Goal: Navigation & Orientation: Find specific page/section

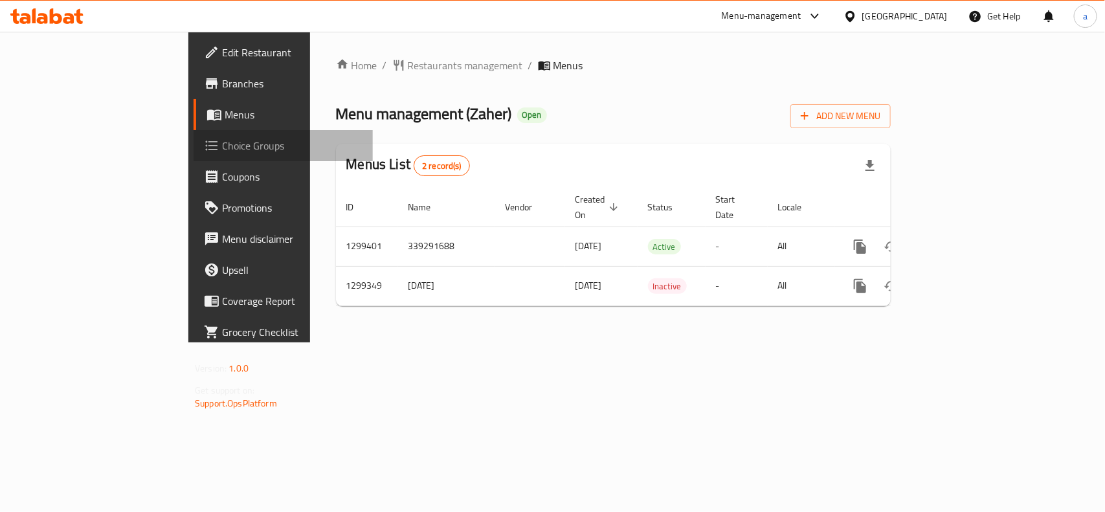
click at [222, 149] on span "Choice Groups" at bounding box center [292, 146] width 141 height 16
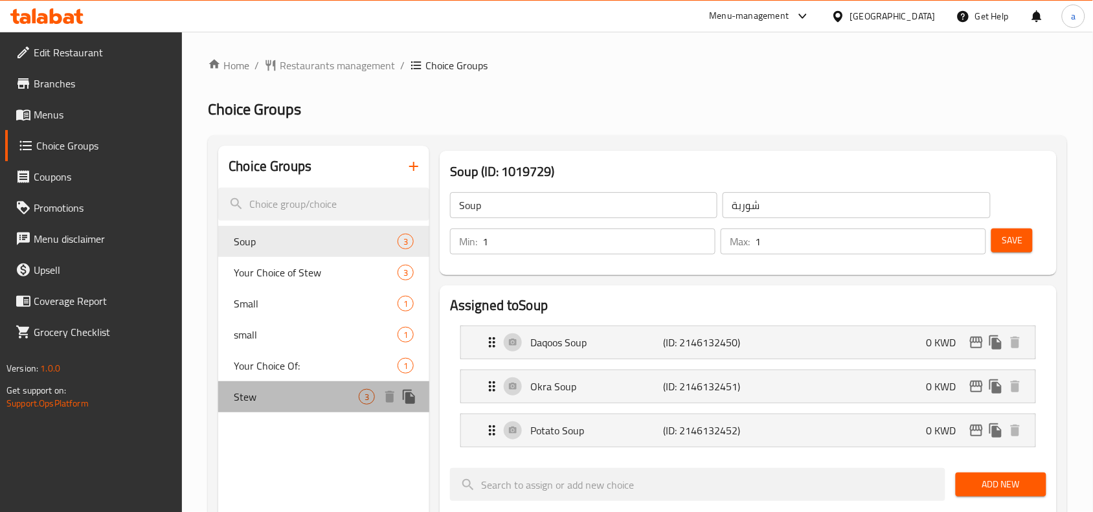
click at [280, 397] on span "Stew" at bounding box center [296, 397] width 125 height 16
type input "Stew"
type input "مرق"
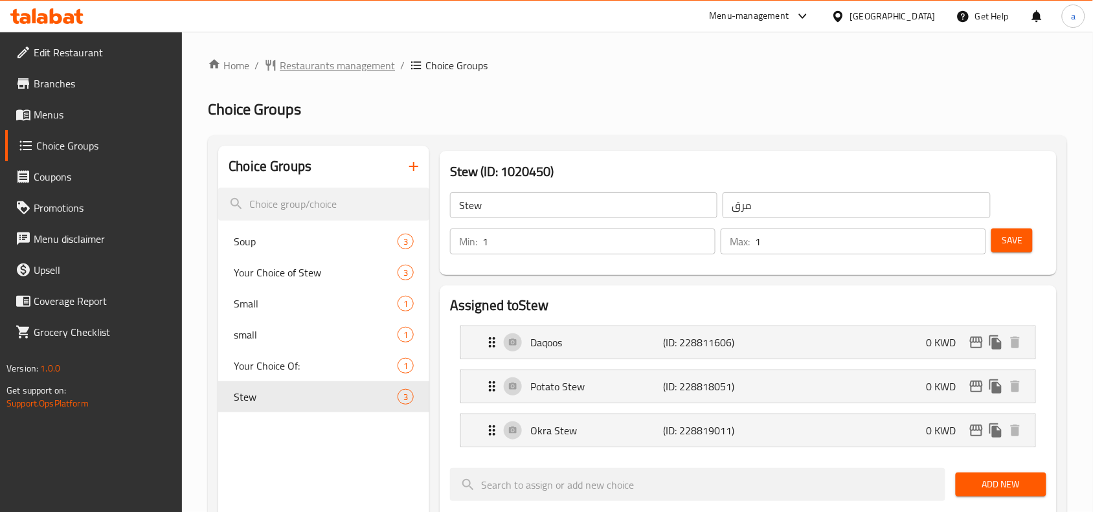
click at [351, 65] on span "Restaurants management" at bounding box center [337, 66] width 115 height 16
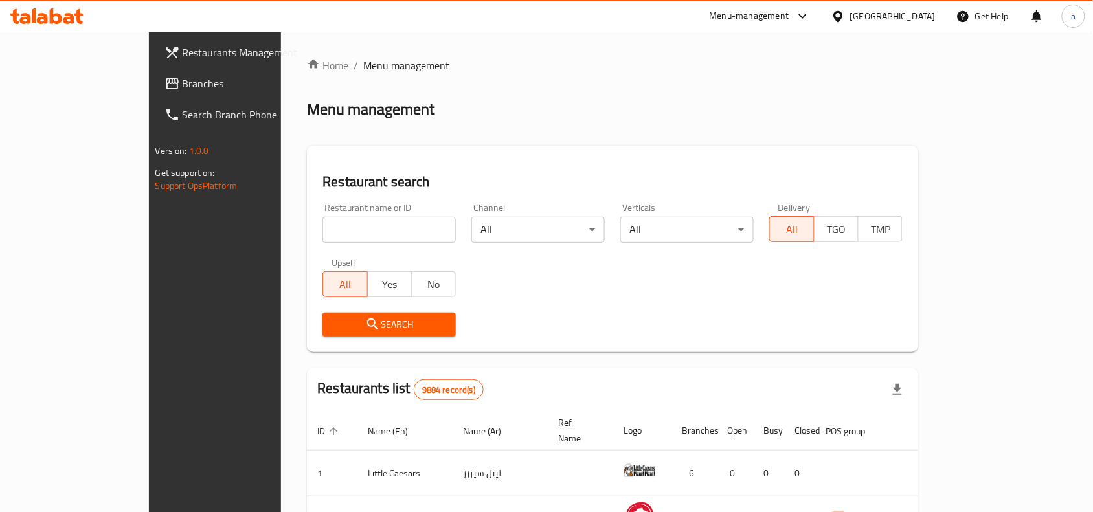
click at [183, 76] on span "Branches" at bounding box center [252, 84] width 139 height 16
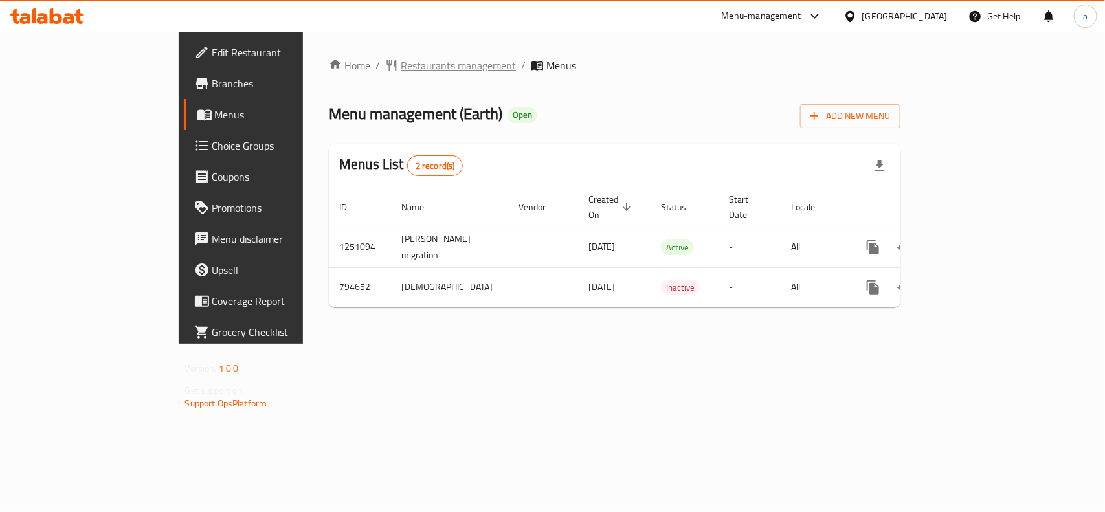
click at [401, 68] on span "Restaurants management" at bounding box center [458, 66] width 115 height 16
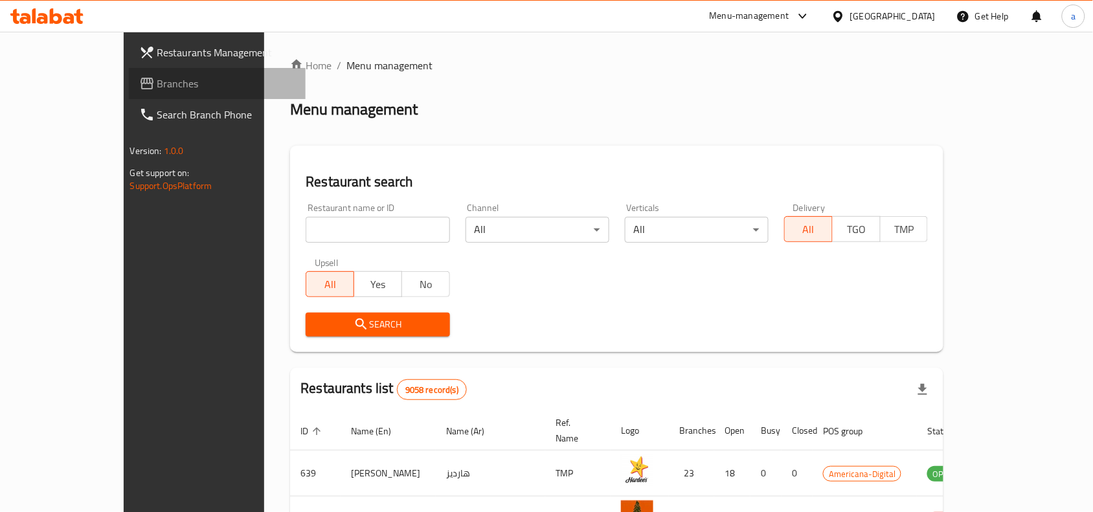
click at [157, 89] on span "Branches" at bounding box center [226, 84] width 139 height 16
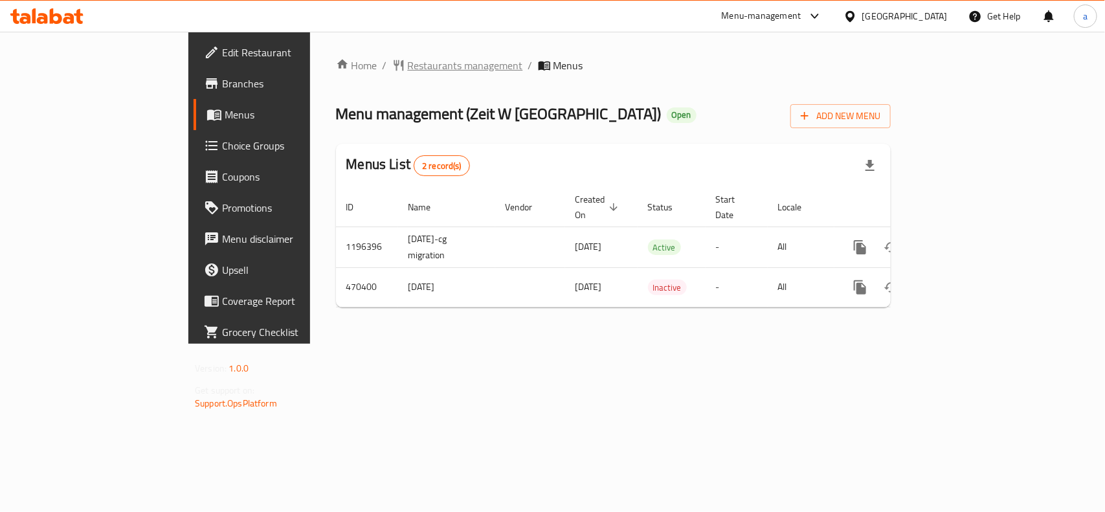
click at [408, 65] on span "Restaurants management" at bounding box center [465, 66] width 115 height 16
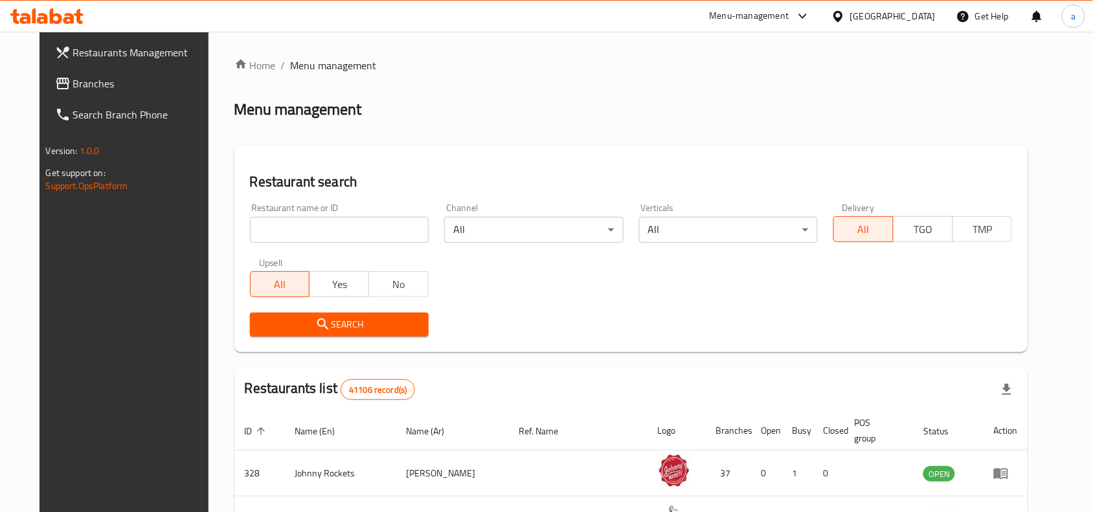
click at [75, 94] on link "Branches" at bounding box center [133, 83] width 177 height 31
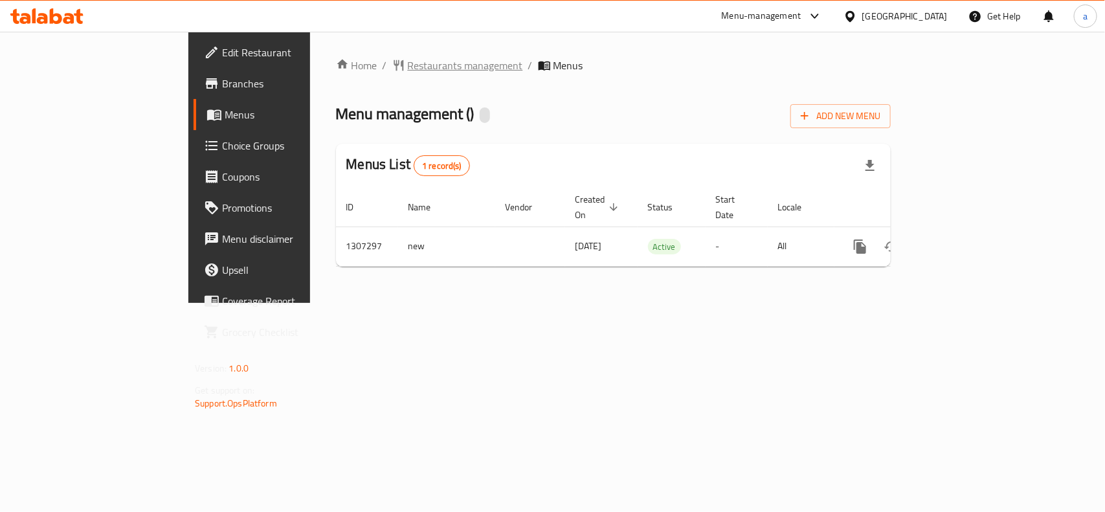
drag, startPoint x: 332, startPoint y: 78, endPoint x: 345, endPoint y: 65, distance: 18.8
click at [336, 78] on div "Home / Restaurants management / Menus Menu management ( ) Add New Menu Menus Li…" at bounding box center [613, 167] width 555 height 219
click at [408, 65] on span "Restaurants management" at bounding box center [465, 66] width 115 height 16
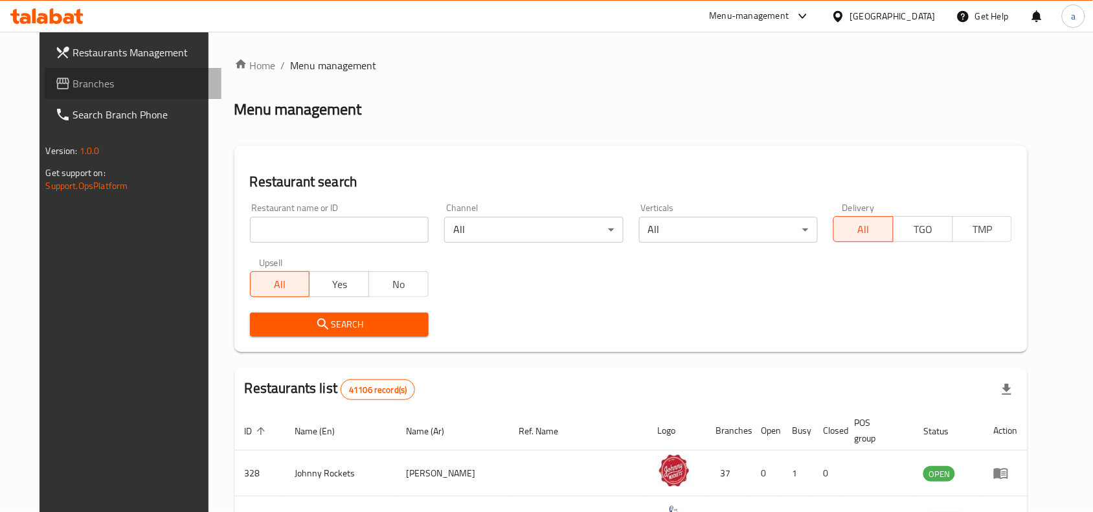
click at [139, 84] on span "Branches" at bounding box center [142, 84] width 139 height 16
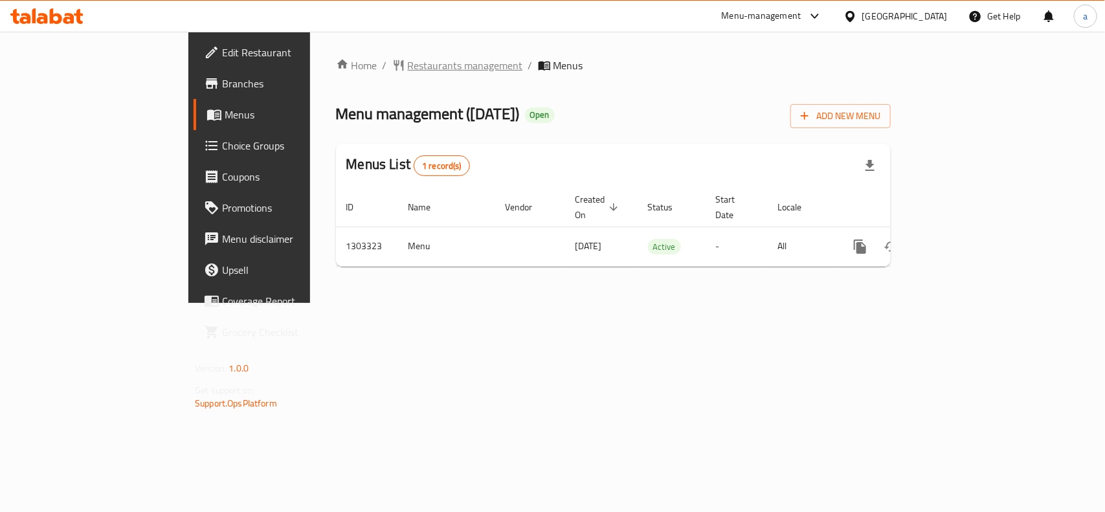
click at [408, 70] on span "Restaurants management" at bounding box center [465, 66] width 115 height 16
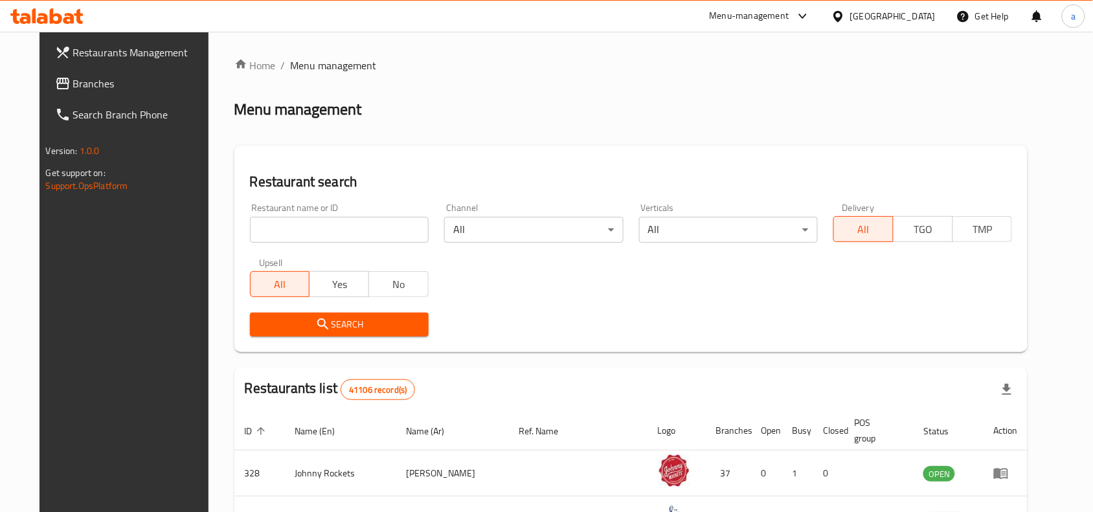
click at [75, 82] on span "Branches" at bounding box center [142, 84] width 139 height 16
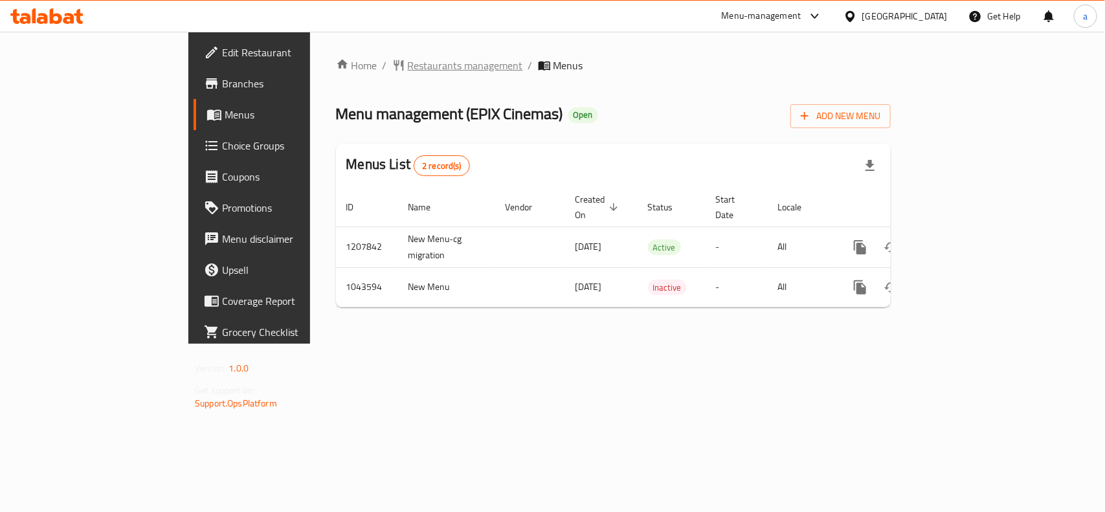
click at [408, 67] on span "Restaurants management" at bounding box center [465, 66] width 115 height 16
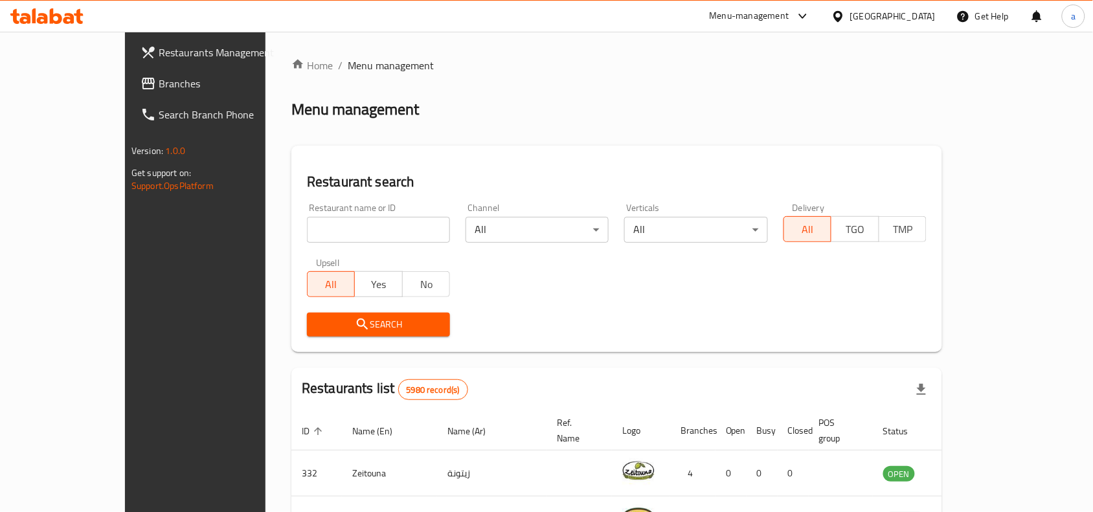
click at [141, 78] on icon at bounding box center [149, 84] width 16 height 16
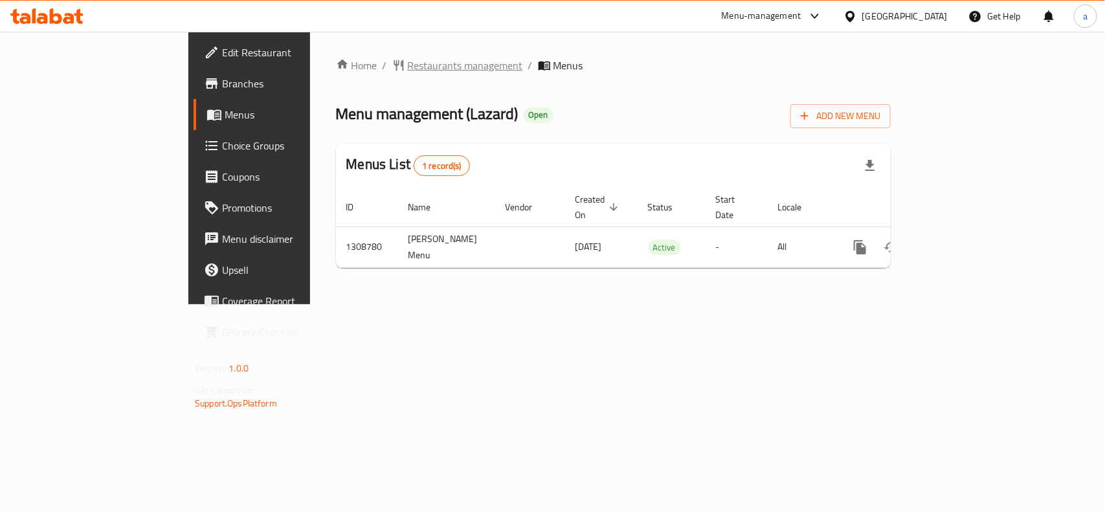
click at [408, 60] on span "Restaurants management" at bounding box center [465, 66] width 115 height 16
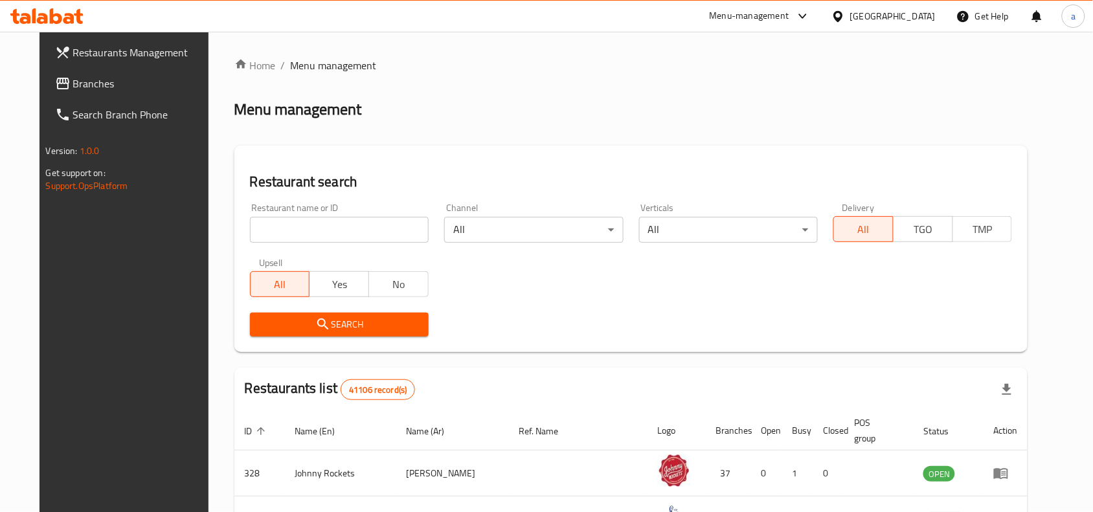
click at [75, 91] on span "Branches" at bounding box center [142, 84] width 139 height 16
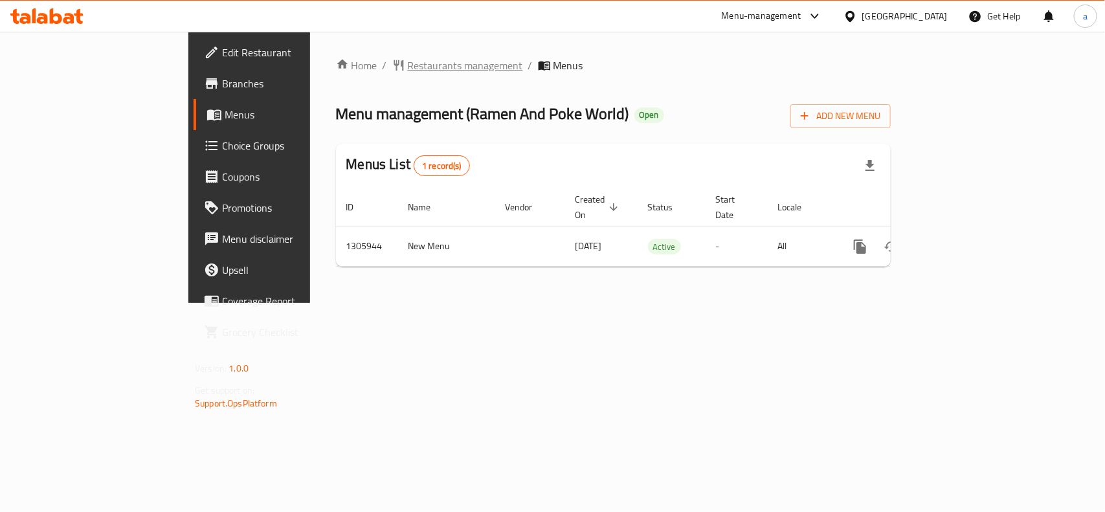
click at [408, 58] on span "Restaurants management" at bounding box center [465, 66] width 115 height 16
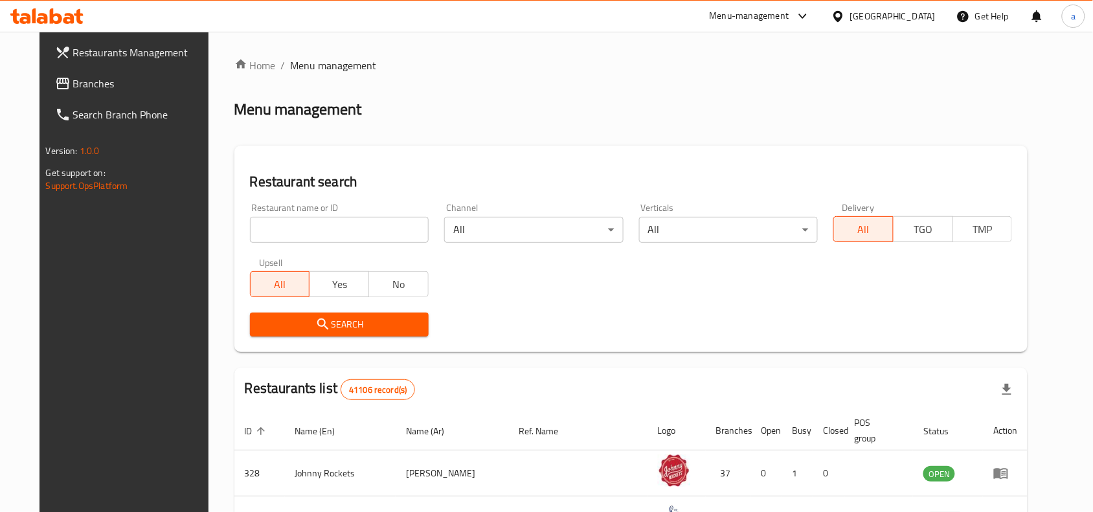
click at [80, 82] on span "Branches" at bounding box center [142, 84] width 139 height 16
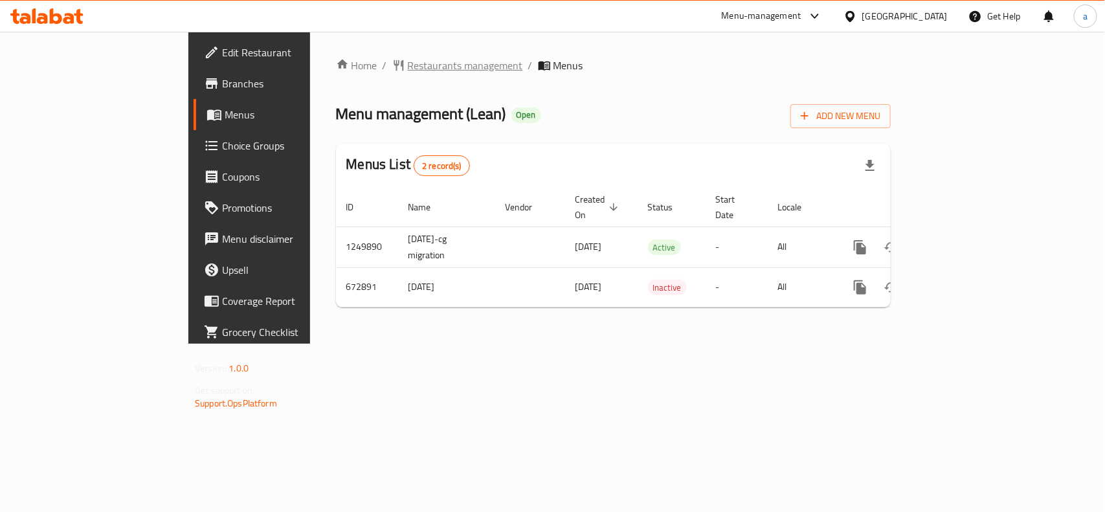
click at [408, 66] on span "Restaurants management" at bounding box center [465, 66] width 115 height 16
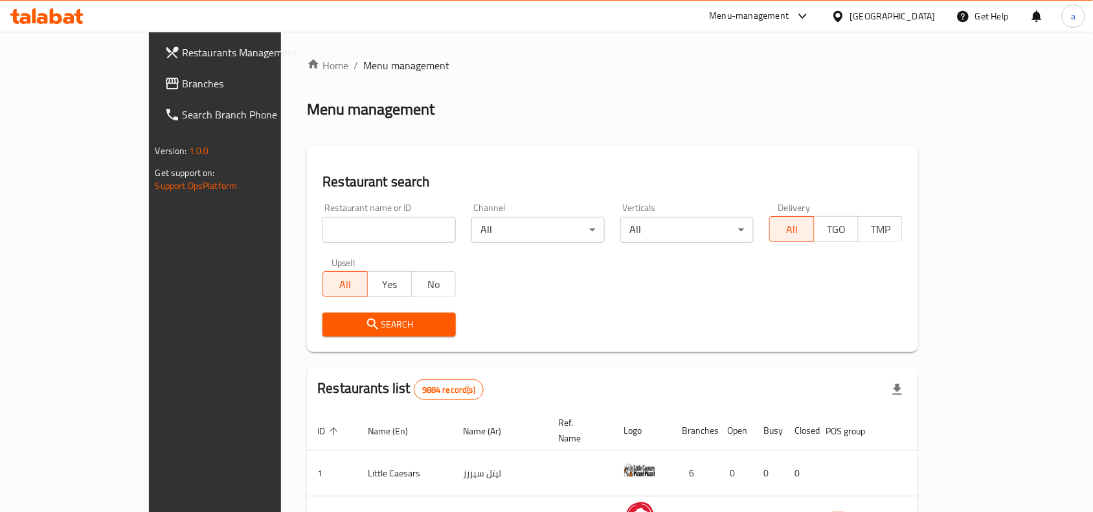
click at [154, 92] on link "Branches" at bounding box center [242, 83] width 177 height 31
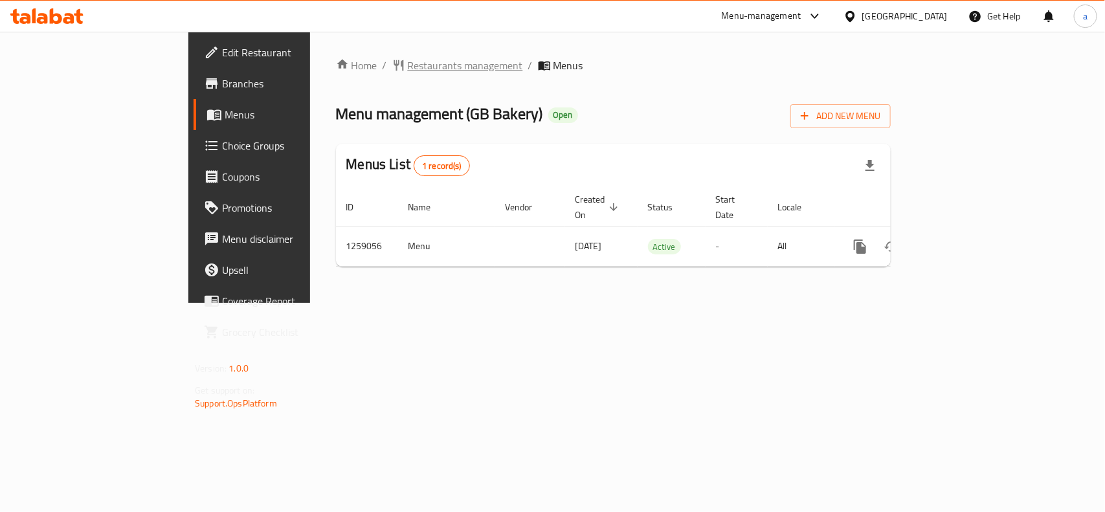
click at [408, 68] on span "Restaurants management" at bounding box center [465, 66] width 115 height 16
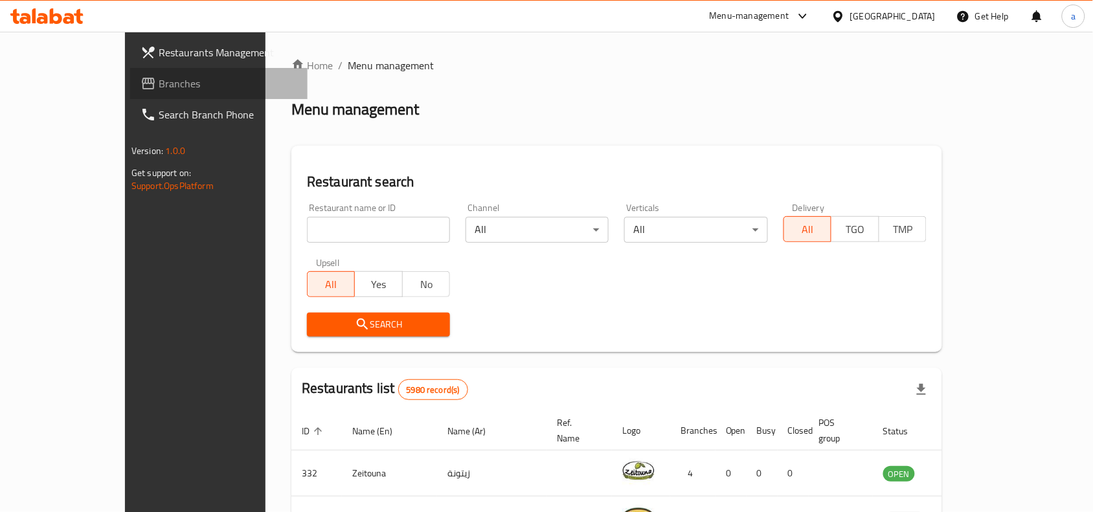
click at [159, 82] on span "Branches" at bounding box center [228, 84] width 139 height 16
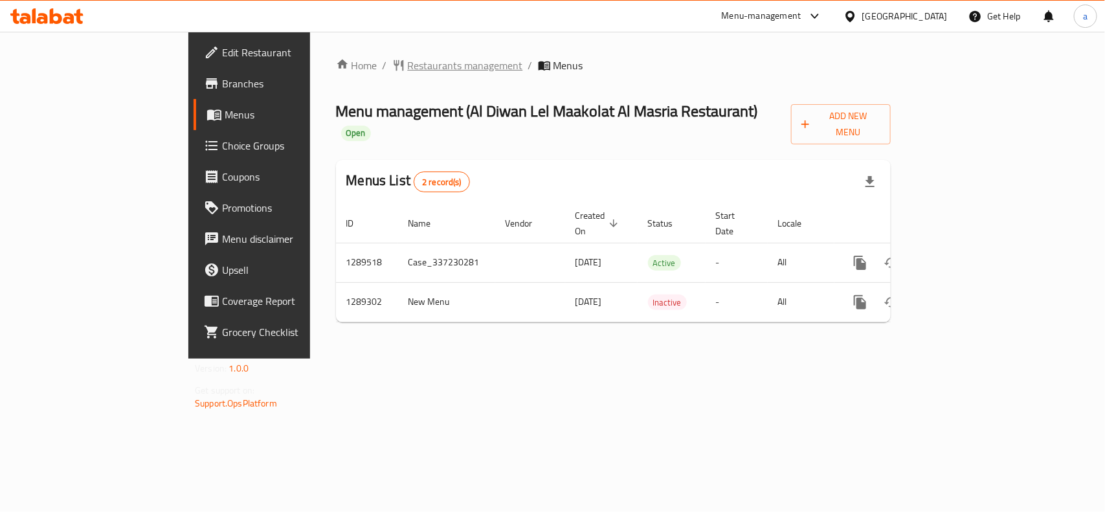
click at [408, 60] on span "Restaurants management" at bounding box center [465, 66] width 115 height 16
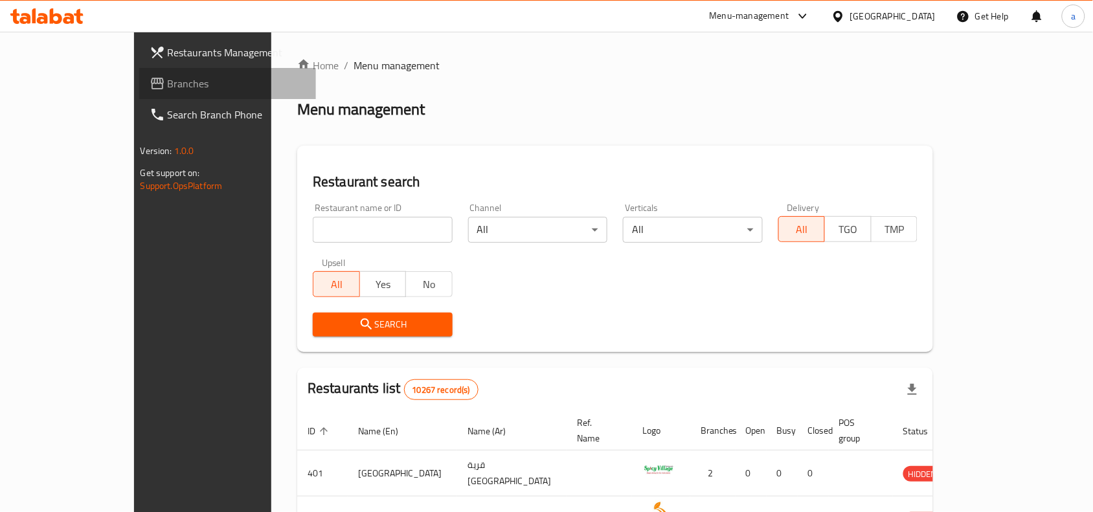
click at [168, 86] on span "Branches" at bounding box center [237, 84] width 139 height 16
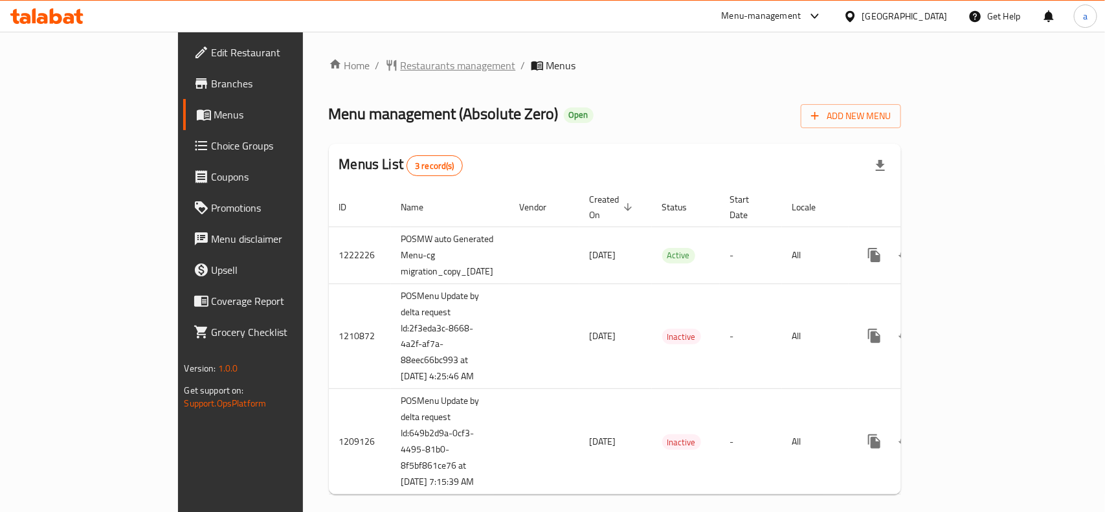
click at [401, 68] on span "Restaurants management" at bounding box center [458, 66] width 115 height 16
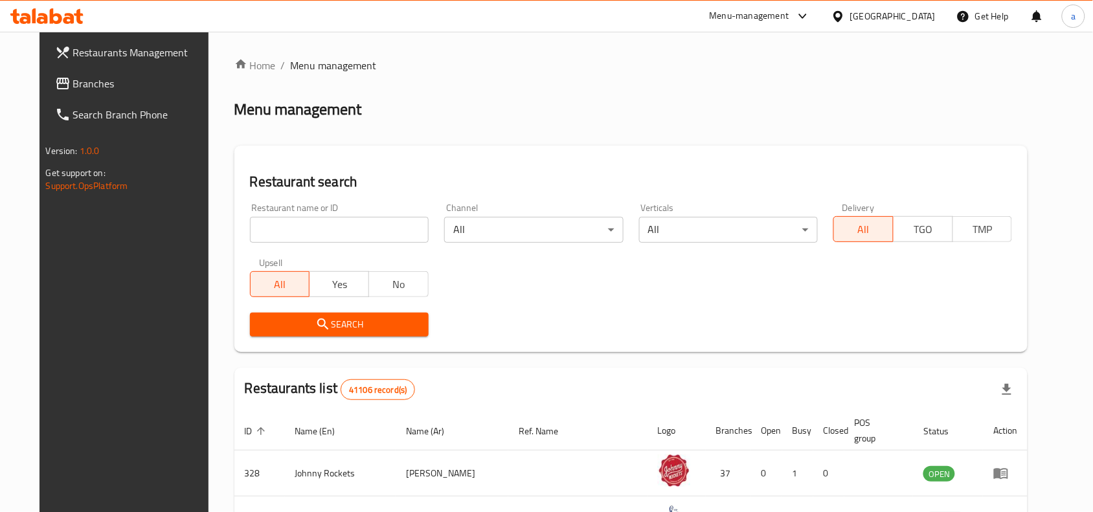
click at [337, 225] on input "search" at bounding box center [339, 230] width 179 height 26
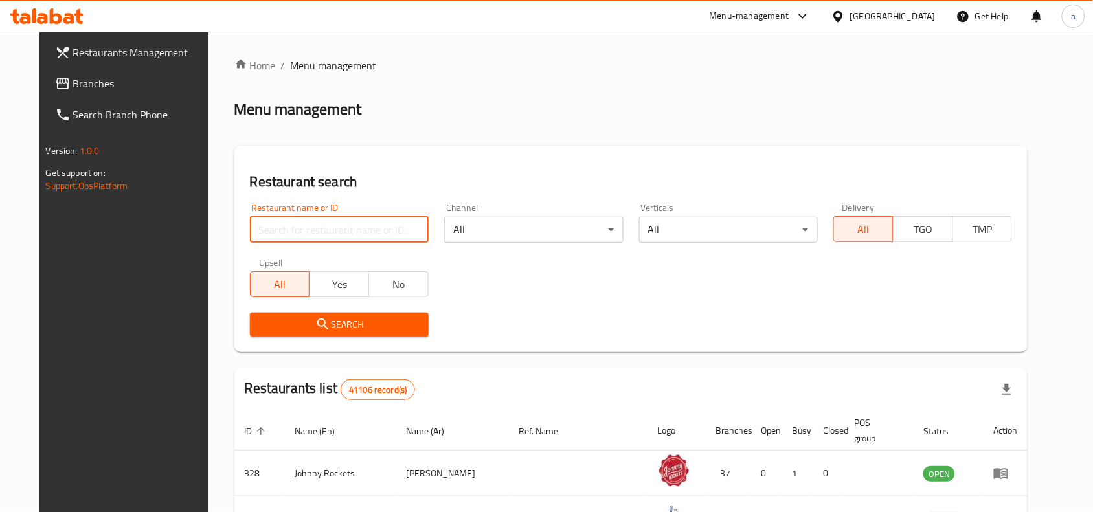
paste input "27306"
type input "27306"
click button "Search" at bounding box center [339, 325] width 179 height 24
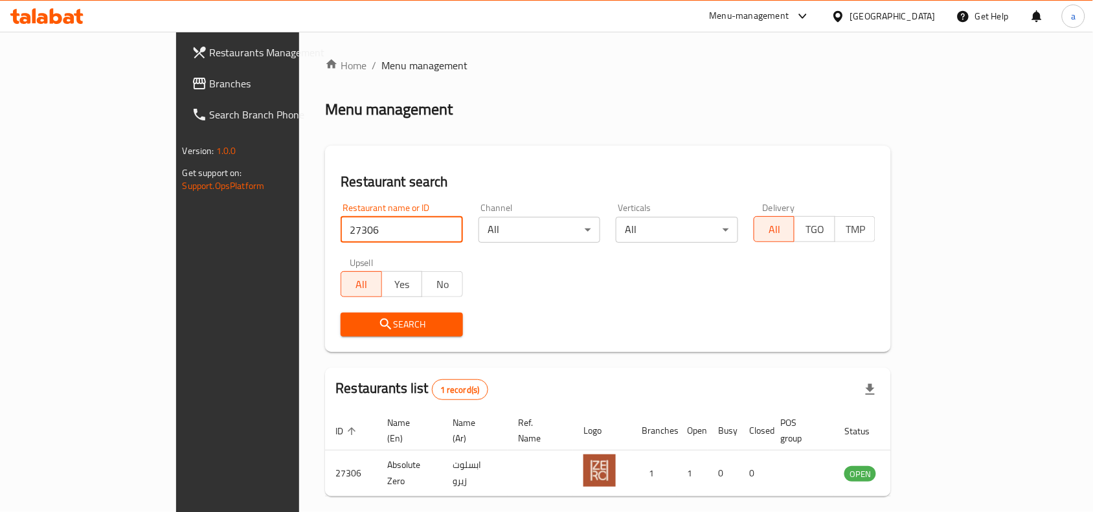
click at [210, 85] on span "Branches" at bounding box center [279, 84] width 139 height 16
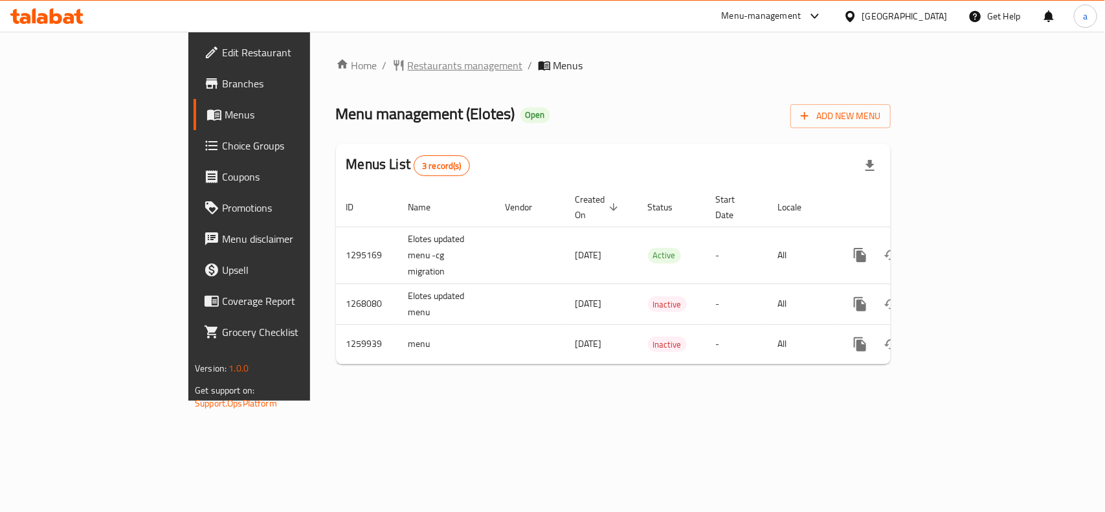
click at [408, 60] on span "Restaurants management" at bounding box center [465, 66] width 115 height 16
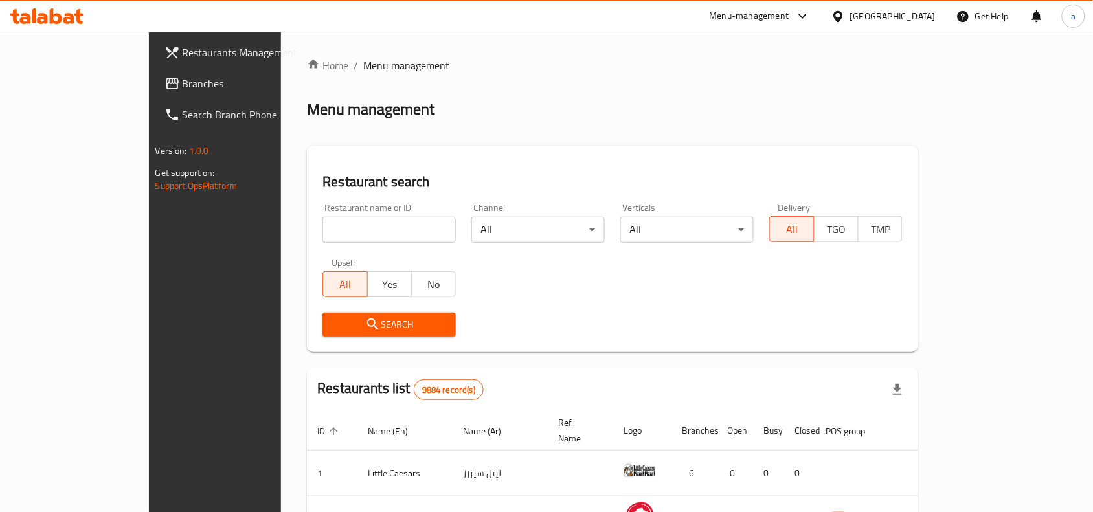
click at [183, 79] on span "Branches" at bounding box center [252, 84] width 139 height 16
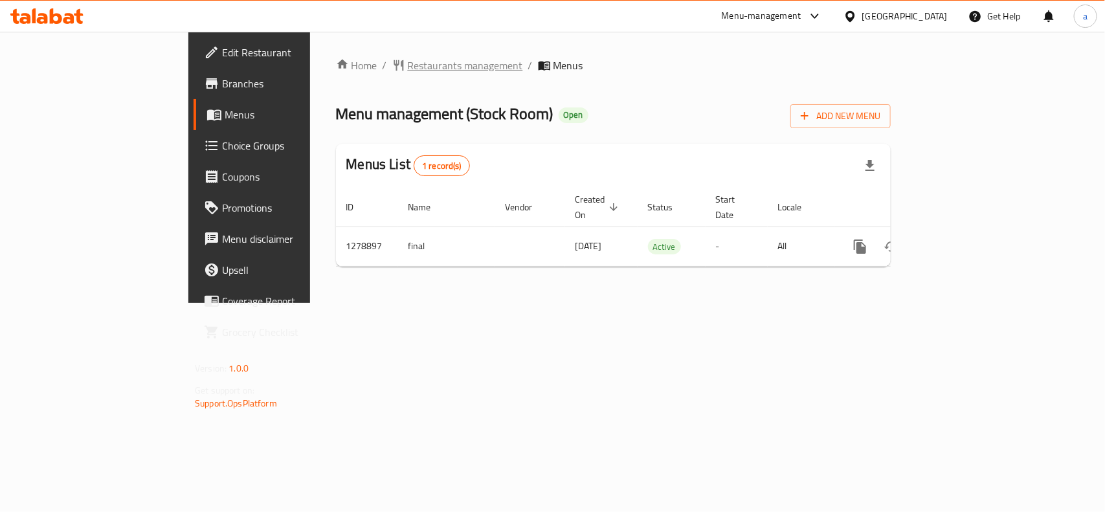
click at [408, 63] on span "Restaurants management" at bounding box center [465, 66] width 115 height 16
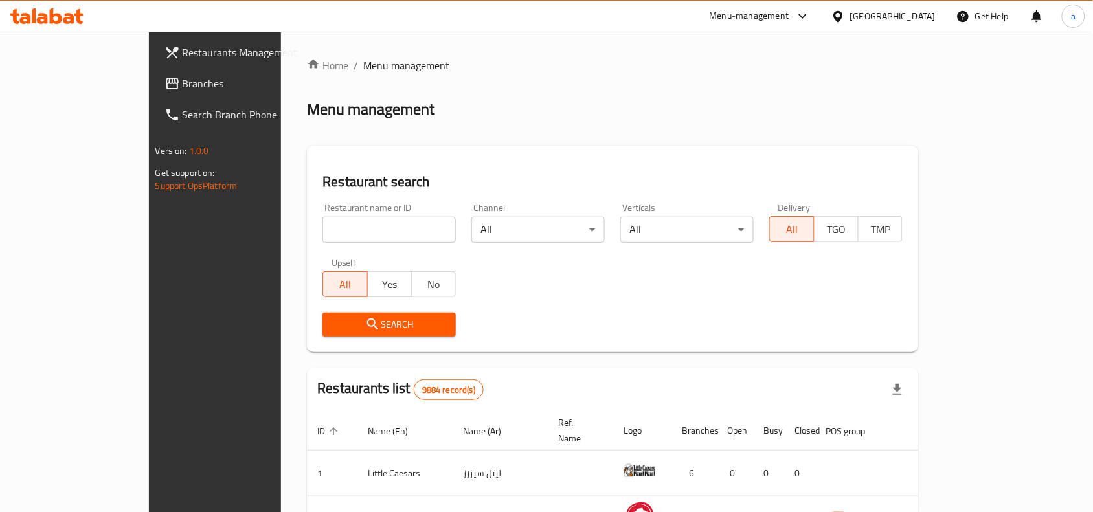
click at [183, 89] on span "Branches" at bounding box center [252, 84] width 139 height 16
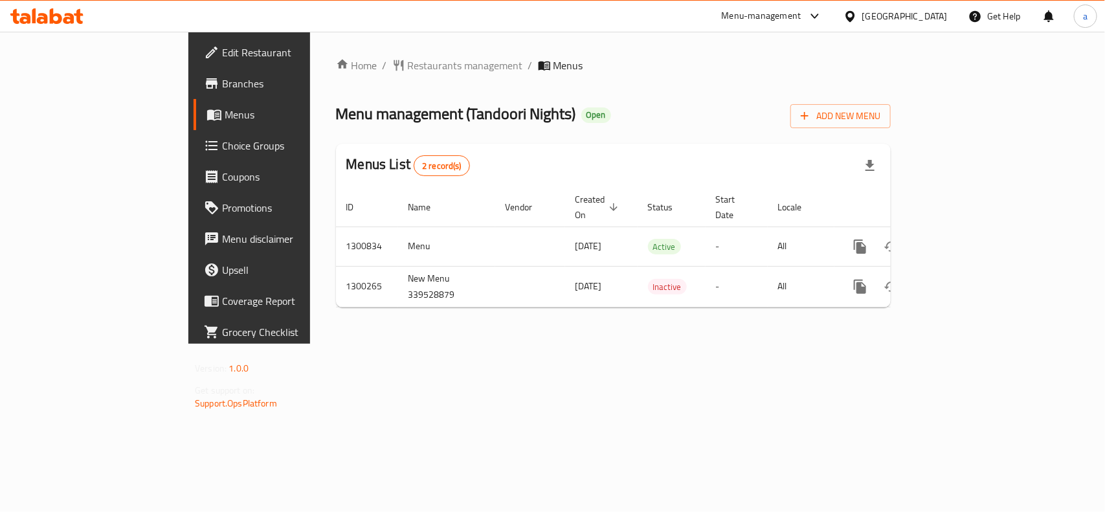
click at [344, 79] on div "Home / Restaurants management / Menus Menu management ( Tandoori Nights ) Open …" at bounding box center [613, 188] width 555 height 260
click at [408, 63] on span "Restaurants management" at bounding box center [465, 66] width 115 height 16
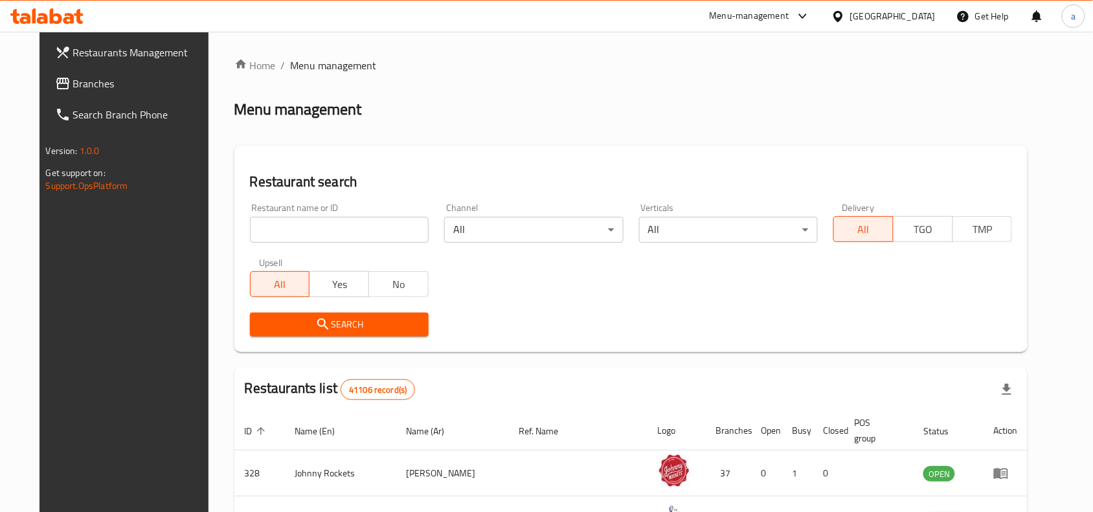
drag, startPoint x: 125, startPoint y: 74, endPoint x: 99, endPoint y: 88, distance: 29.3
click at [125, 74] on link "Branches" at bounding box center [133, 83] width 177 height 31
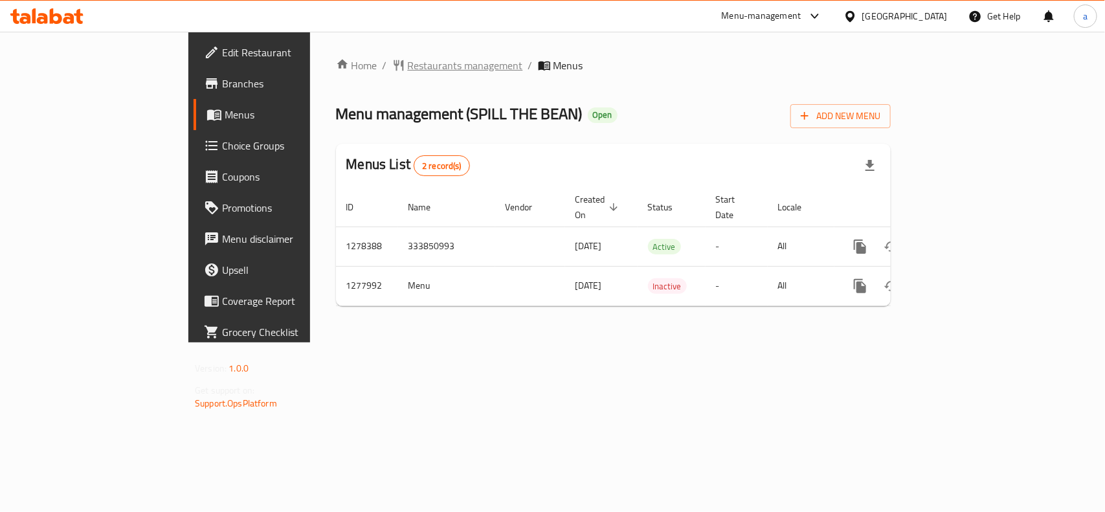
click at [408, 72] on span "Restaurants management" at bounding box center [465, 66] width 115 height 16
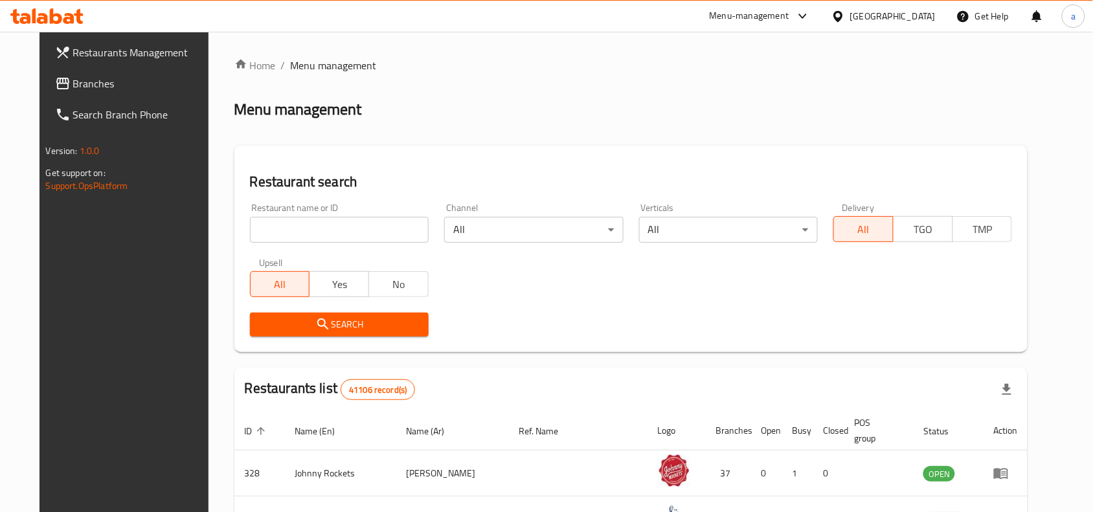
click at [73, 86] on span "Branches" at bounding box center [142, 84] width 139 height 16
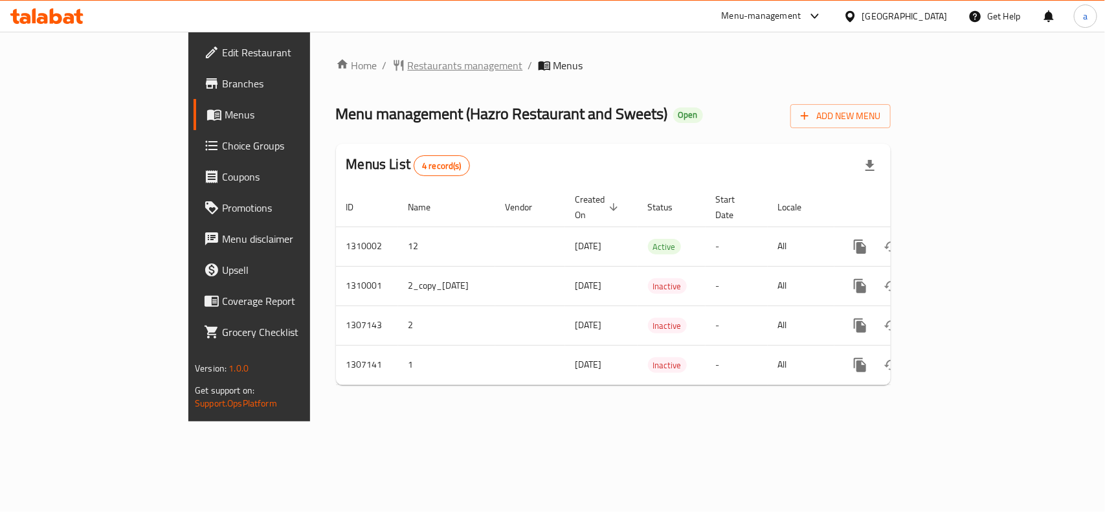
click at [408, 69] on span "Restaurants management" at bounding box center [465, 66] width 115 height 16
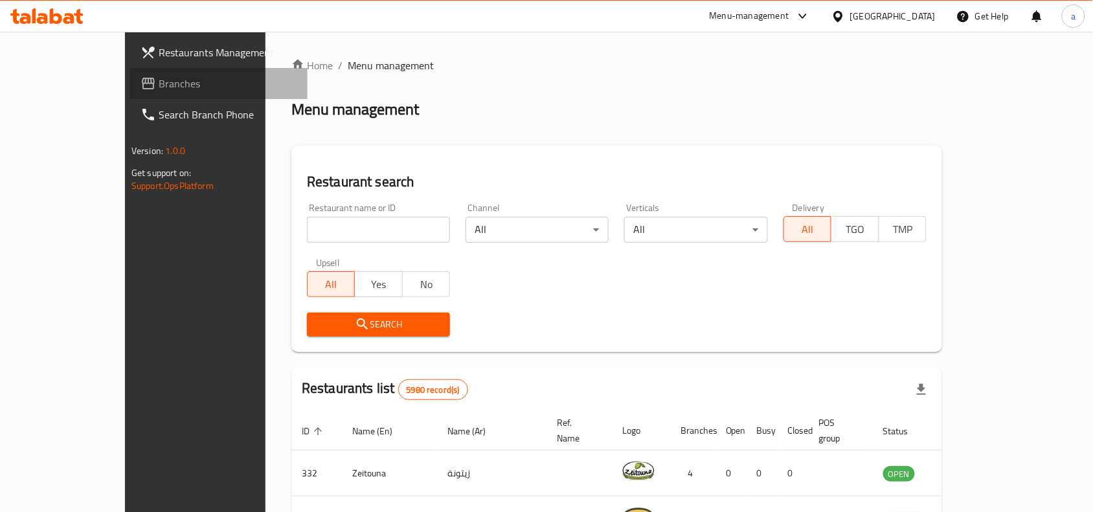
click at [159, 83] on span "Branches" at bounding box center [228, 84] width 139 height 16
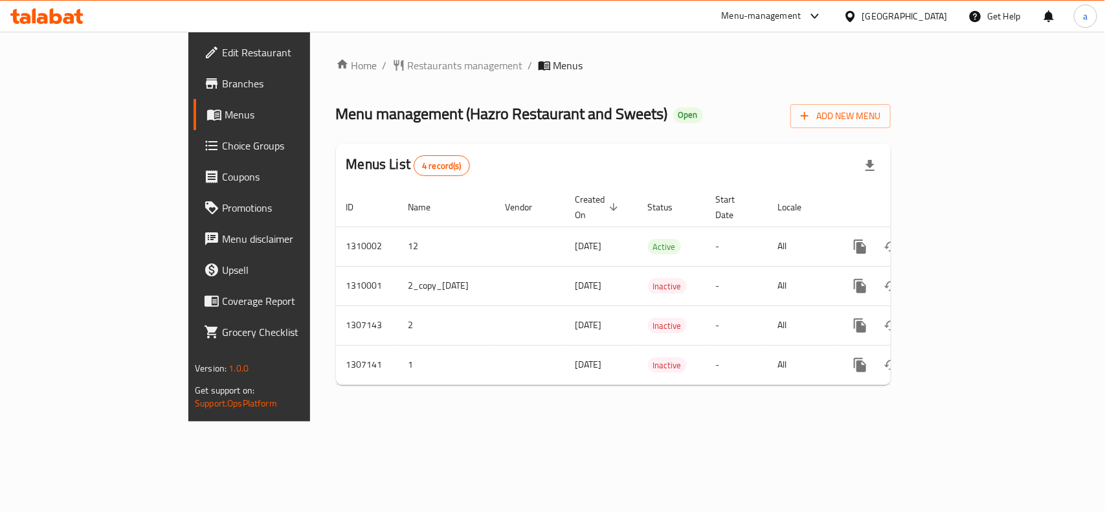
click at [222, 143] on span "Choice Groups" at bounding box center [292, 146] width 141 height 16
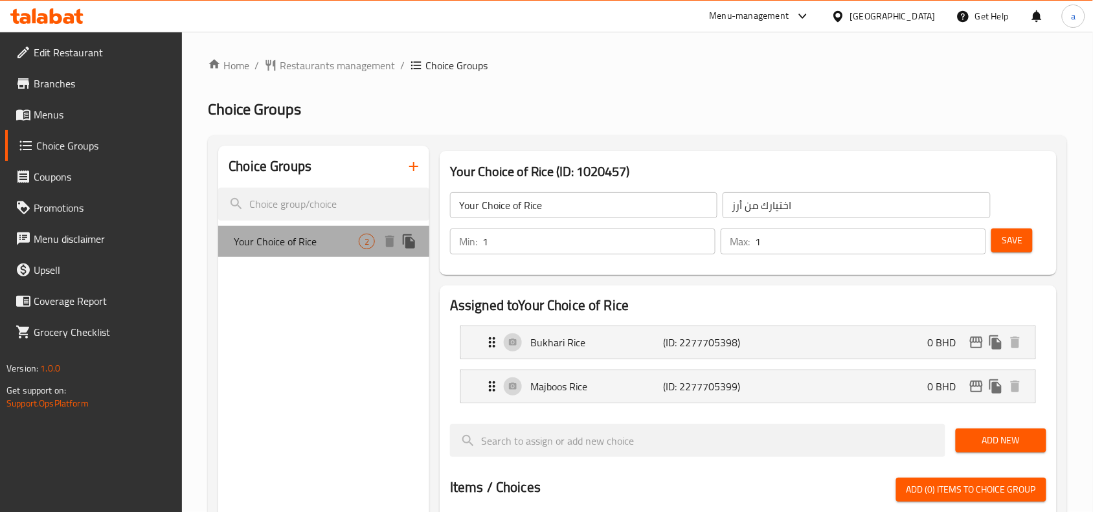
click at [329, 243] on span "Your Choice of Rice" at bounding box center [296, 242] width 125 height 16
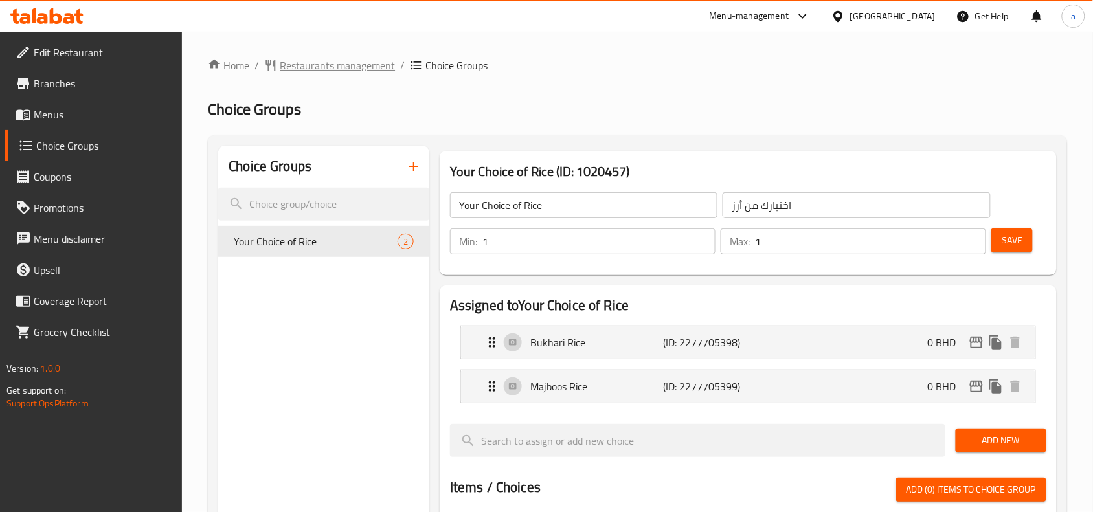
click at [326, 69] on span "Restaurants management" at bounding box center [337, 66] width 115 height 16
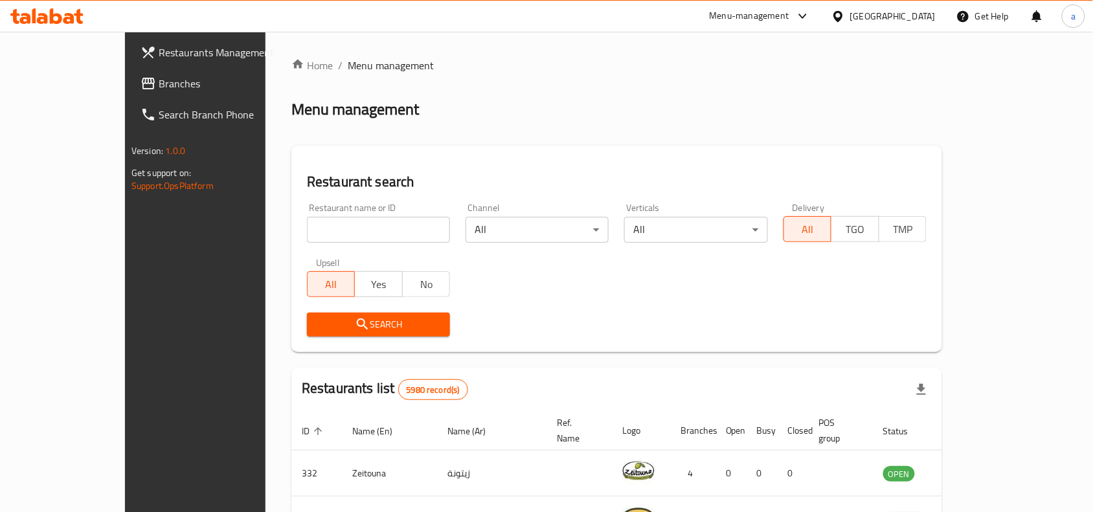
click at [159, 78] on span "Branches" at bounding box center [228, 84] width 139 height 16
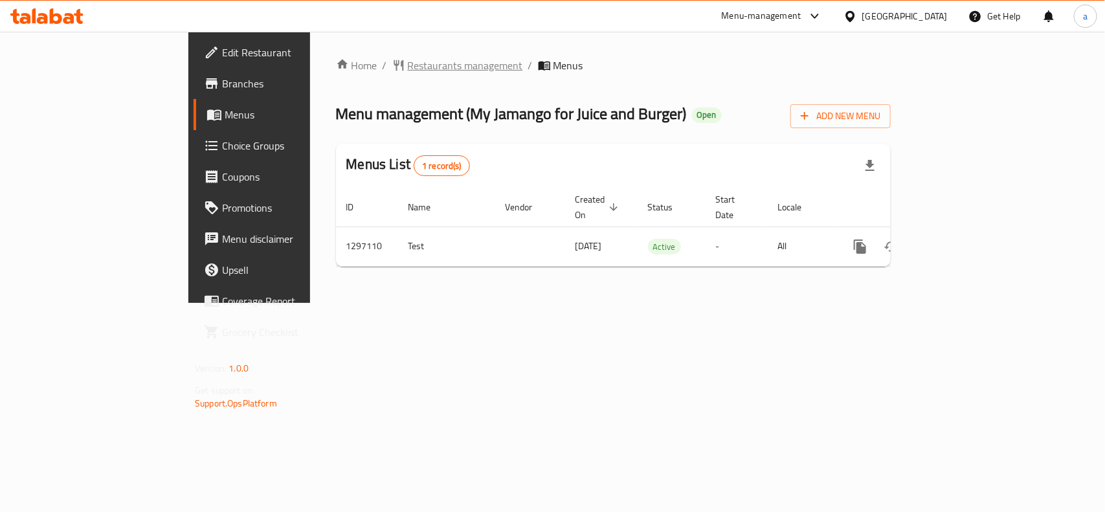
click at [408, 63] on span "Restaurants management" at bounding box center [465, 66] width 115 height 16
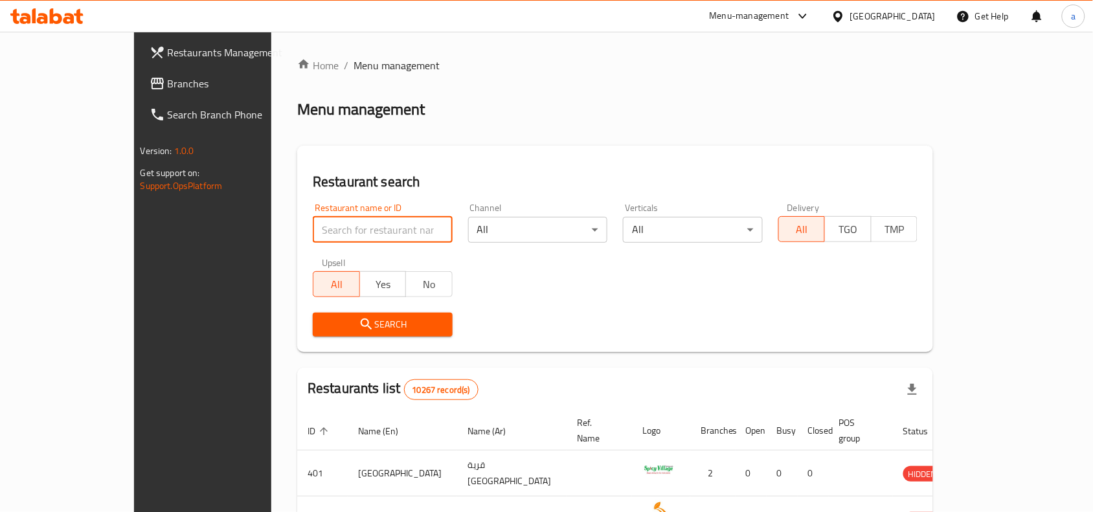
click at [328, 230] on input "search" at bounding box center [383, 230] width 140 height 26
paste input "700305"
type input "700305"
click button "Search" at bounding box center [383, 325] width 140 height 24
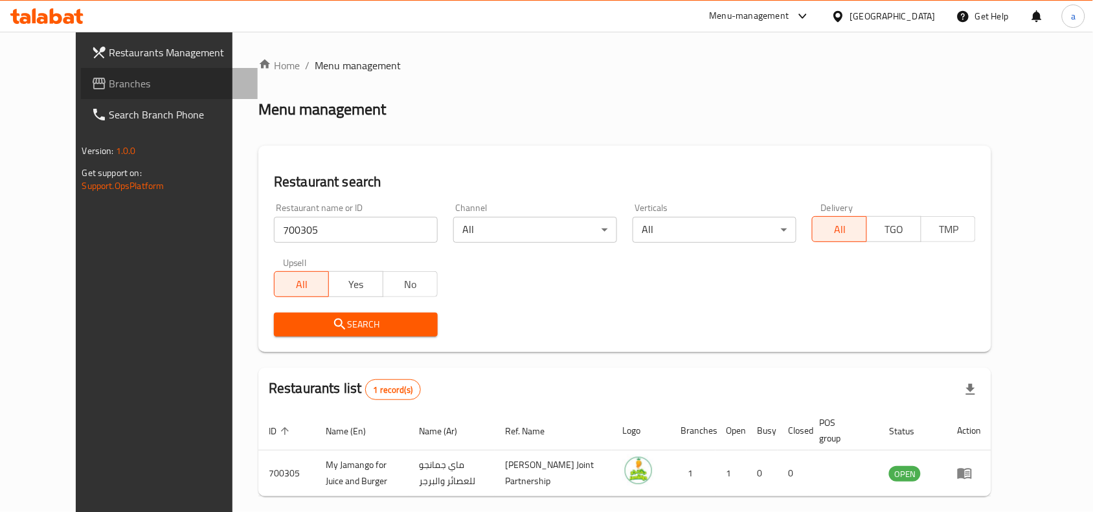
click at [109, 85] on span "Branches" at bounding box center [178, 84] width 139 height 16
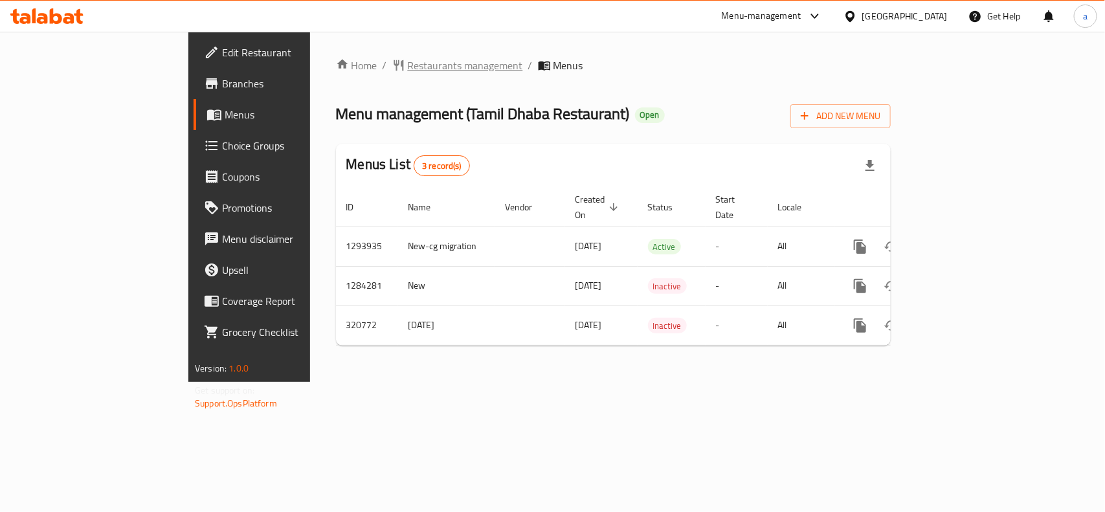
click at [408, 65] on span "Restaurants management" at bounding box center [465, 66] width 115 height 16
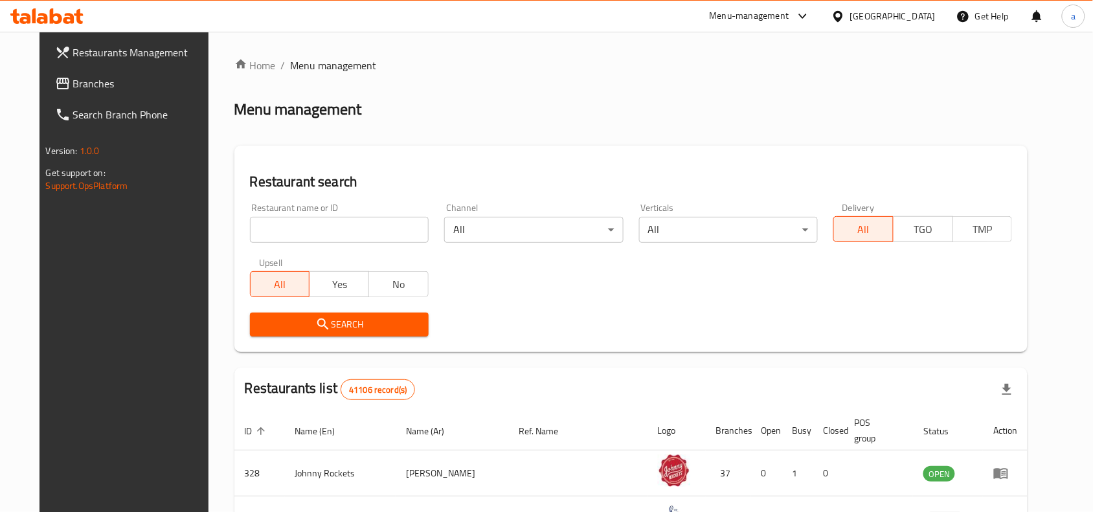
click at [101, 95] on link "Branches" at bounding box center [133, 83] width 177 height 31
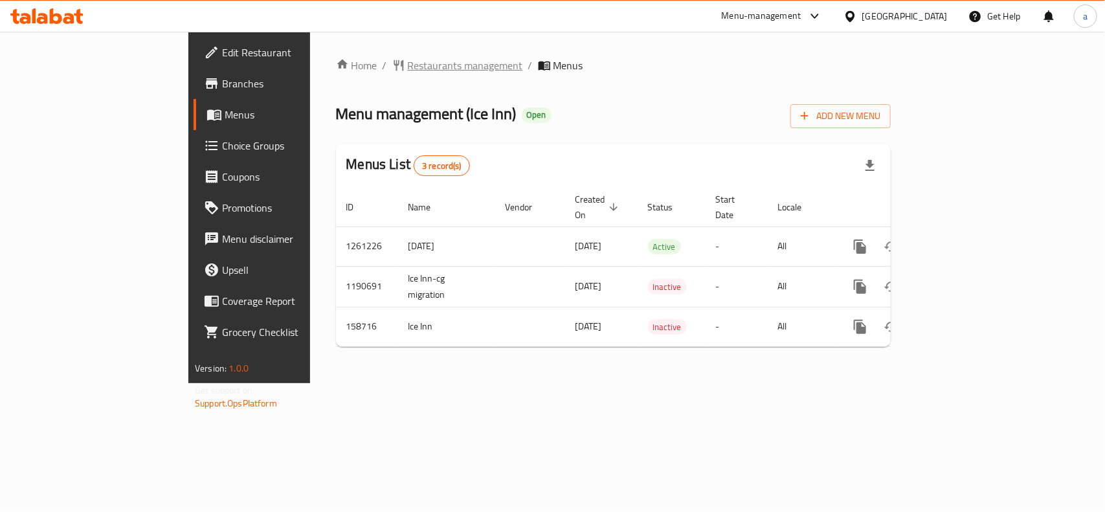
click at [408, 69] on span "Restaurants management" at bounding box center [465, 66] width 115 height 16
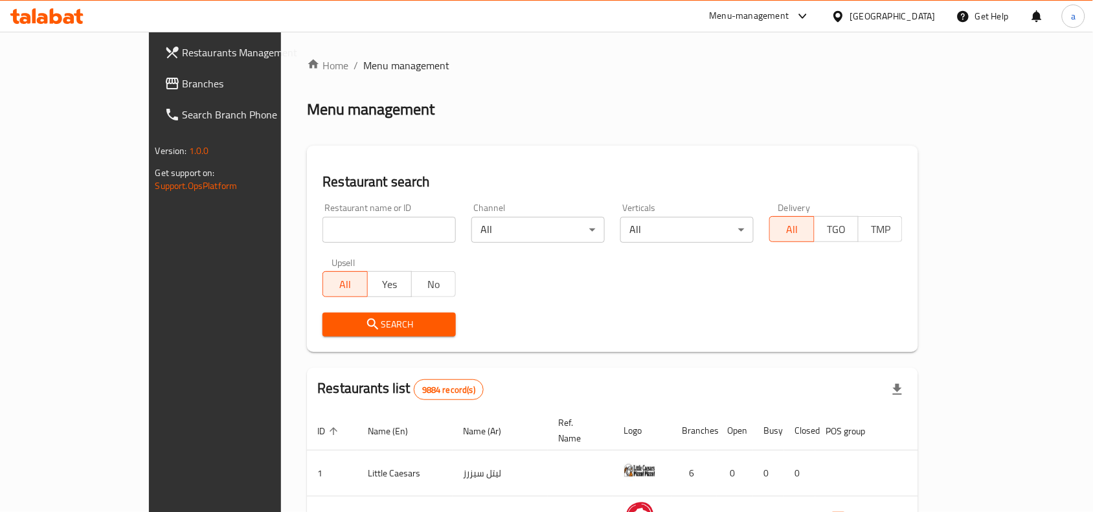
click at [183, 76] on span "Branches" at bounding box center [252, 84] width 139 height 16
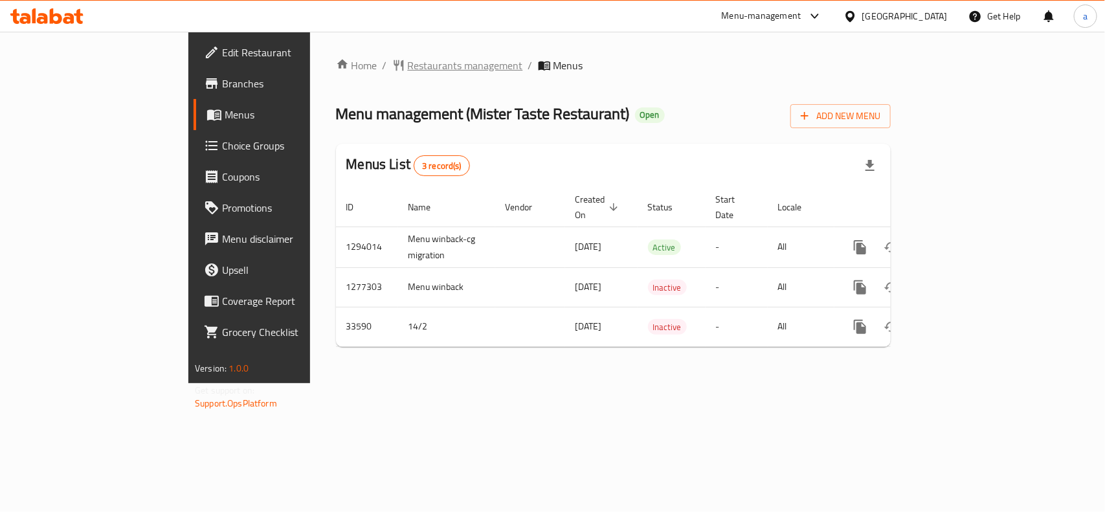
click at [408, 69] on span "Restaurants management" at bounding box center [465, 66] width 115 height 16
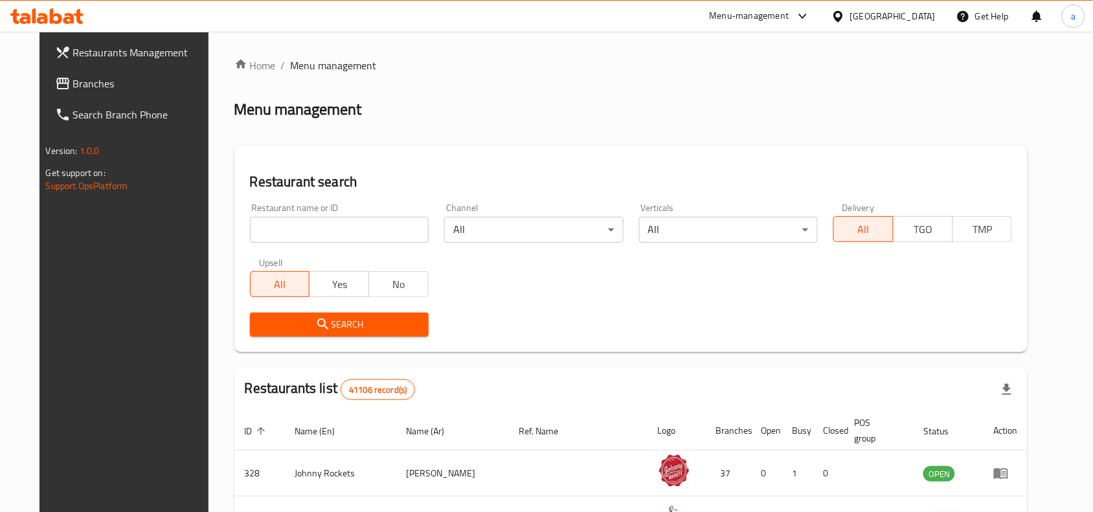
click at [73, 76] on span "Branches" at bounding box center [142, 84] width 139 height 16
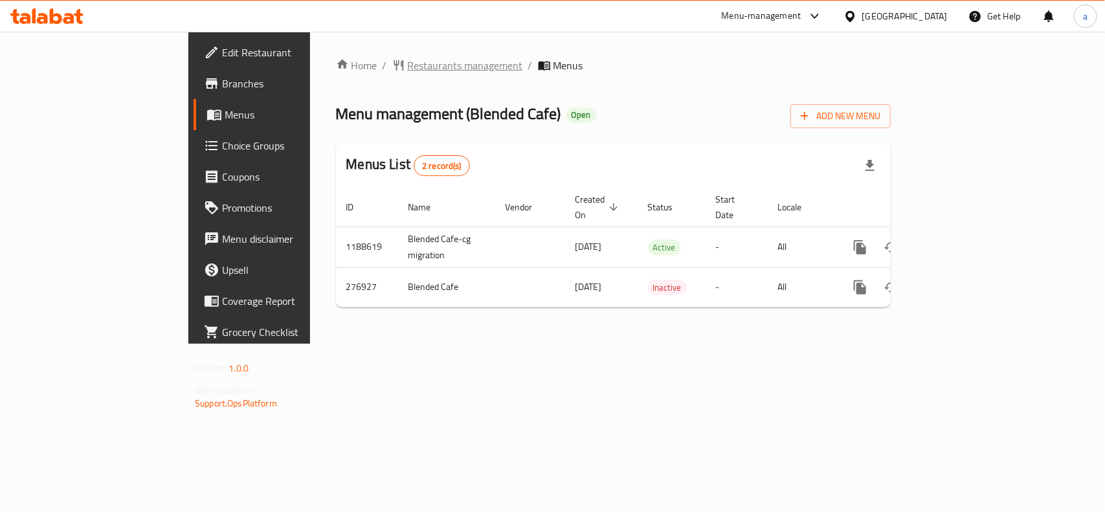
click at [408, 67] on span "Restaurants management" at bounding box center [465, 66] width 115 height 16
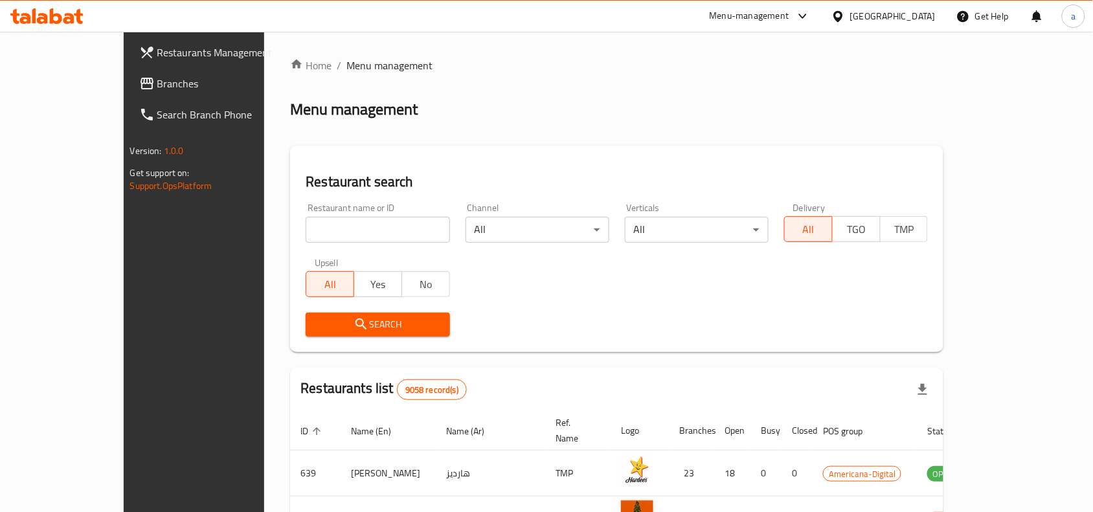
click at [157, 86] on span "Branches" at bounding box center [226, 84] width 139 height 16
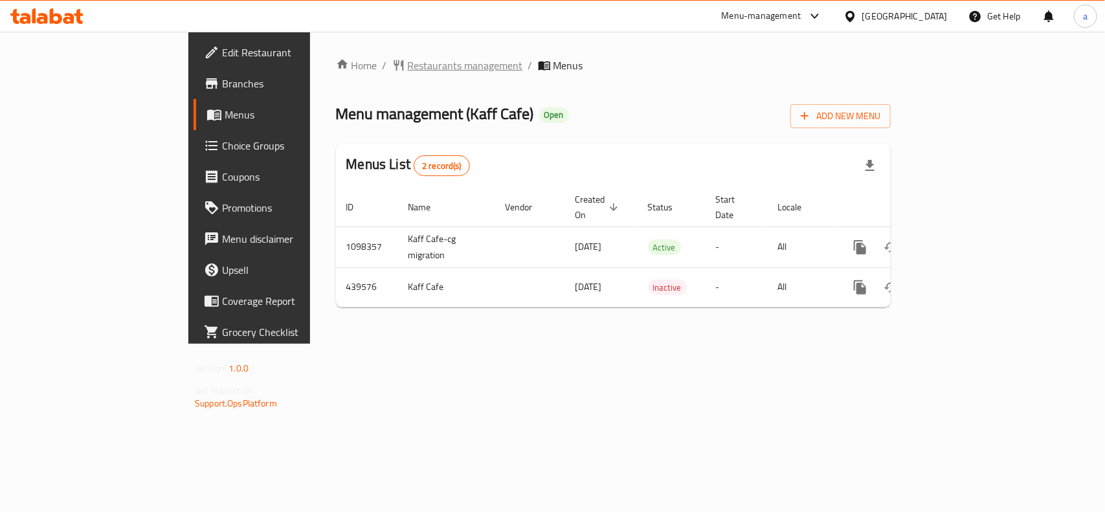
click at [408, 62] on span "Restaurants management" at bounding box center [465, 66] width 115 height 16
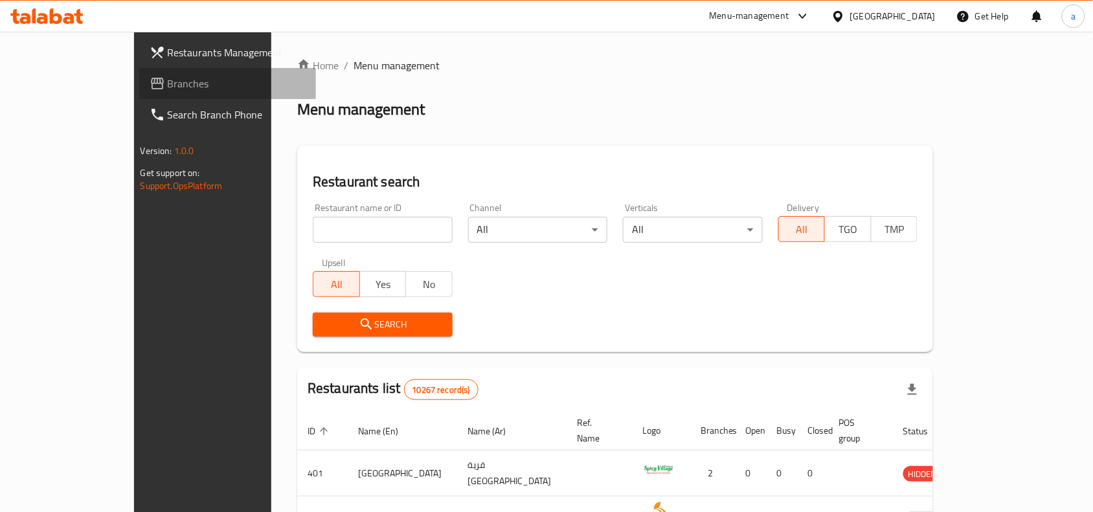
drag, startPoint x: 105, startPoint y: 95, endPoint x: 63, endPoint y: 99, distance: 42.3
click at [139, 95] on link "Branches" at bounding box center [227, 83] width 177 height 31
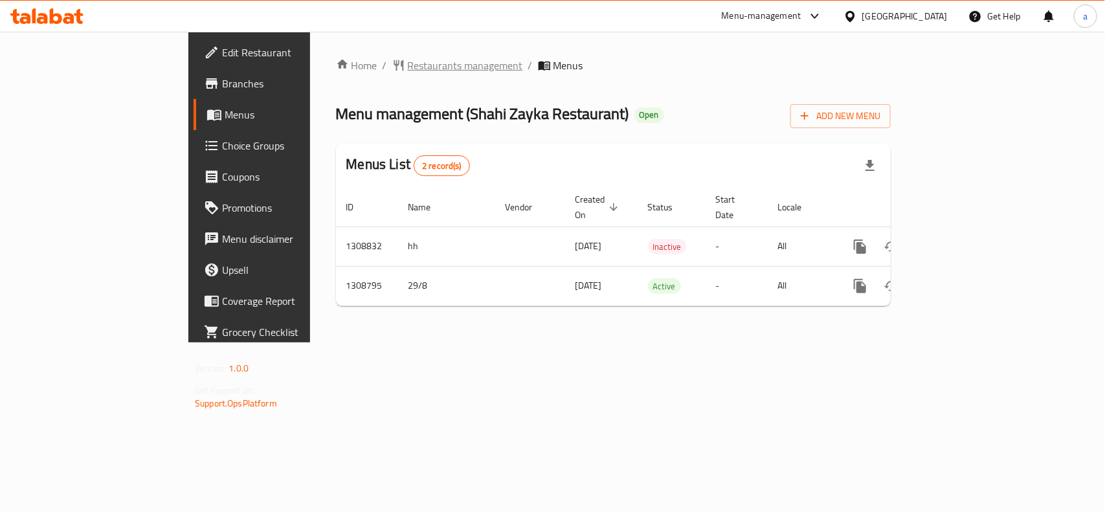
click at [408, 69] on span "Restaurants management" at bounding box center [465, 66] width 115 height 16
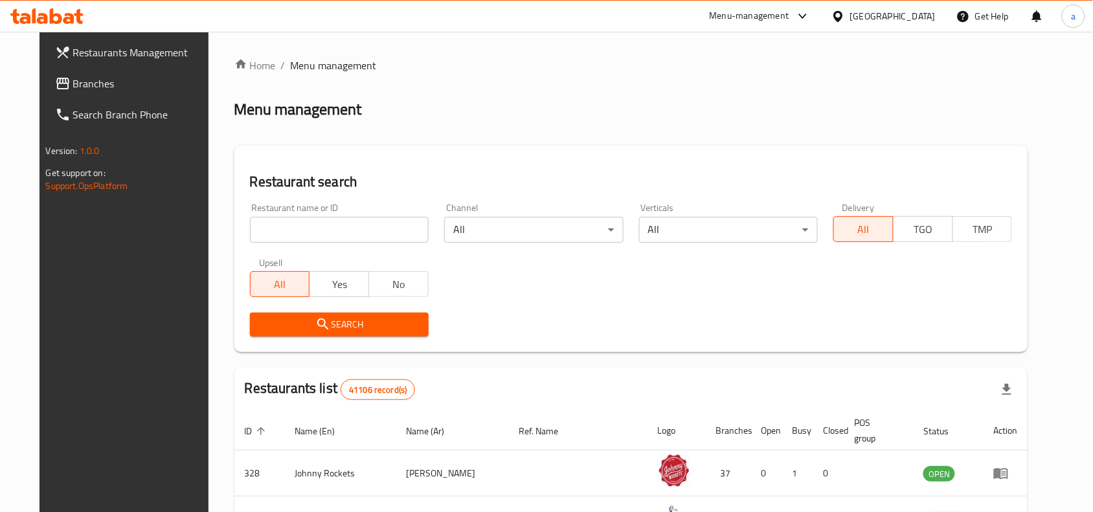
click at [92, 81] on span "Branches" at bounding box center [142, 84] width 139 height 16
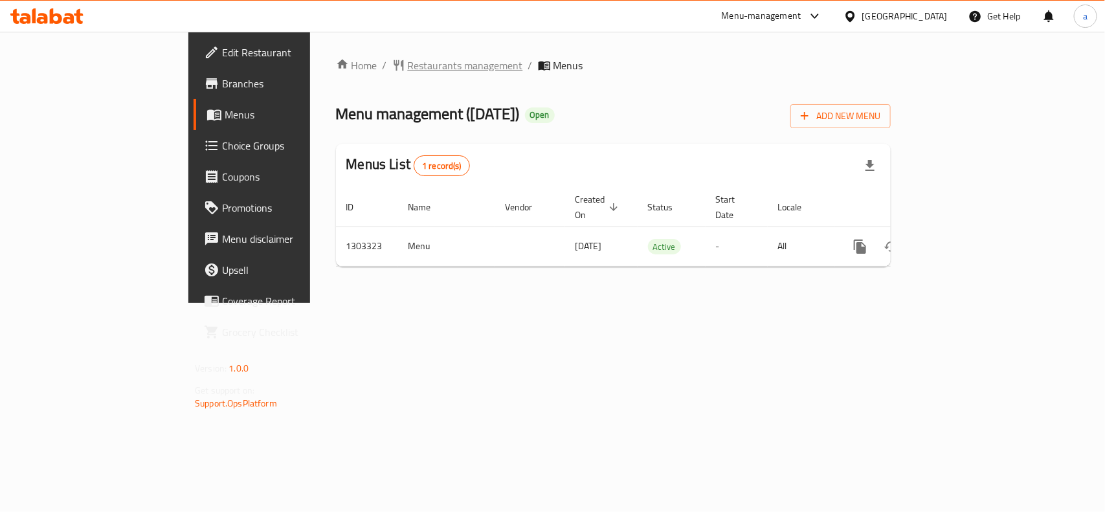
click at [408, 66] on span "Restaurants management" at bounding box center [465, 66] width 115 height 16
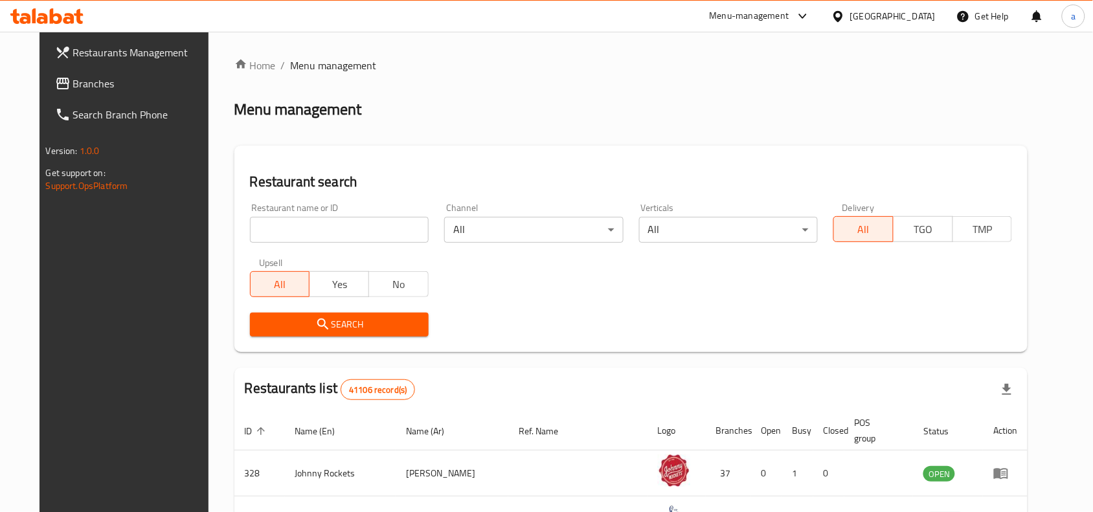
drag, startPoint x: 55, startPoint y: 89, endPoint x: 17, endPoint y: 122, distance: 49.6
click at [73, 89] on span "Branches" at bounding box center [142, 84] width 139 height 16
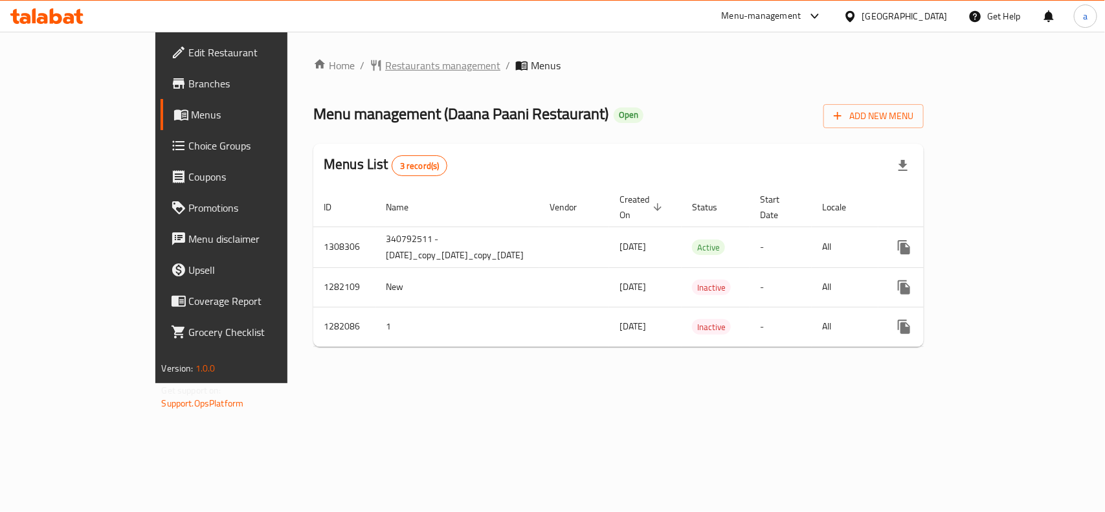
click at [385, 63] on span "Restaurants management" at bounding box center [442, 66] width 115 height 16
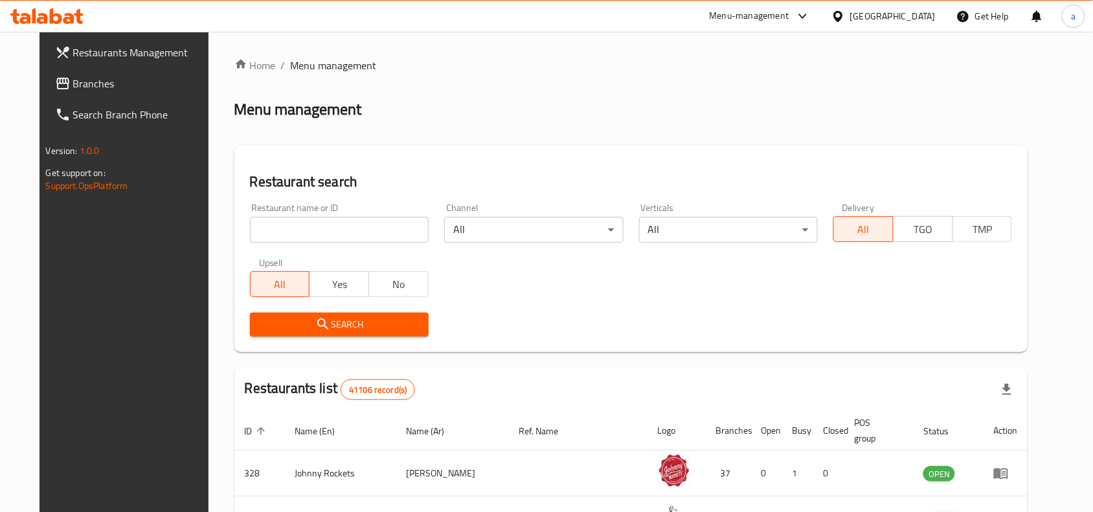
click at [73, 89] on span "Branches" at bounding box center [142, 84] width 139 height 16
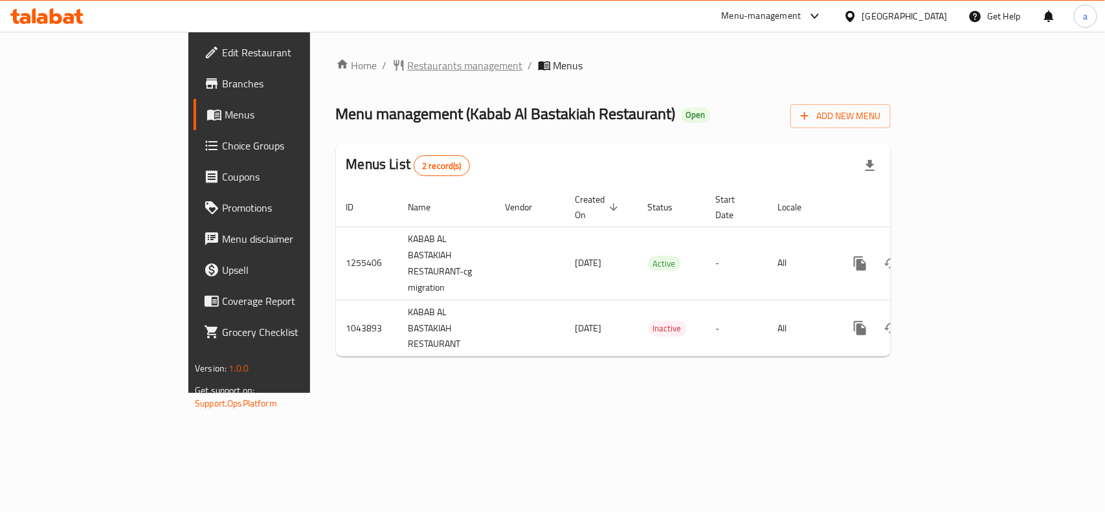
click at [408, 69] on span "Restaurants management" at bounding box center [465, 66] width 115 height 16
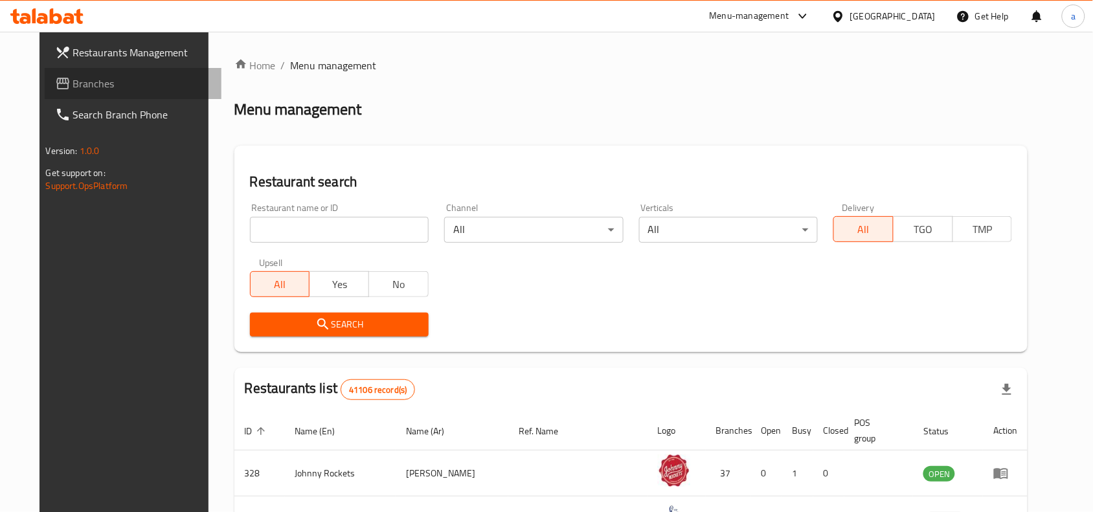
click at [80, 89] on span "Branches" at bounding box center [142, 84] width 139 height 16
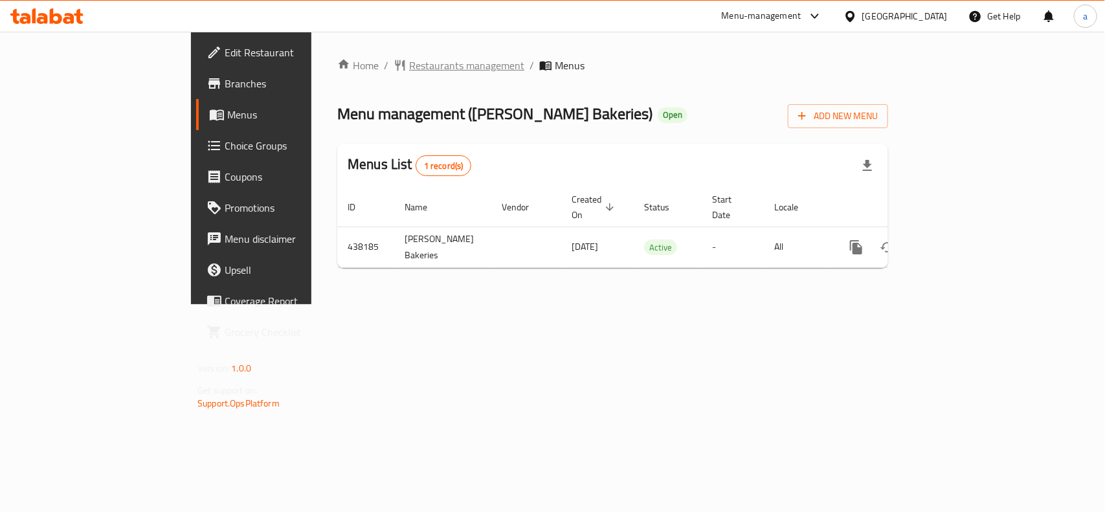
click at [409, 63] on span "Restaurants management" at bounding box center [466, 66] width 115 height 16
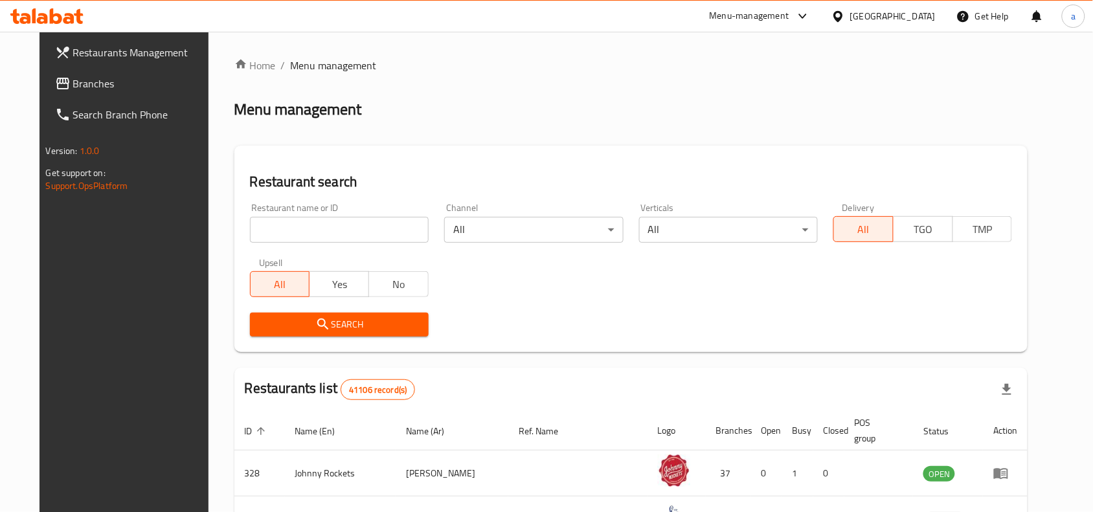
click at [120, 83] on span "Branches" at bounding box center [142, 84] width 139 height 16
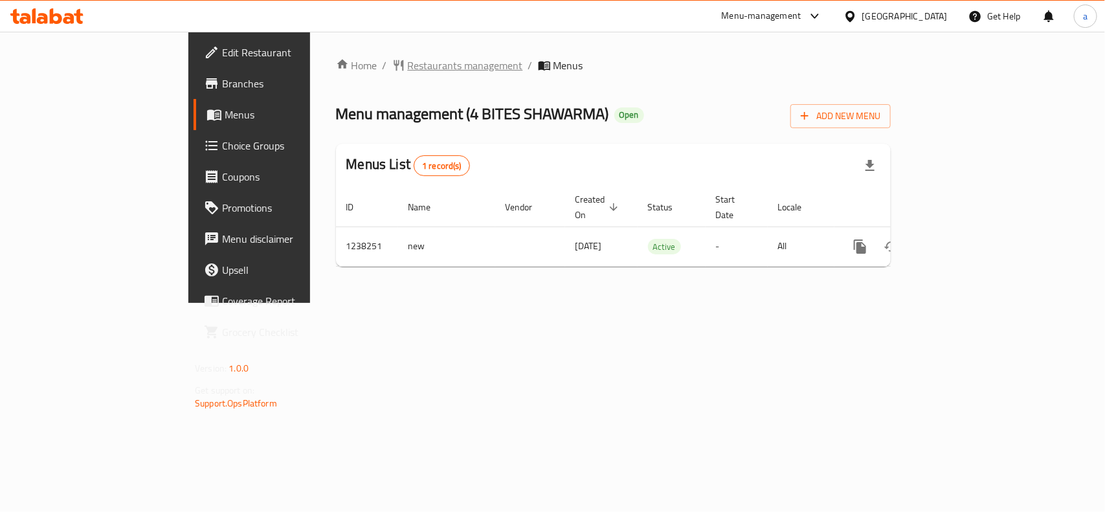
click at [408, 65] on span "Restaurants management" at bounding box center [465, 66] width 115 height 16
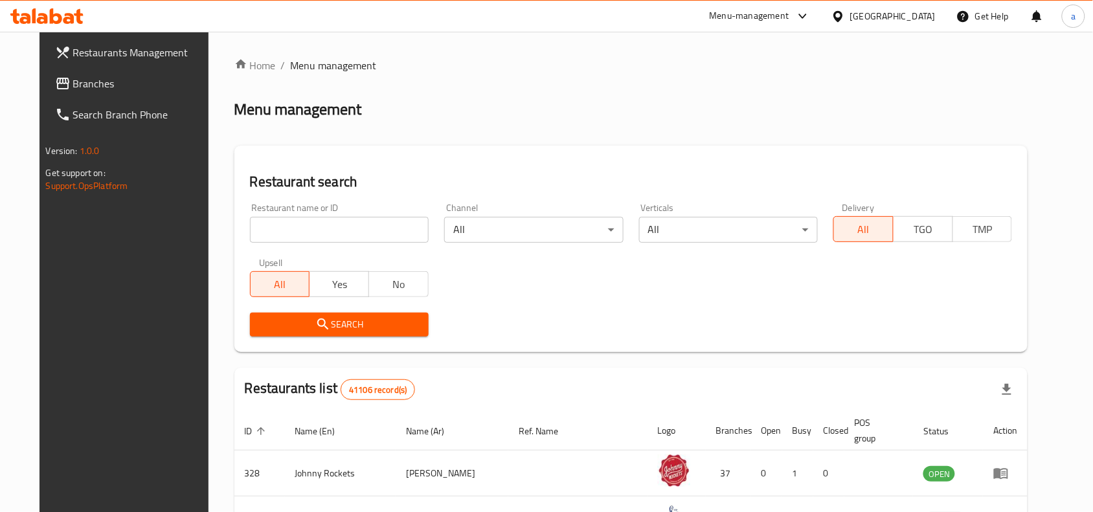
click at [58, 72] on link "Branches" at bounding box center [133, 83] width 177 height 31
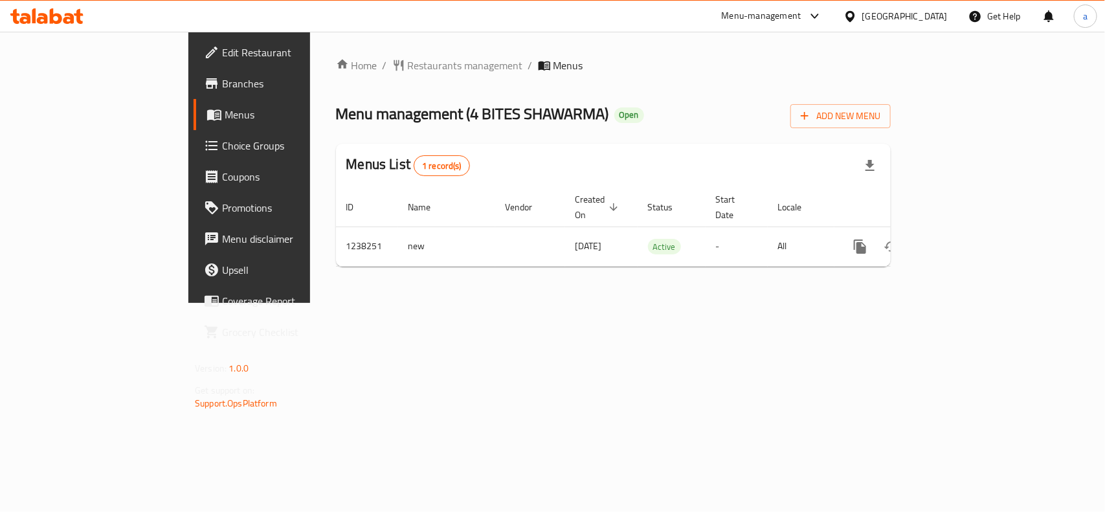
click at [622, 85] on div "Home / Restaurants management / Menus Menu management ( 4 BITES SHAWARMA ) Open…" at bounding box center [613, 167] width 555 height 219
click at [194, 154] on link "Choice Groups" at bounding box center [283, 145] width 179 height 31
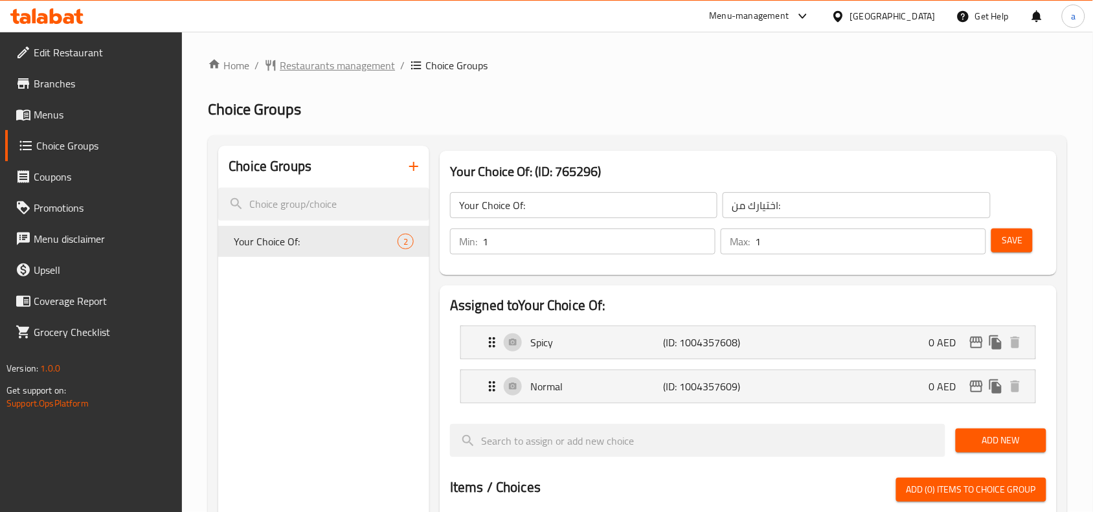
click at [315, 66] on span "Restaurants management" at bounding box center [337, 66] width 115 height 16
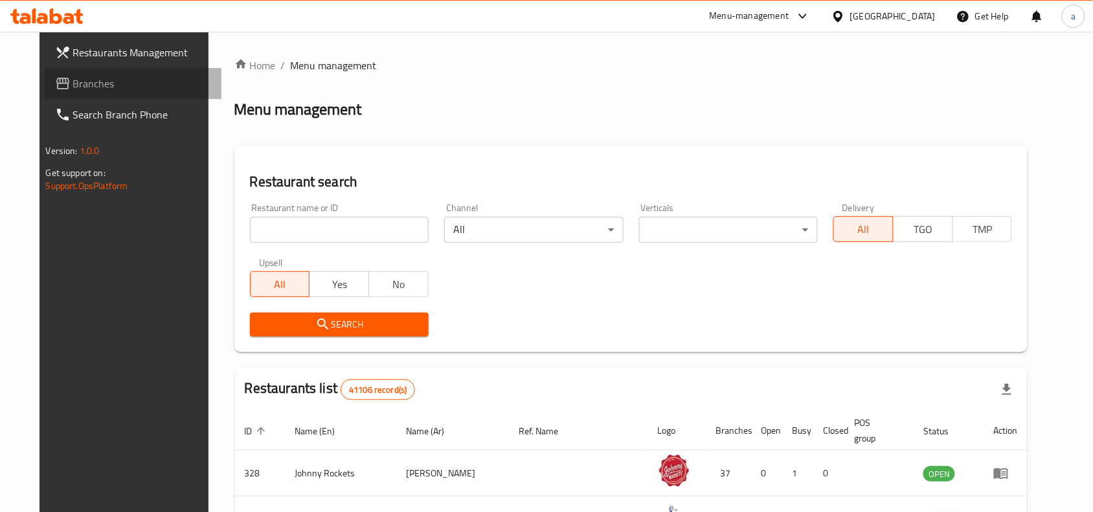
click at [79, 98] on link "Branches" at bounding box center [133, 83] width 177 height 31
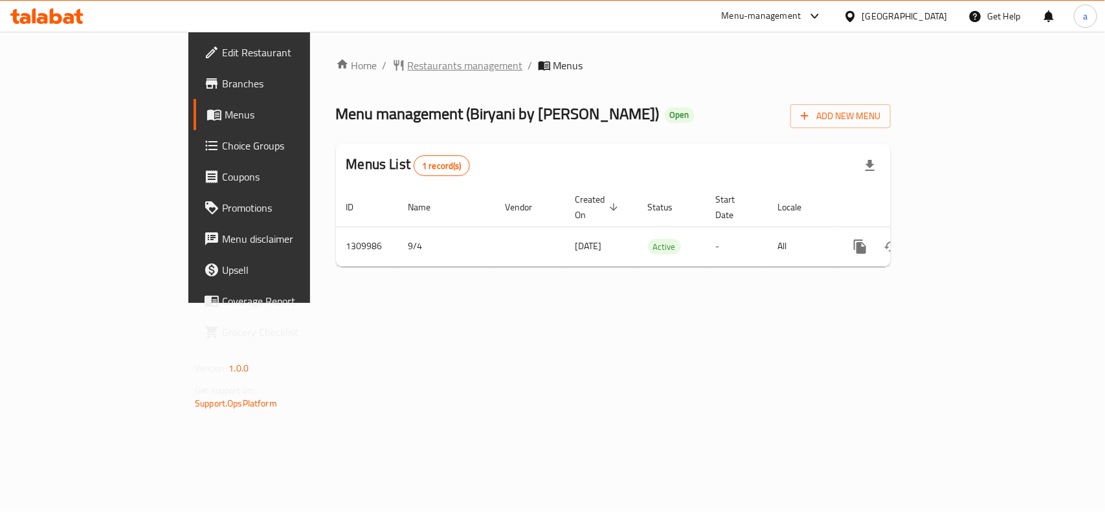
click at [408, 67] on span "Restaurants management" at bounding box center [465, 66] width 115 height 16
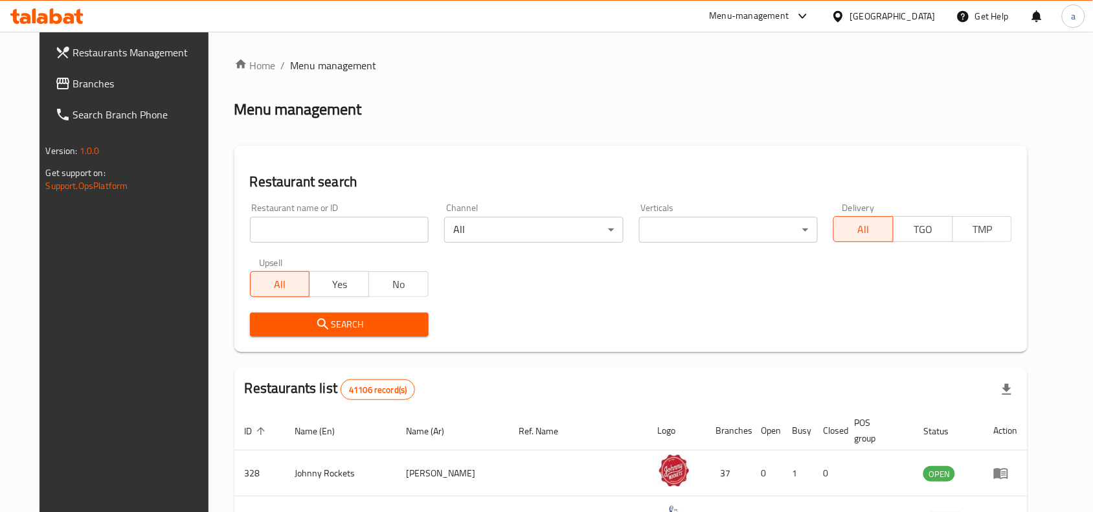
click at [113, 85] on span "Branches" at bounding box center [142, 84] width 139 height 16
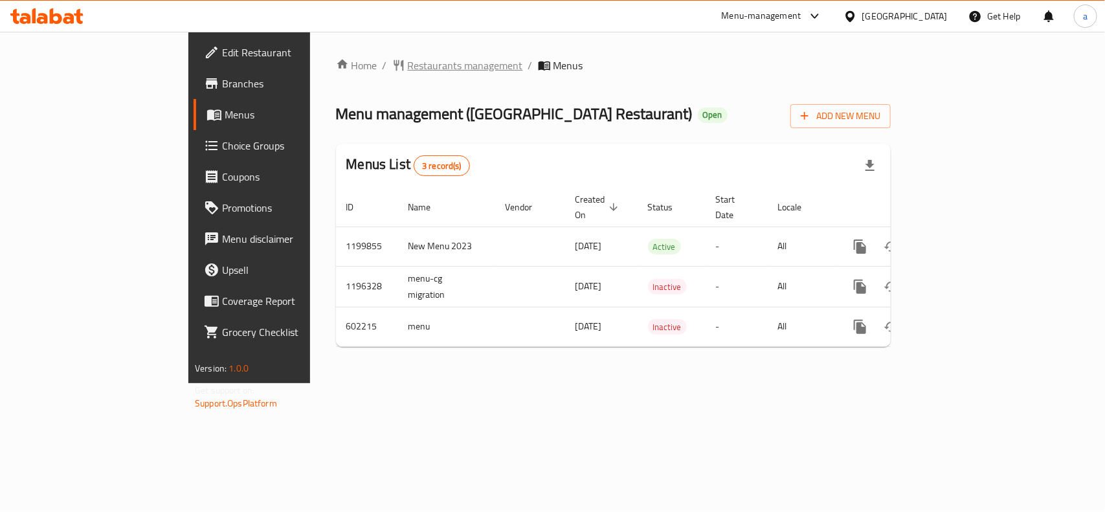
click at [408, 65] on span "Restaurants management" at bounding box center [465, 66] width 115 height 16
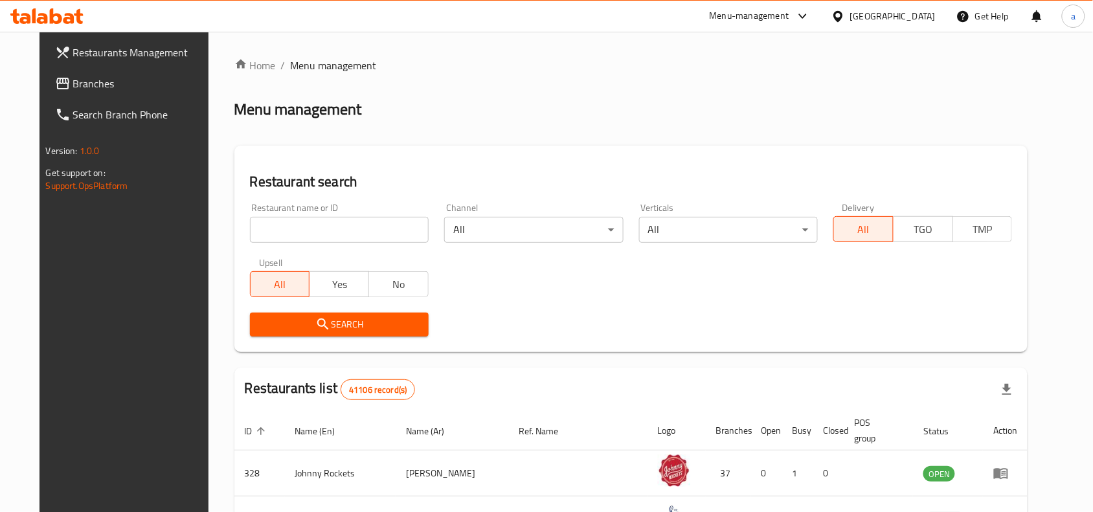
click at [102, 74] on link "Branches" at bounding box center [133, 83] width 177 height 31
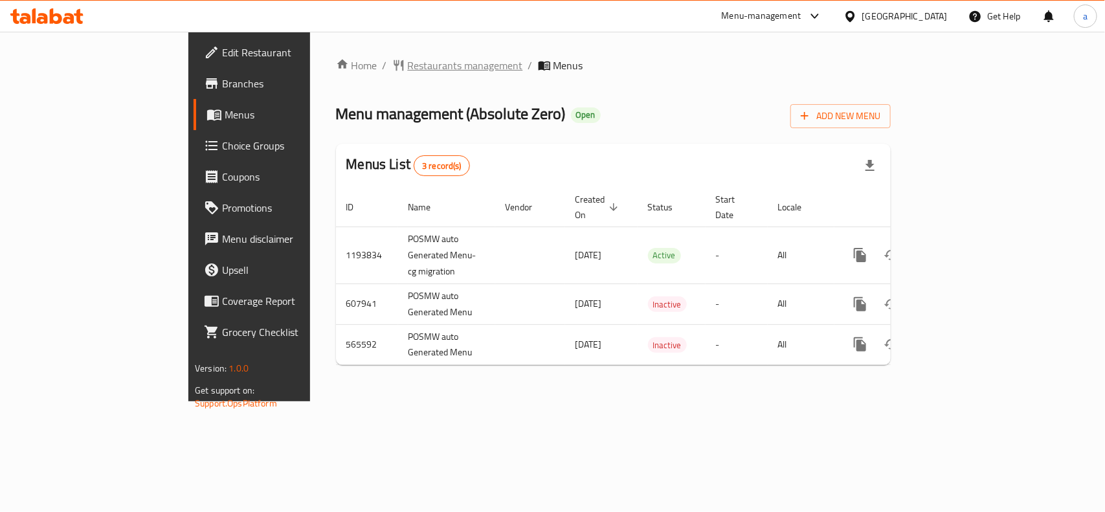
click at [408, 69] on span "Restaurants management" at bounding box center [465, 66] width 115 height 16
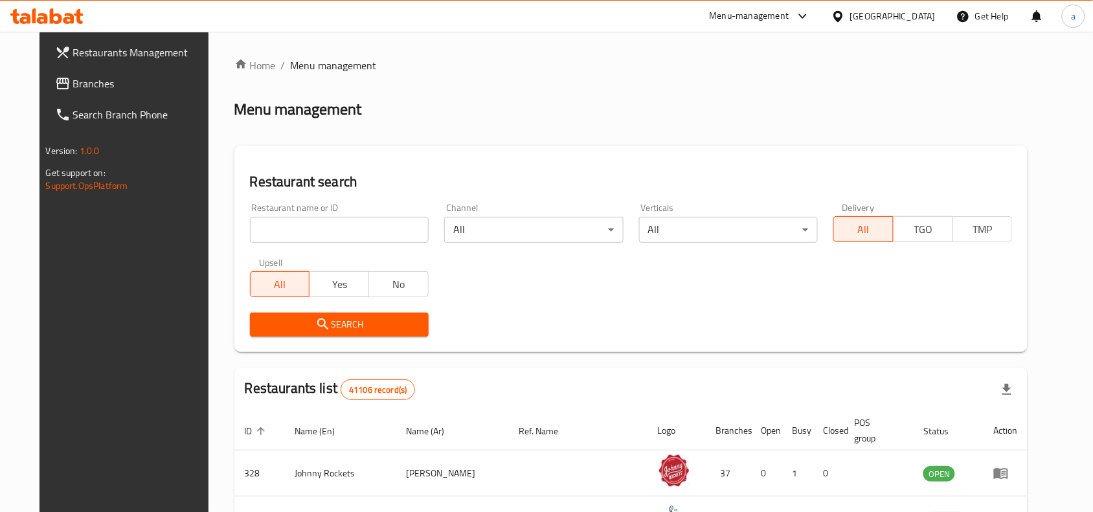
click at [313, 227] on input "search" at bounding box center [339, 230] width 179 height 26
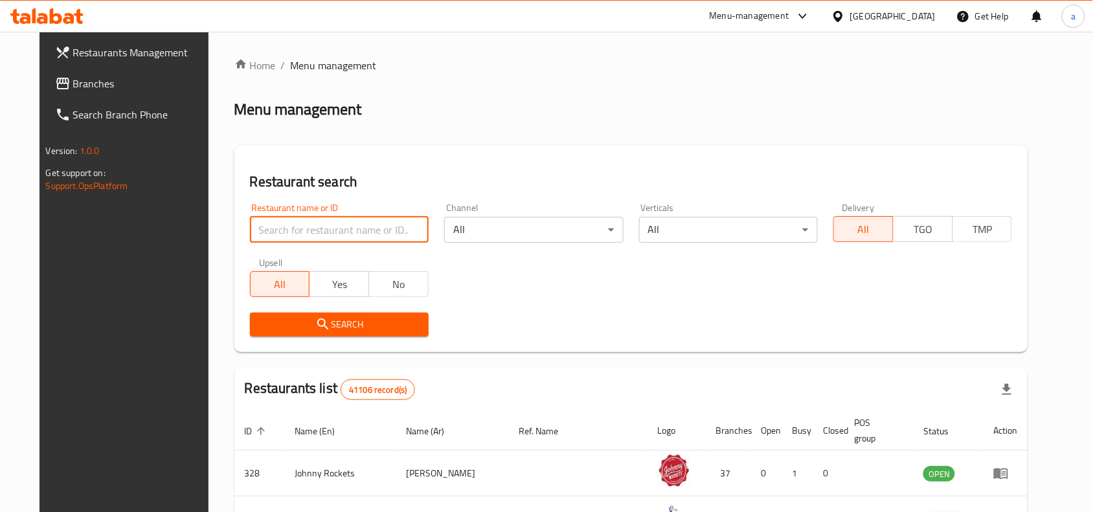
paste input "13865"
type input "13865"
click button "Search" at bounding box center [339, 325] width 179 height 24
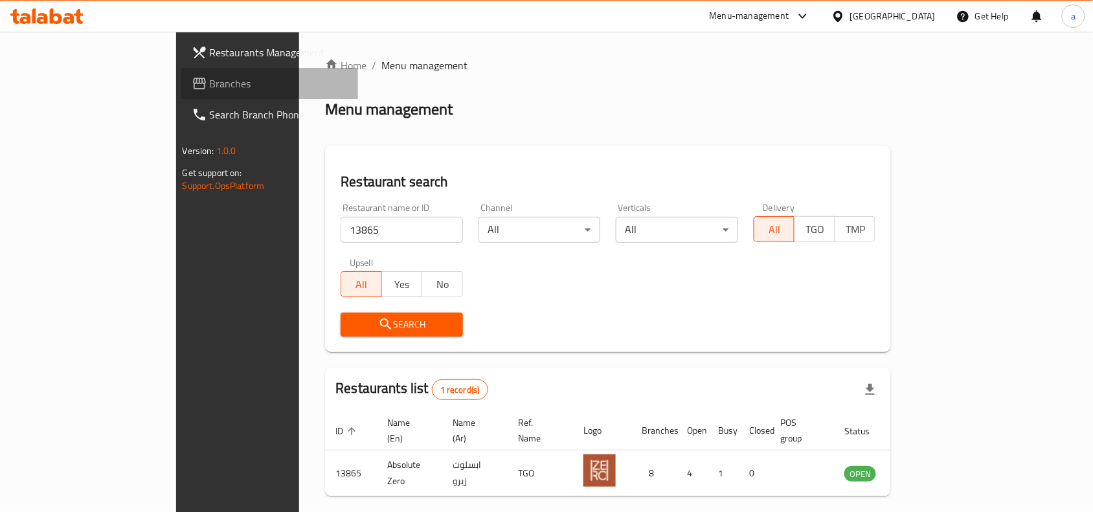
click at [210, 82] on span "Branches" at bounding box center [279, 84] width 139 height 16
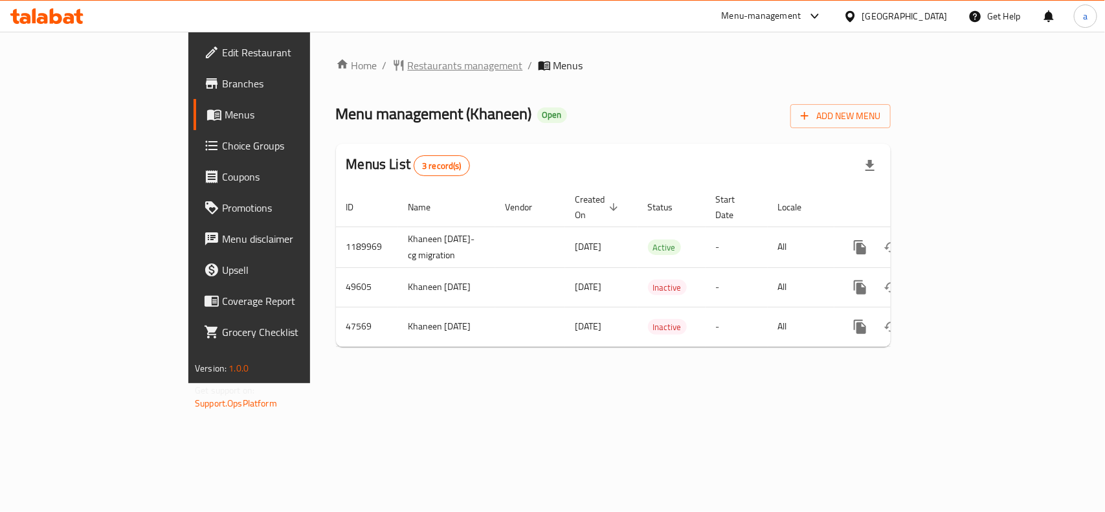
click at [408, 65] on span "Restaurants management" at bounding box center [465, 66] width 115 height 16
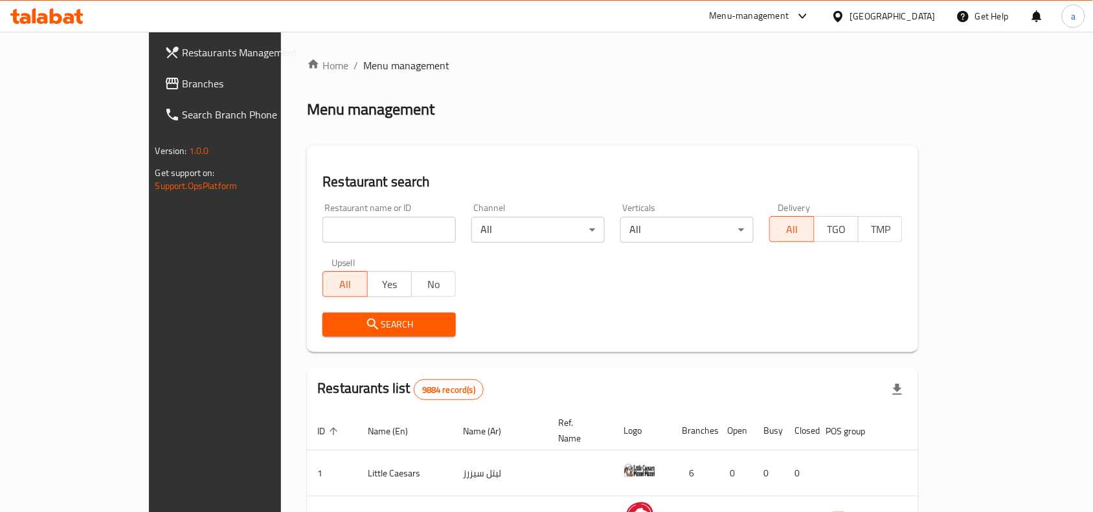
click at [154, 98] on link "Branches" at bounding box center [242, 83] width 177 height 31
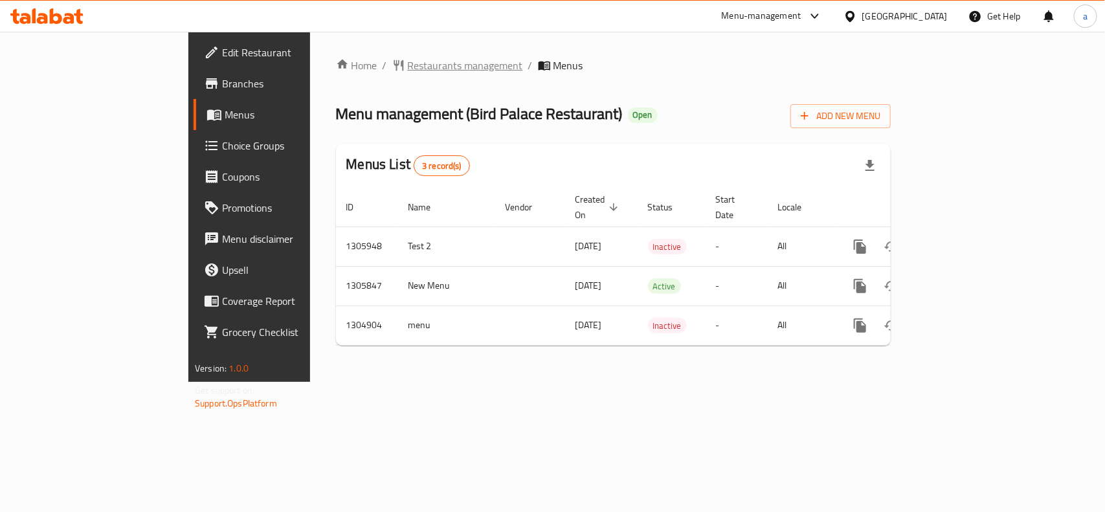
click at [408, 69] on span "Restaurants management" at bounding box center [465, 66] width 115 height 16
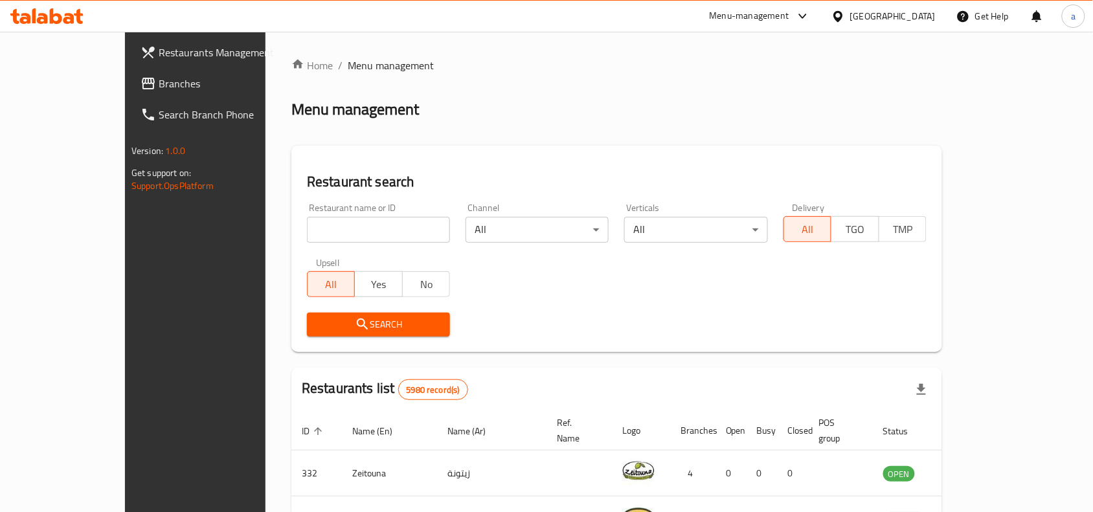
click at [159, 76] on span "Branches" at bounding box center [228, 84] width 139 height 16
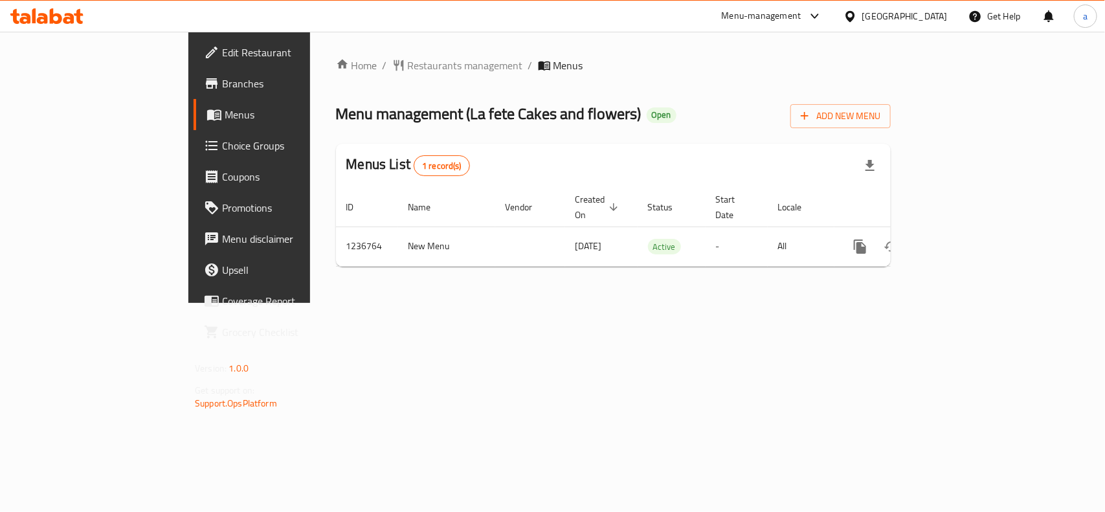
drag, startPoint x: 361, startPoint y: 74, endPoint x: 341, endPoint y: 91, distance: 25.8
click at [361, 74] on div "Home / Restaurants management / Menus Menu management ( La fete Cakes and flowe…" at bounding box center [613, 167] width 555 height 219
click at [408, 60] on span "Restaurants management" at bounding box center [465, 66] width 115 height 16
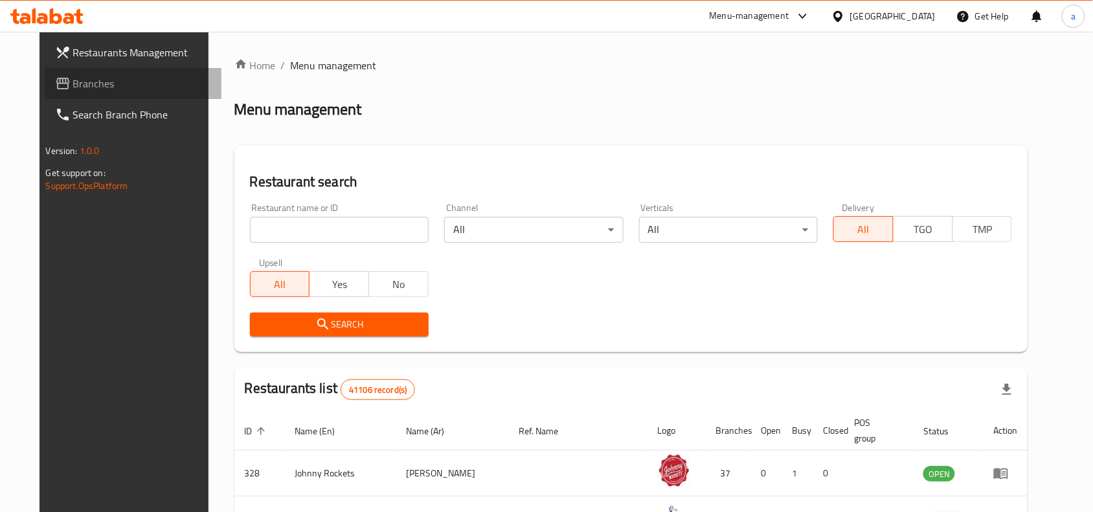
click at [45, 94] on link "Branches" at bounding box center [133, 83] width 177 height 31
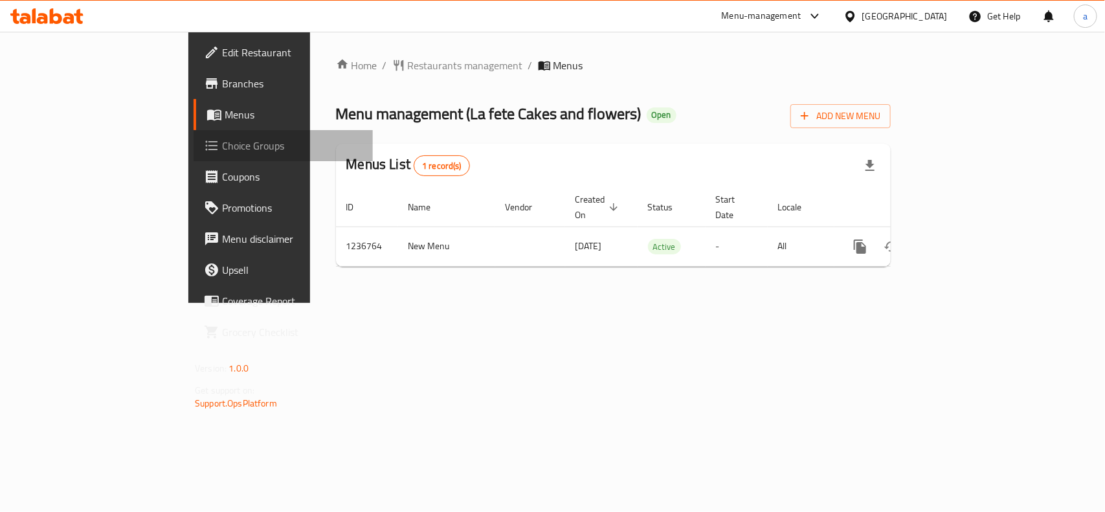
click at [222, 138] on span "Choice Groups" at bounding box center [292, 146] width 141 height 16
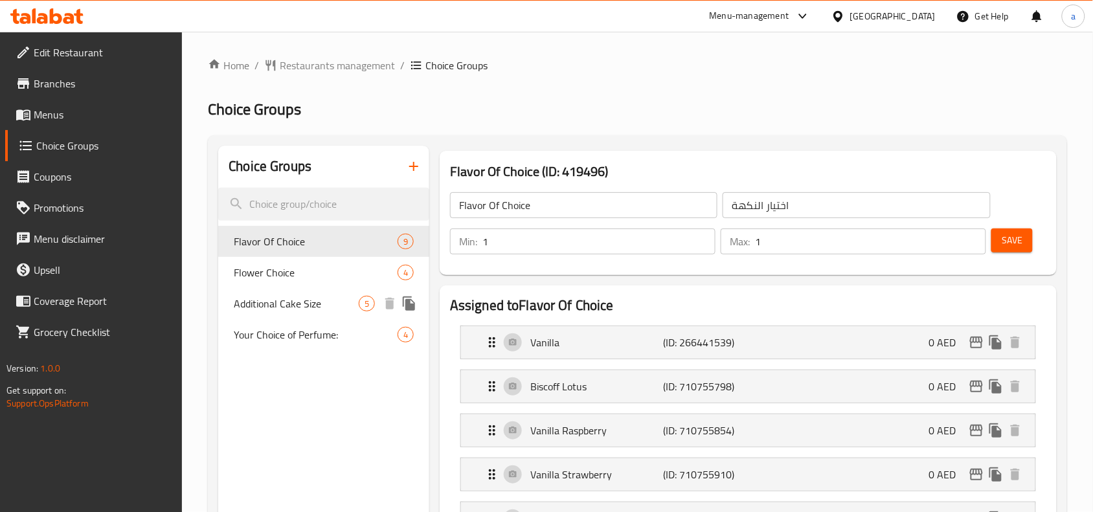
drag, startPoint x: 306, startPoint y: 306, endPoint x: 309, endPoint y: 316, distance: 10.5
click at [306, 306] on span "Additional Cake Size" at bounding box center [296, 304] width 125 height 16
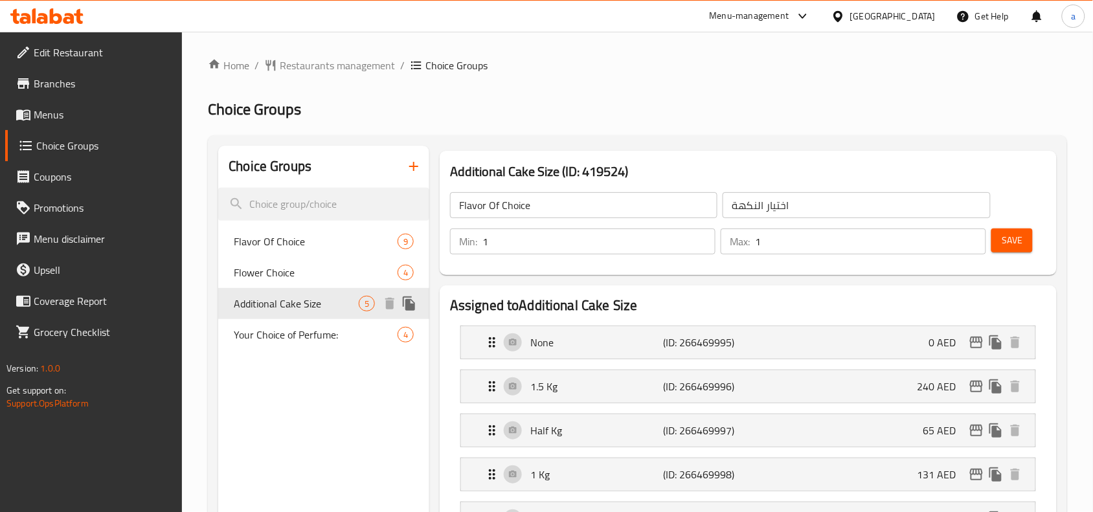
type input "Additional Cake Size"
type input "حجم الكيك الاضافي"
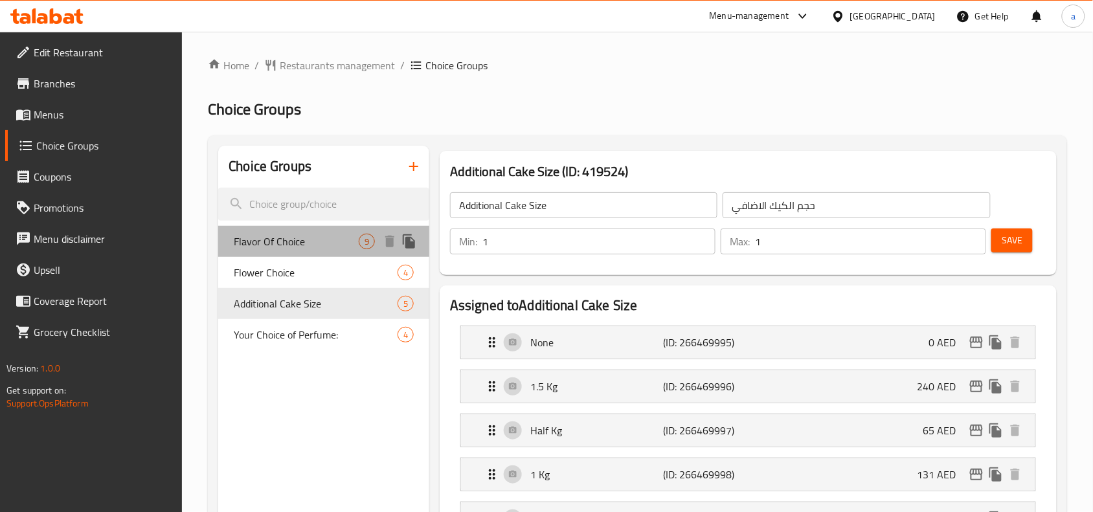
click at [303, 240] on span "Flavor Of Choice" at bounding box center [296, 242] width 125 height 16
type input "Flavor Of Choice"
type input "اختيار النكهة"
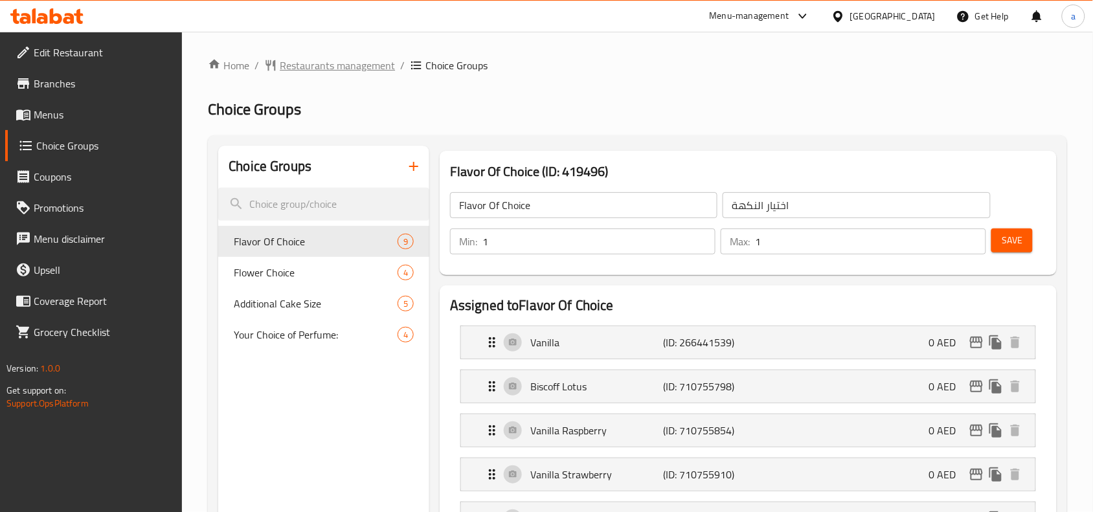
click at [338, 69] on span "Restaurants management" at bounding box center [337, 66] width 115 height 16
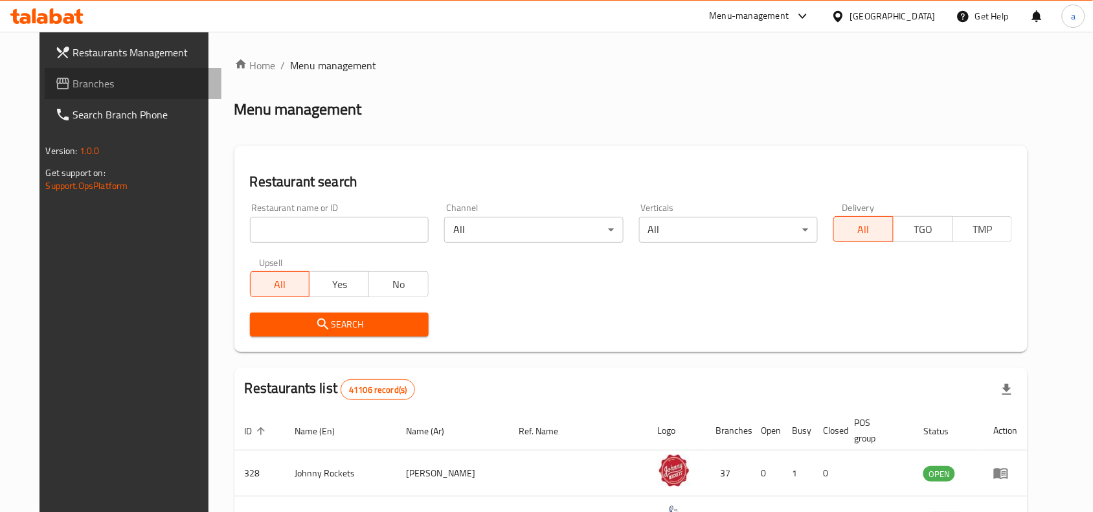
click at [73, 85] on span "Branches" at bounding box center [142, 84] width 139 height 16
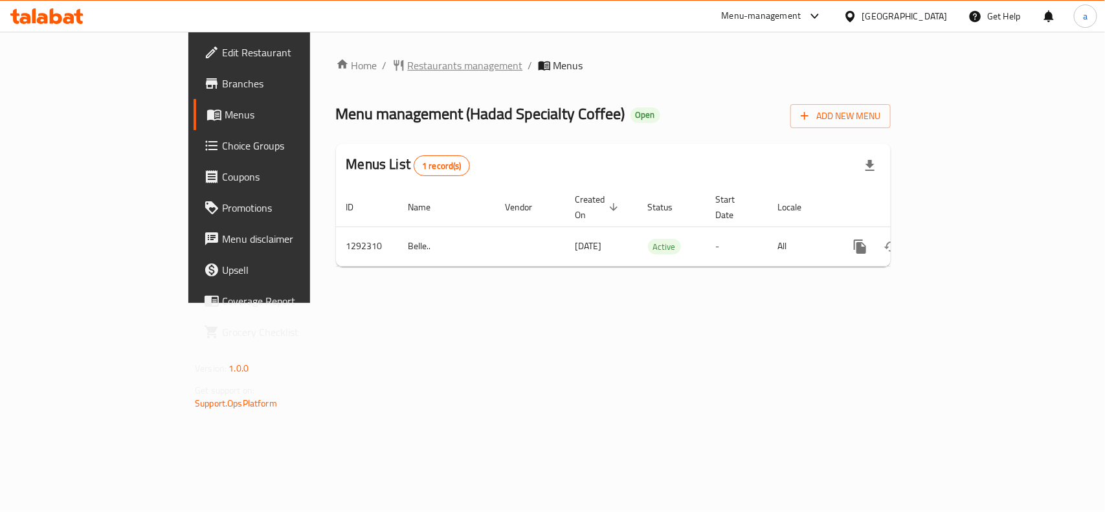
click at [408, 60] on span "Restaurants management" at bounding box center [465, 66] width 115 height 16
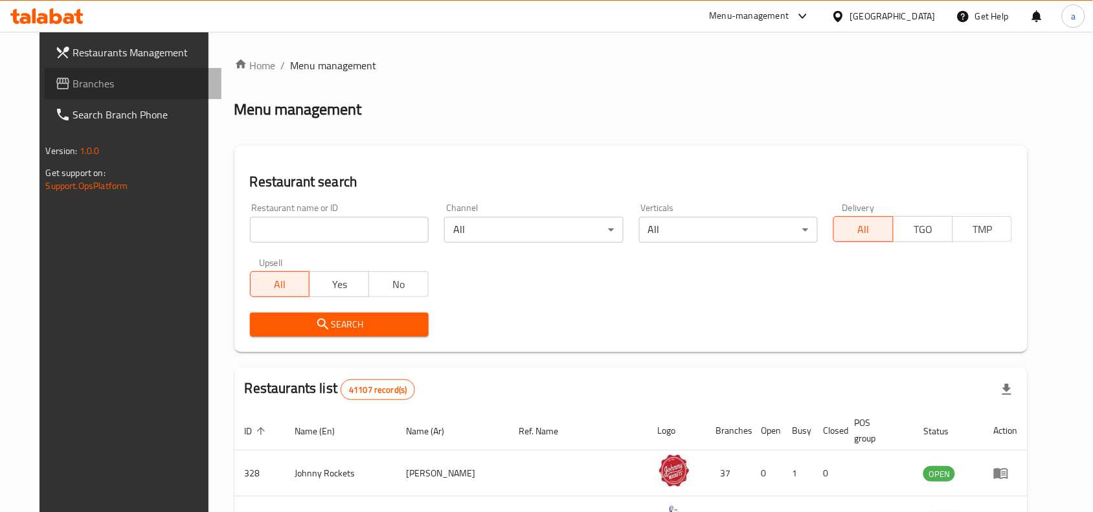
click at [73, 87] on span "Branches" at bounding box center [142, 84] width 139 height 16
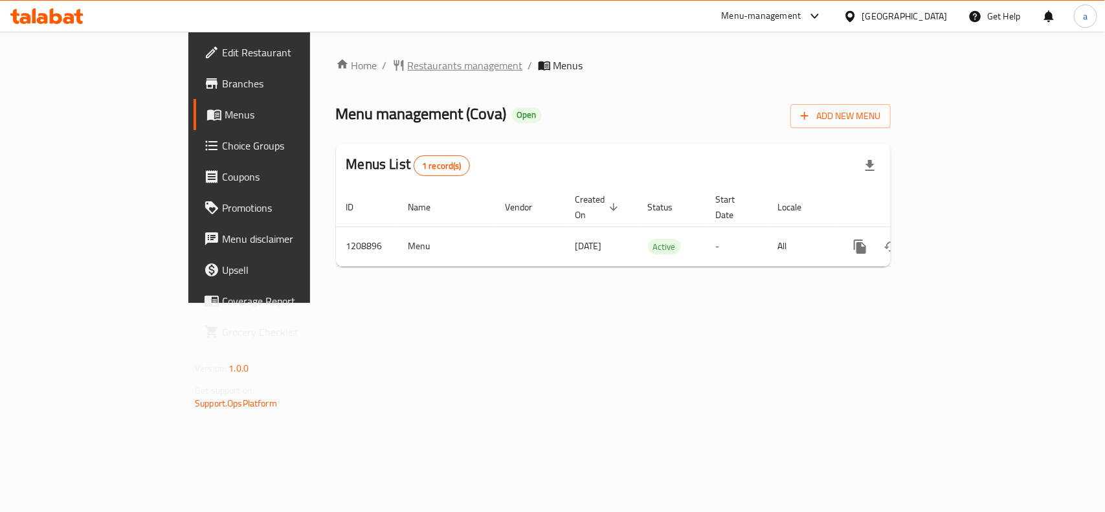
click at [408, 63] on span "Restaurants management" at bounding box center [465, 66] width 115 height 16
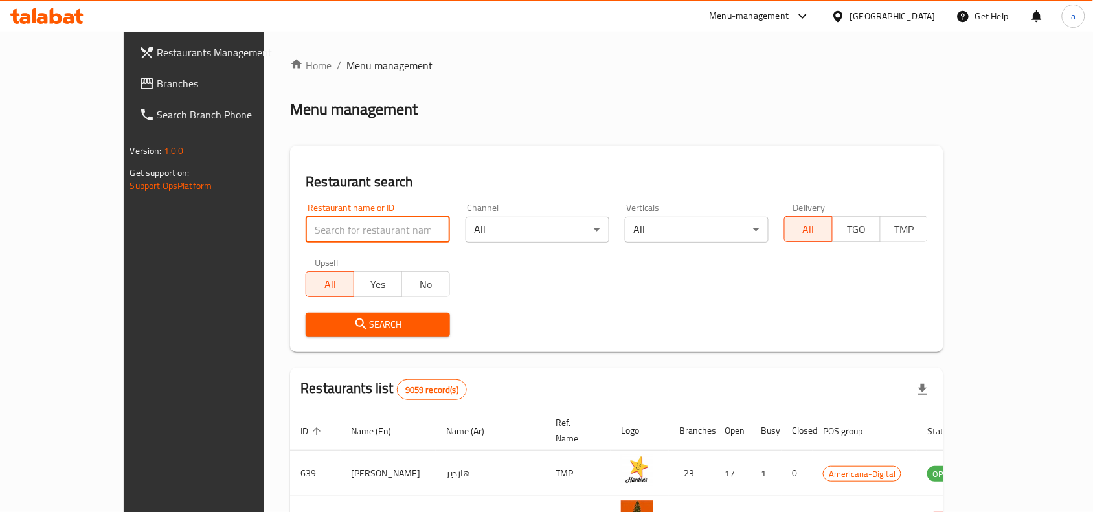
click at [306, 227] on input "search" at bounding box center [378, 230] width 144 height 26
paste input "670844"
type input "670844"
click button "Search" at bounding box center [378, 325] width 144 height 24
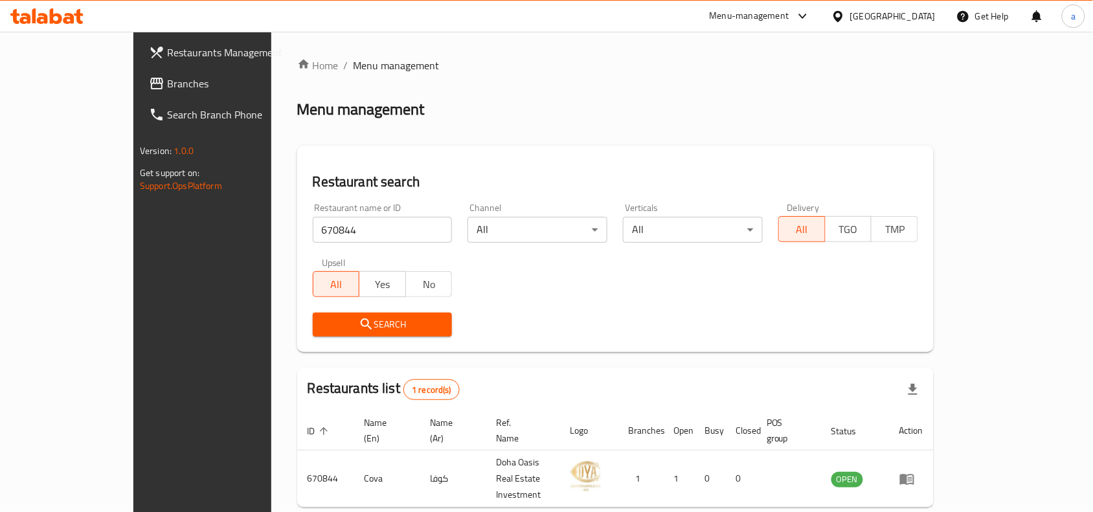
click at [139, 93] on link "Branches" at bounding box center [227, 83] width 177 height 31
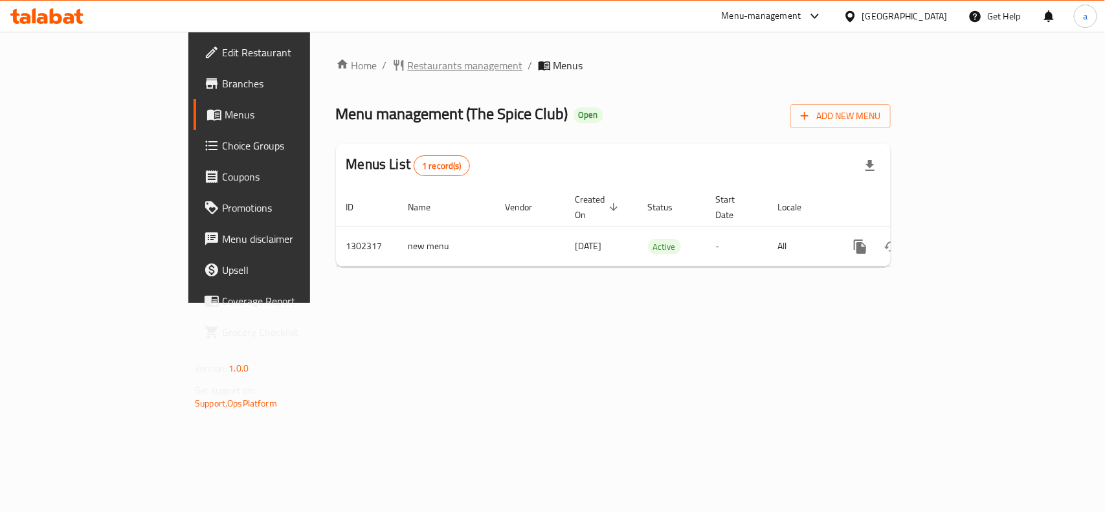
click at [408, 69] on span "Restaurants management" at bounding box center [465, 66] width 115 height 16
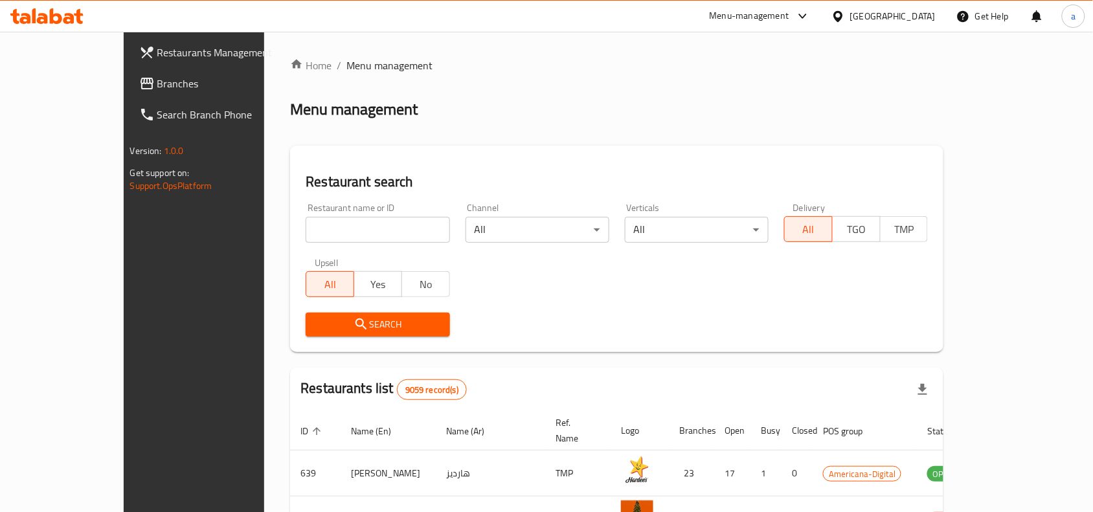
click at [157, 78] on span "Branches" at bounding box center [226, 84] width 139 height 16
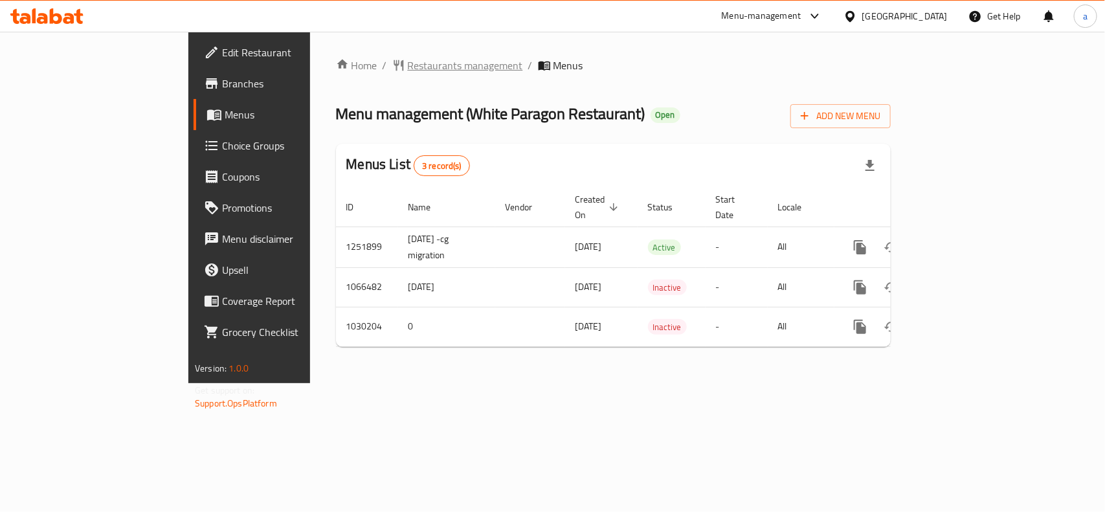
click at [408, 59] on span "Restaurants management" at bounding box center [465, 66] width 115 height 16
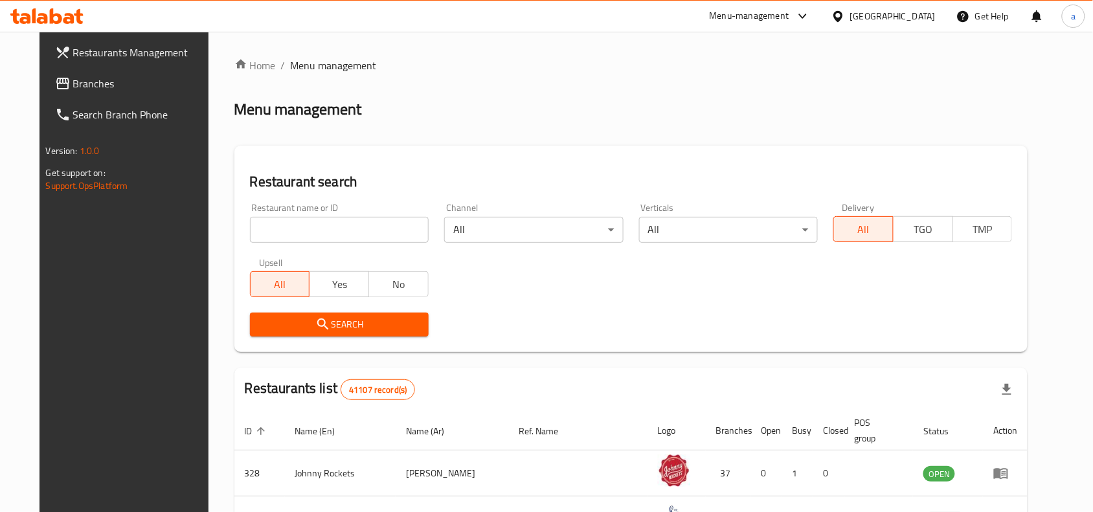
click at [93, 85] on span "Branches" at bounding box center [142, 84] width 139 height 16
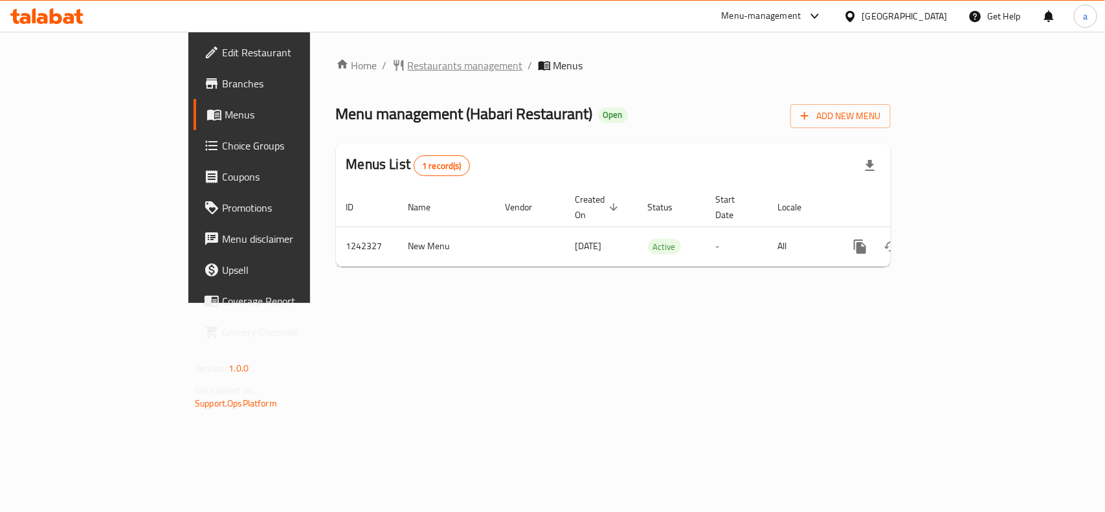
click at [408, 62] on span "Restaurants management" at bounding box center [465, 66] width 115 height 16
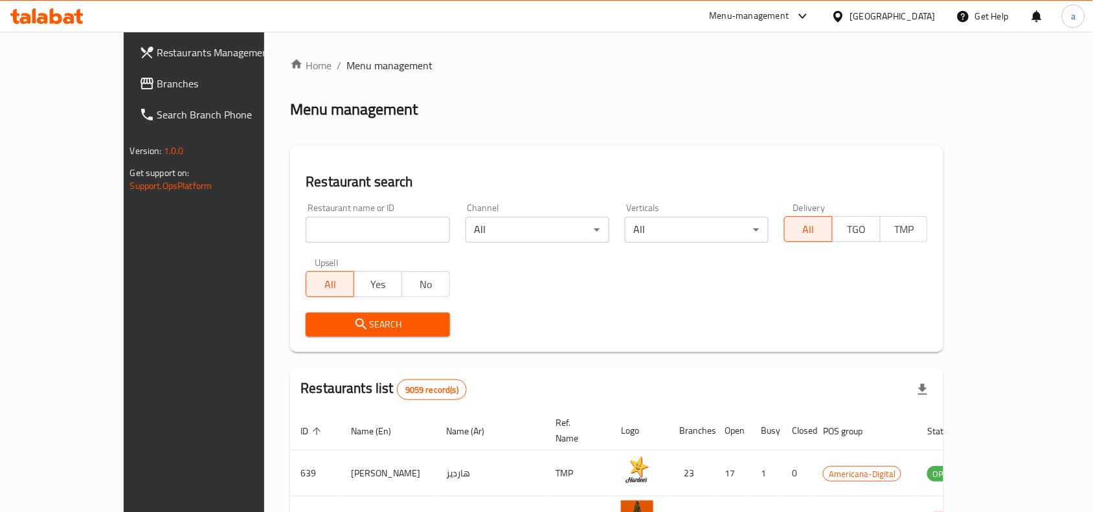
click at [157, 81] on span "Branches" at bounding box center [226, 84] width 139 height 16
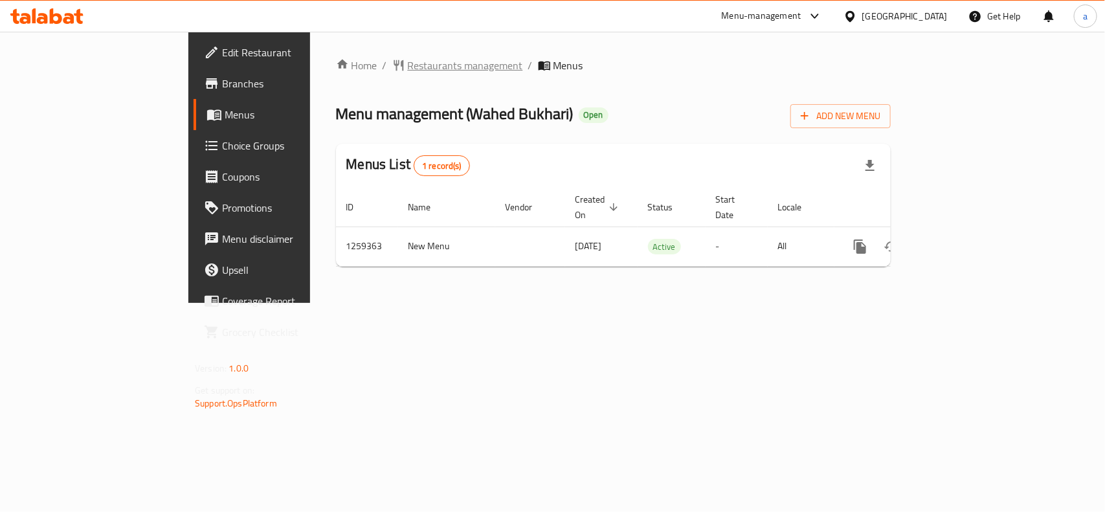
click at [408, 70] on span "Restaurants management" at bounding box center [465, 66] width 115 height 16
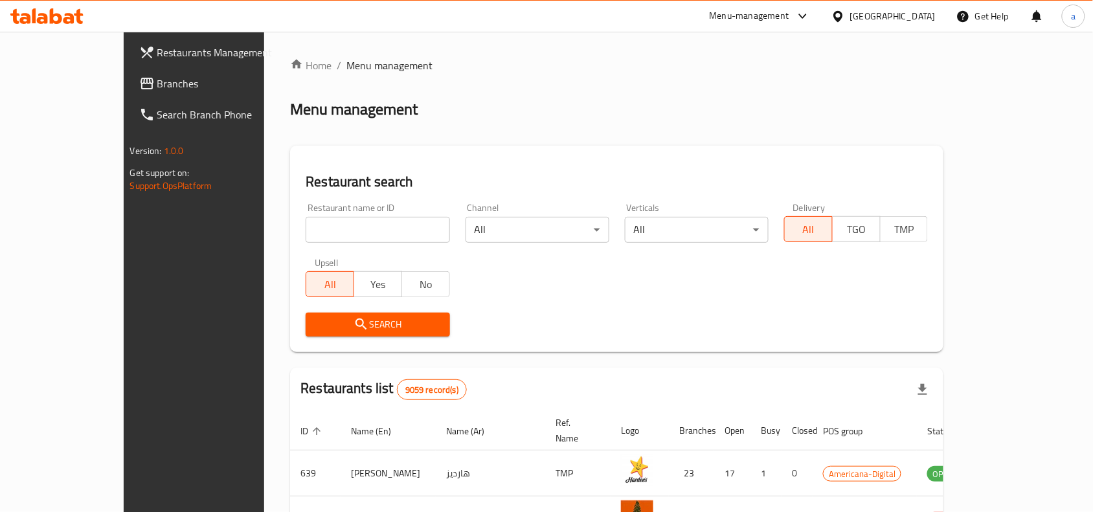
click at [157, 81] on span "Branches" at bounding box center [226, 84] width 139 height 16
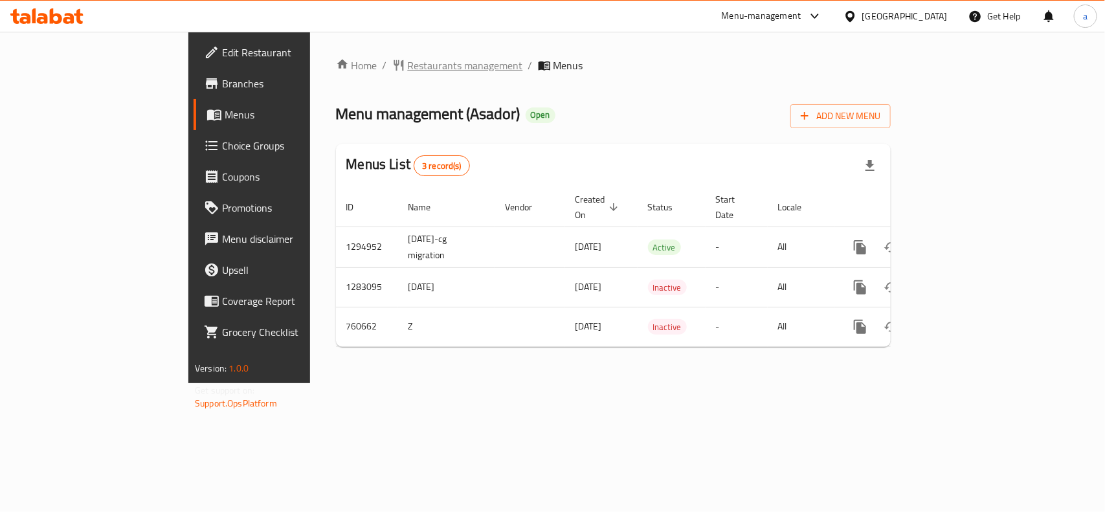
click at [408, 60] on span "Restaurants management" at bounding box center [465, 66] width 115 height 16
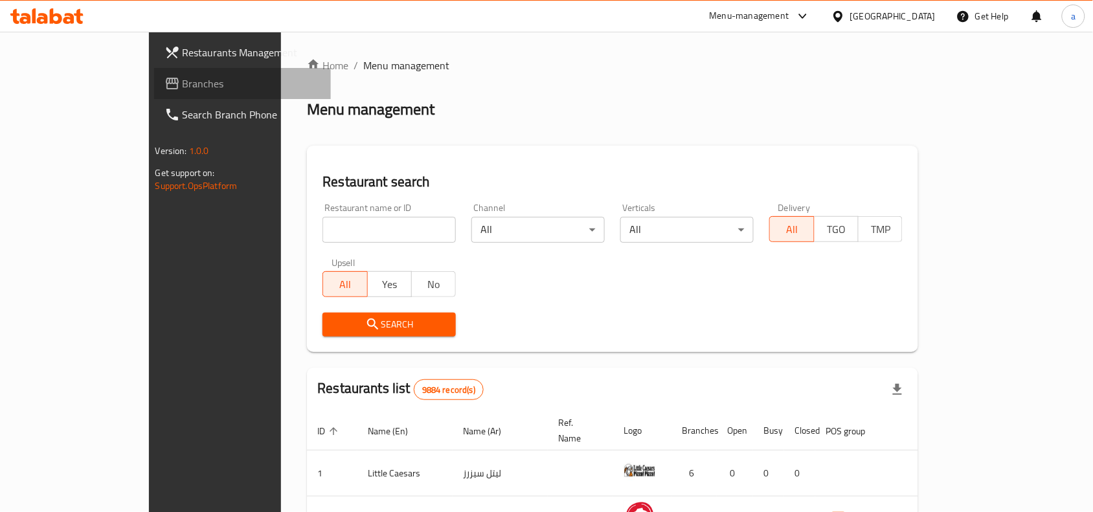
click at [154, 74] on link "Branches" at bounding box center [242, 83] width 177 height 31
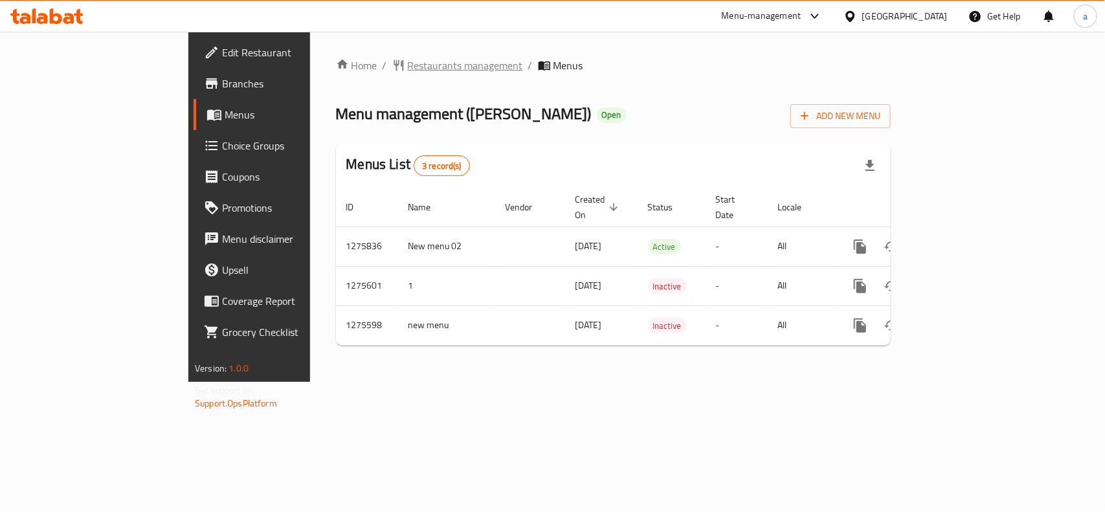
click at [408, 62] on span "Restaurants management" at bounding box center [465, 66] width 115 height 16
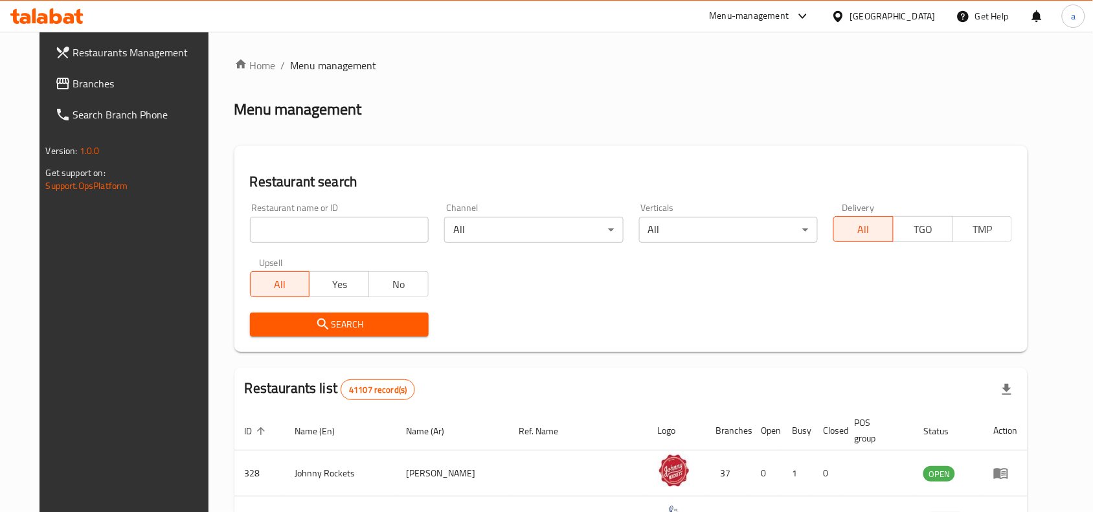
click at [73, 83] on span "Branches" at bounding box center [142, 84] width 139 height 16
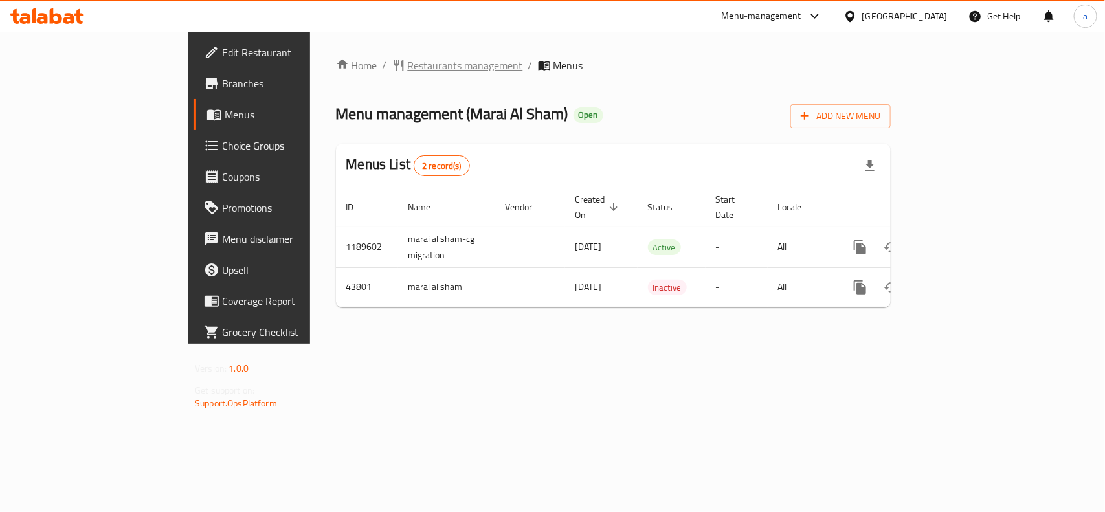
click at [408, 58] on span "Restaurants management" at bounding box center [465, 66] width 115 height 16
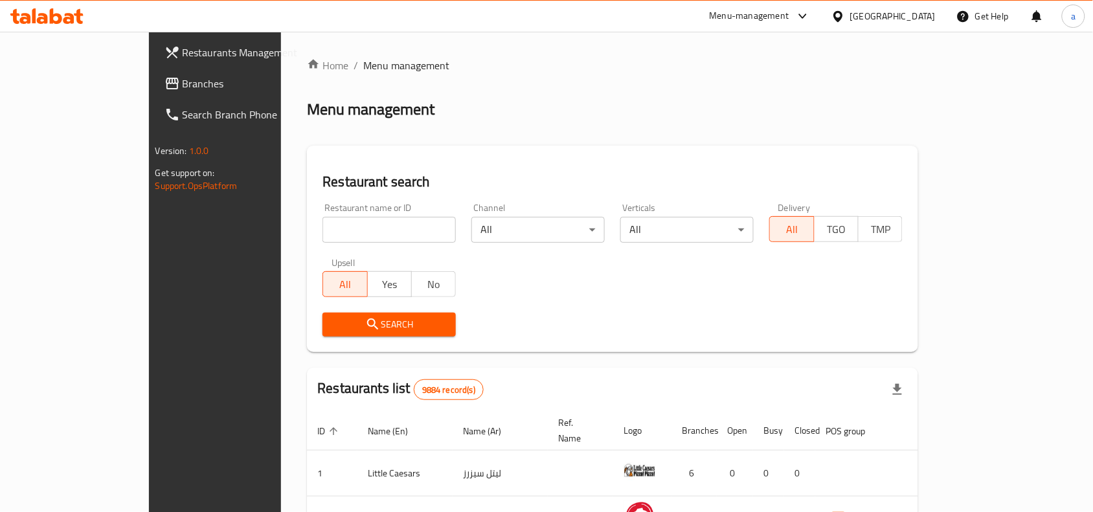
click at [183, 82] on span "Branches" at bounding box center [252, 84] width 139 height 16
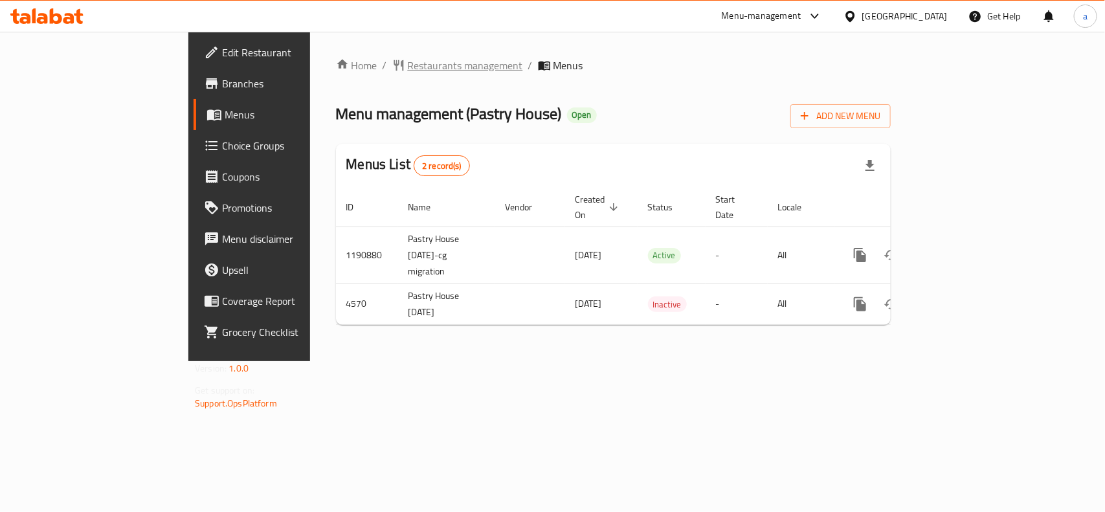
click at [408, 65] on span "Restaurants management" at bounding box center [465, 66] width 115 height 16
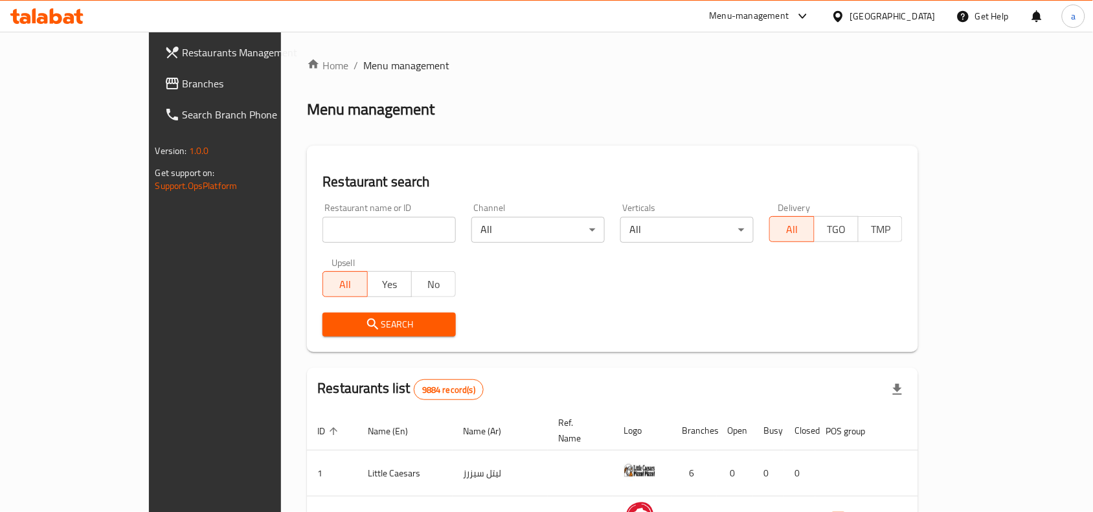
click at [322, 225] on input "search" at bounding box center [388, 230] width 133 height 26
paste input "2888"
type input "2888"
click button "Search" at bounding box center [388, 325] width 133 height 24
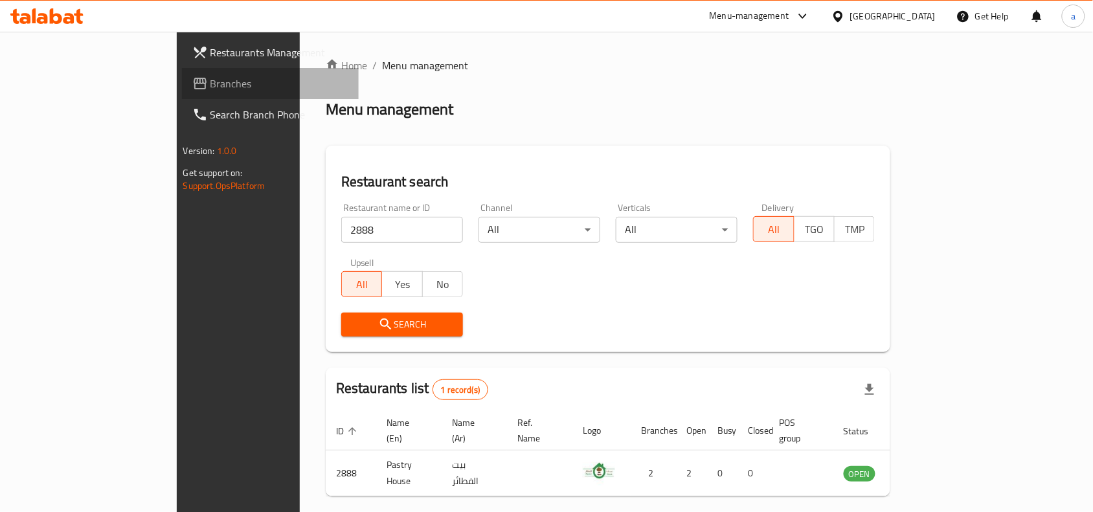
click at [192, 82] on span at bounding box center [201, 84] width 18 height 16
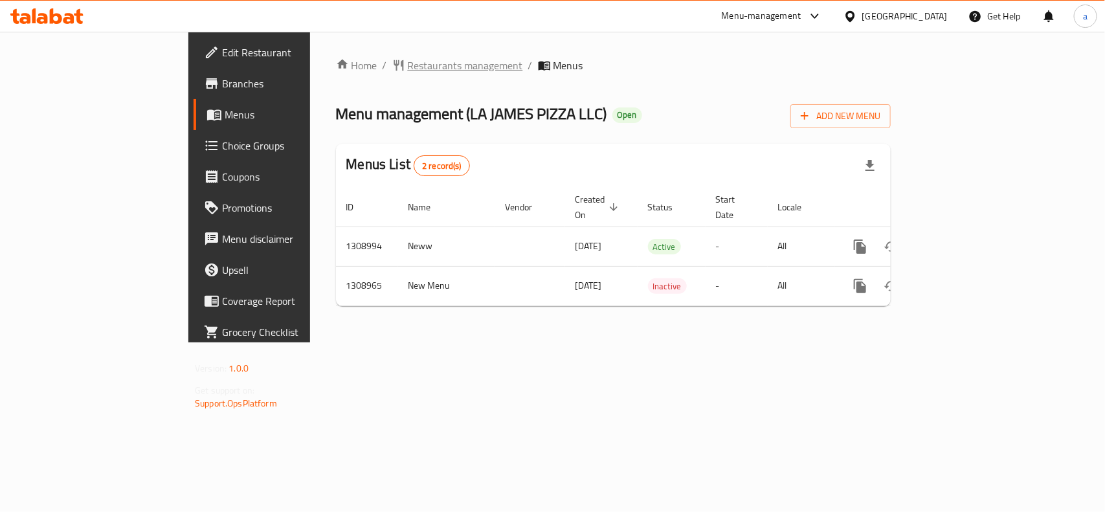
click at [408, 65] on span "Restaurants management" at bounding box center [465, 66] width 115 height 16
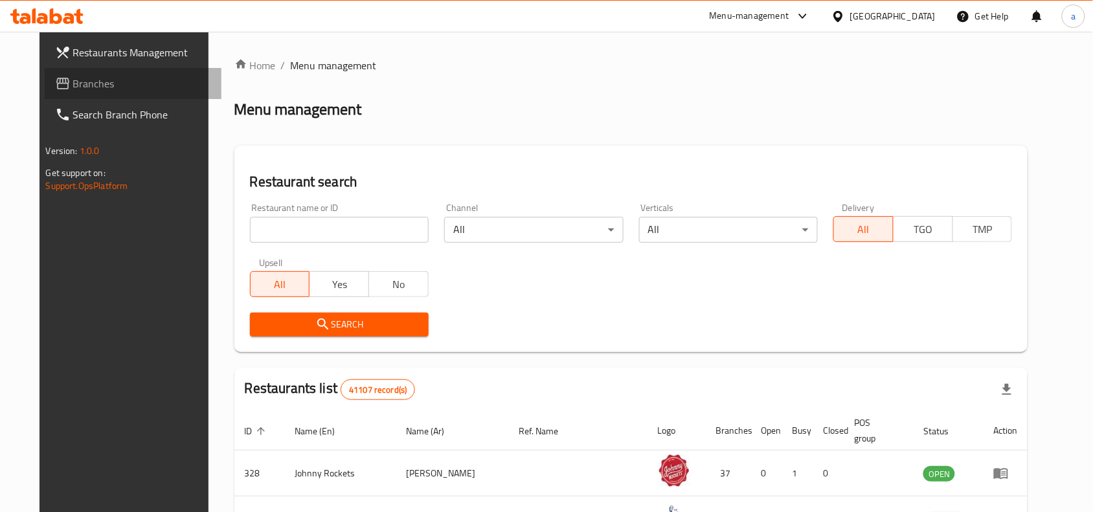
click at [89, 85] on span "Branches" at bounding box center [142, 84] width 139 height 16
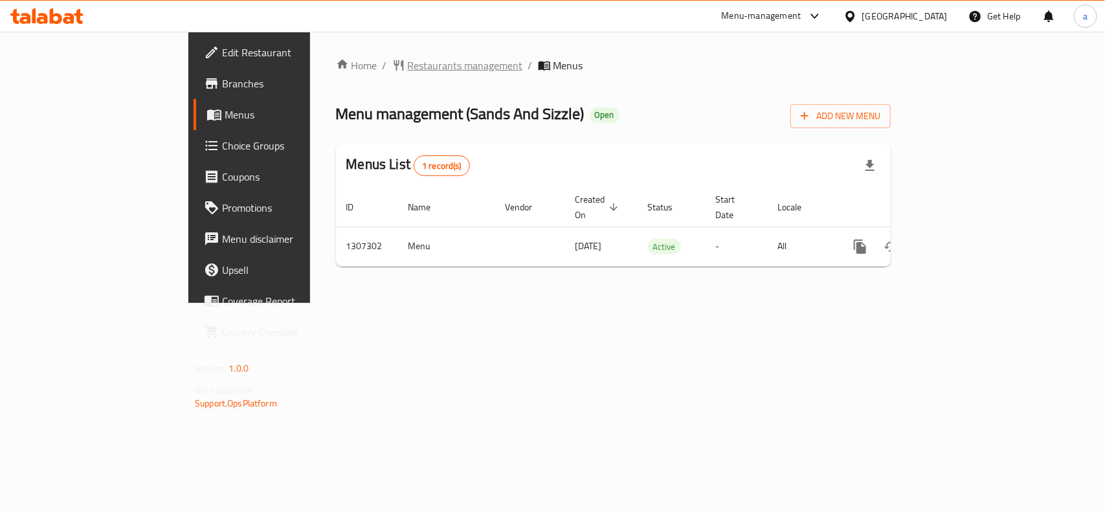
click at [408, 60] on span "Restaurants management" at bounding box center [465, 66] width 115 height 16
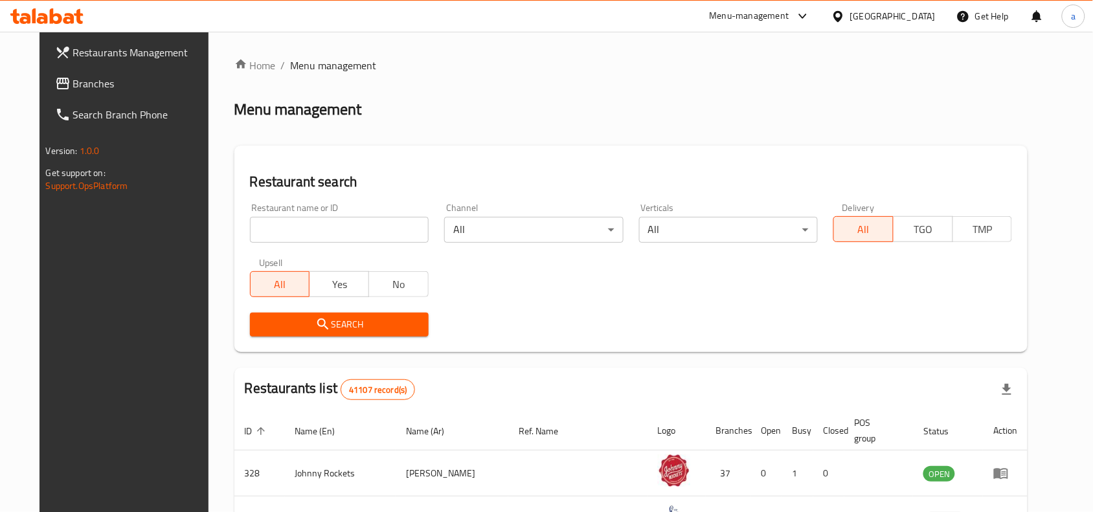
click at [78, 89] on span "Branches" at bounding box center [142, 84] width 139 height 16
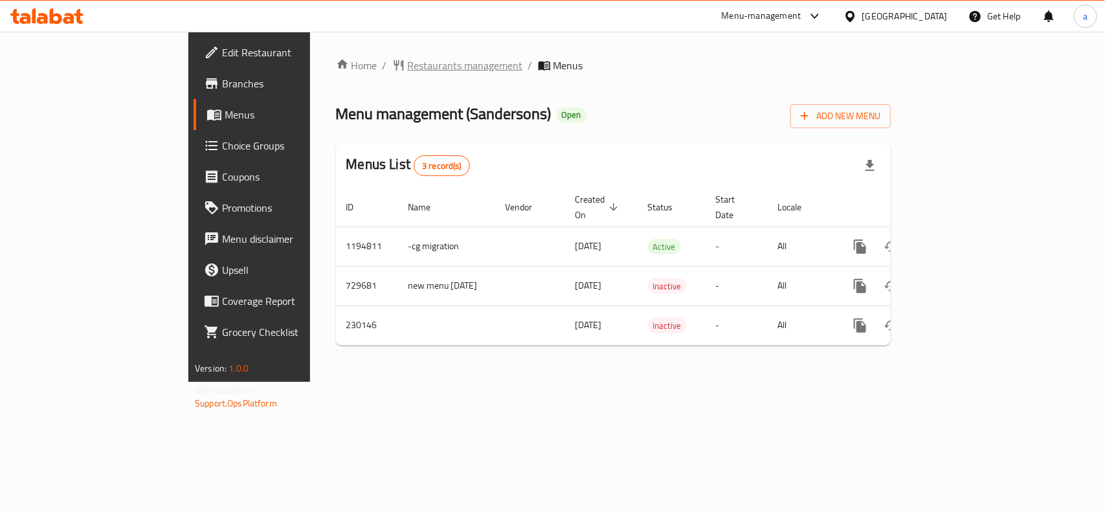
click at [408, 63] on span "Restaurants management" at bounding box center [465, 66] width 115 height 16
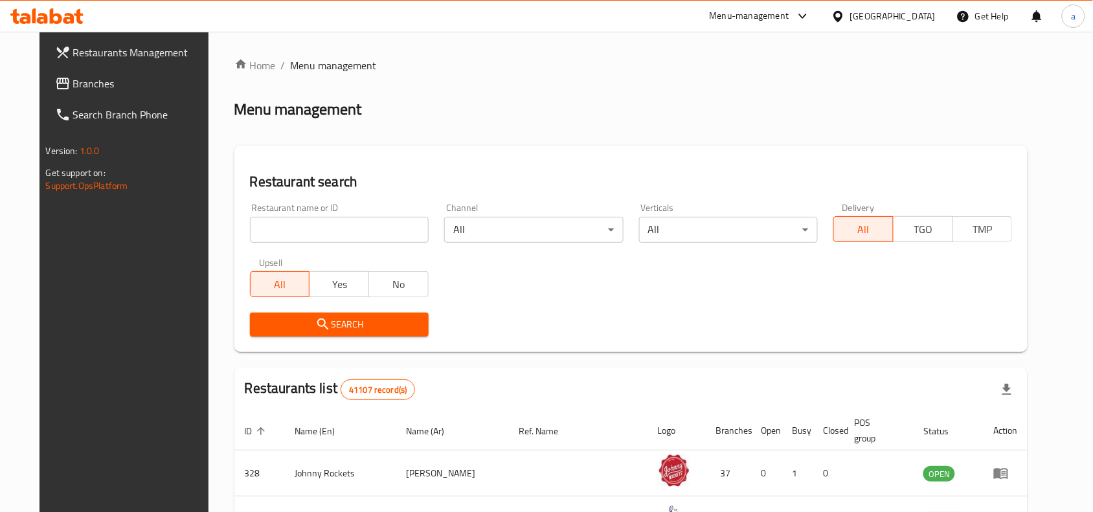
click at [91, 88] on span "Branches" at bounding box center [142, 84] width 139 height 16
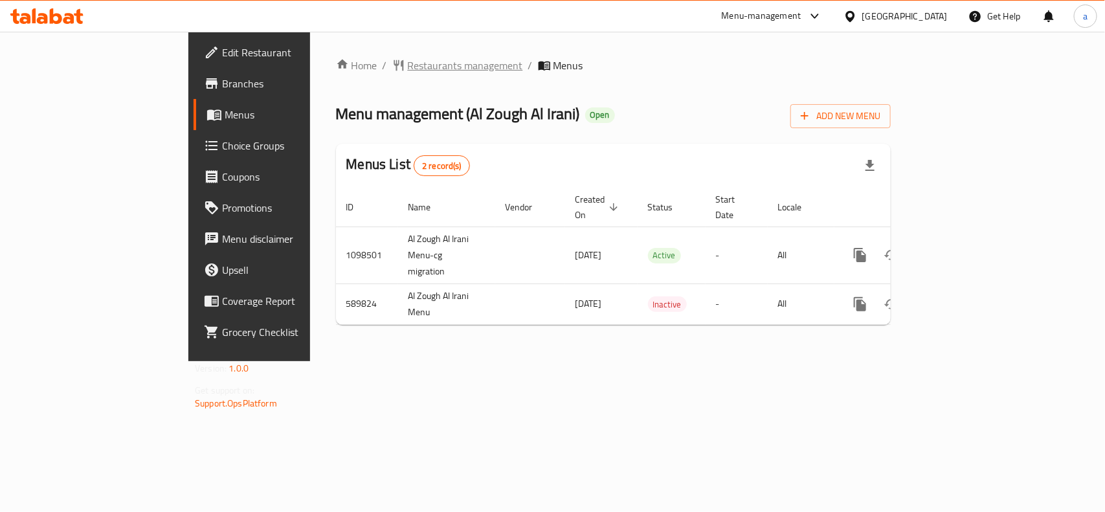
click at [408, 73] on span "Restaurants management" at bounding box center [465, 66] width 115 height 16
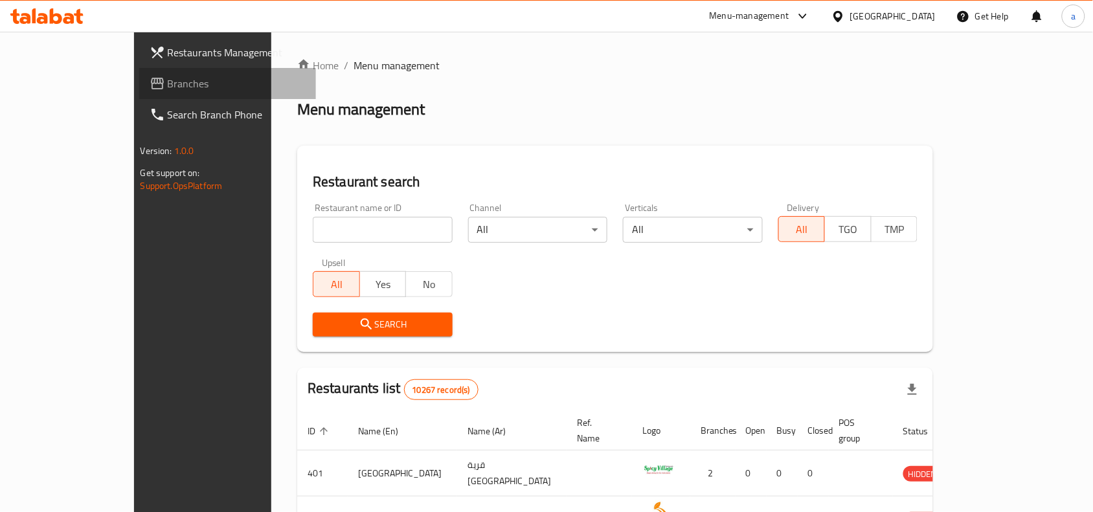
click at [168, 81] on span "Branches" at bounding box center [237, 84] width 139 height 16
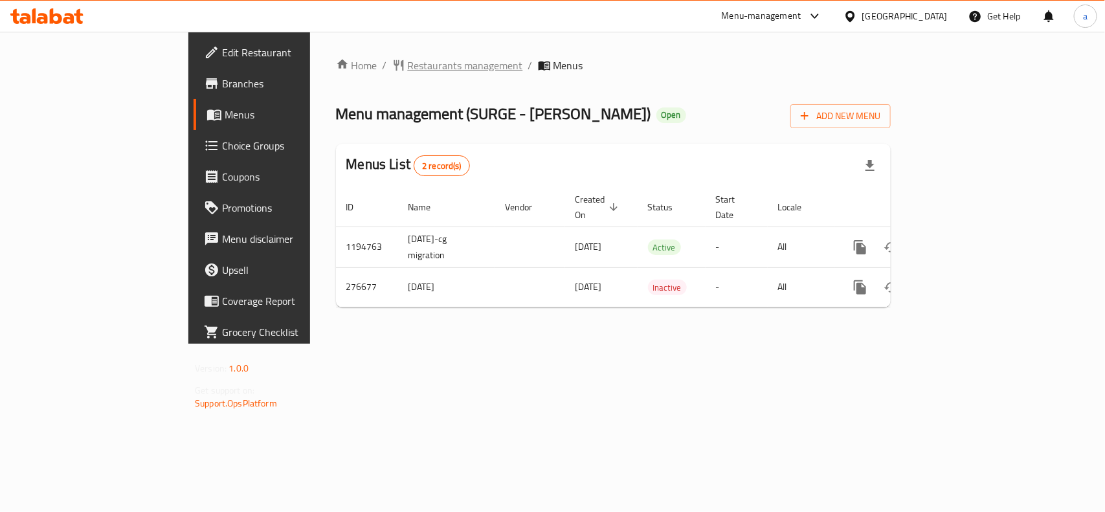
click at [408, 65] on span "Restaurants management" at bounding box center [465, 66] width 115 height 16
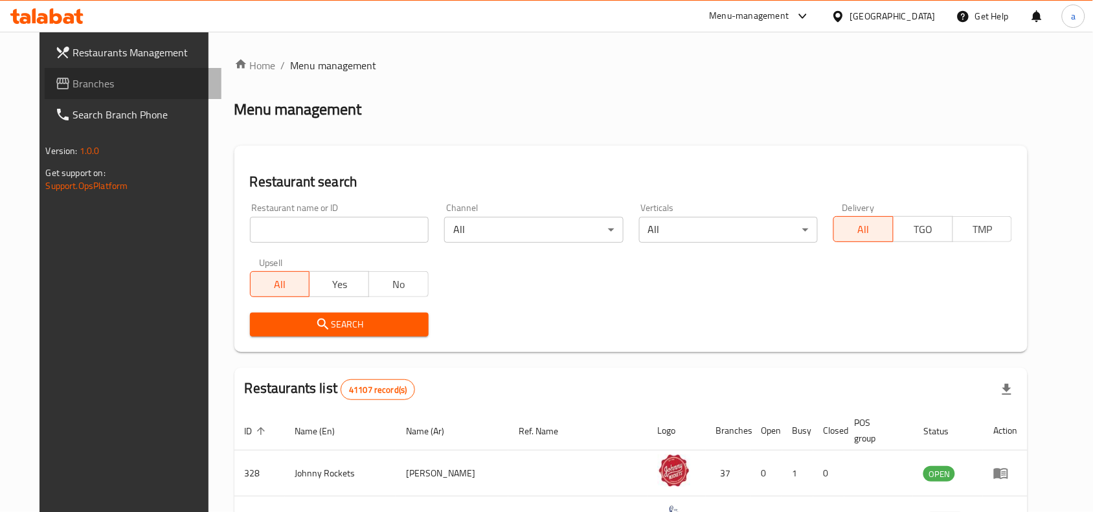
click at [144, 95] on link "Branches" at bounding box center [133, 83] width 177 height 31
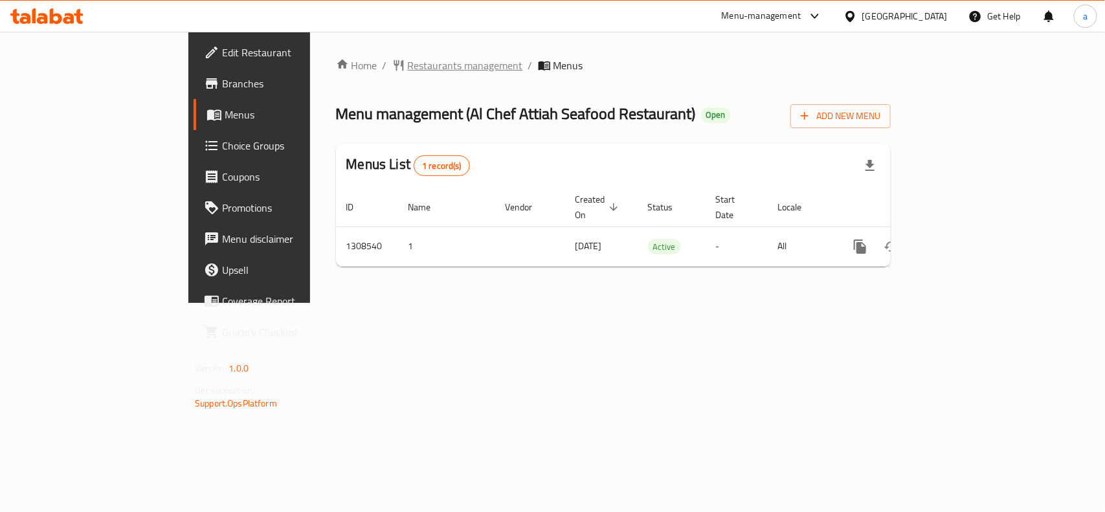
click at [408, 60] on span "Restaurants management" at bounding box center [465, 66] width 115 height 16
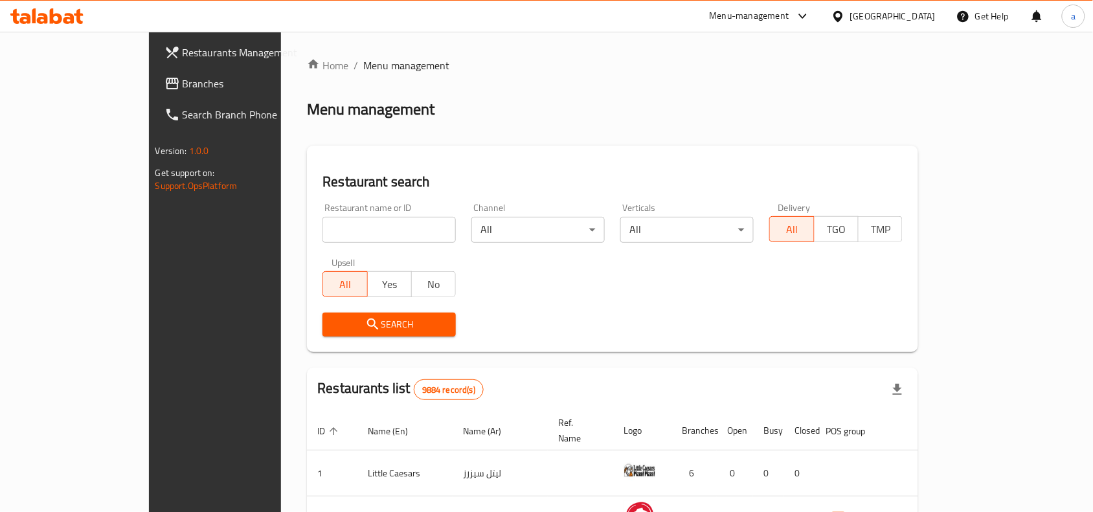
click at [183, 81] on span "Branches" at bounding box center [252, 84] width 139 height 16
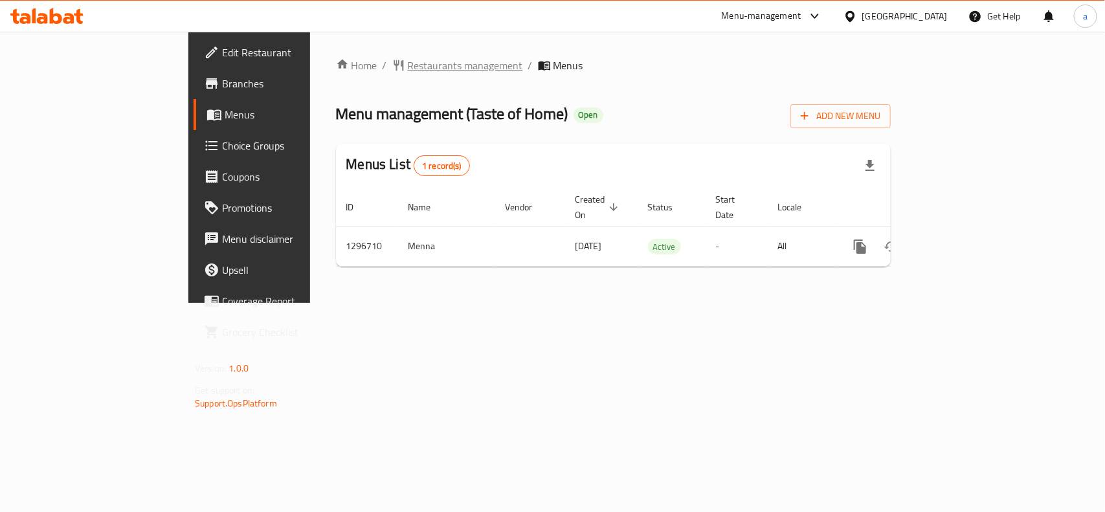
click at [408, 62] on span "Restaurants management" at bounding box center [465, 66] width 115 height 16
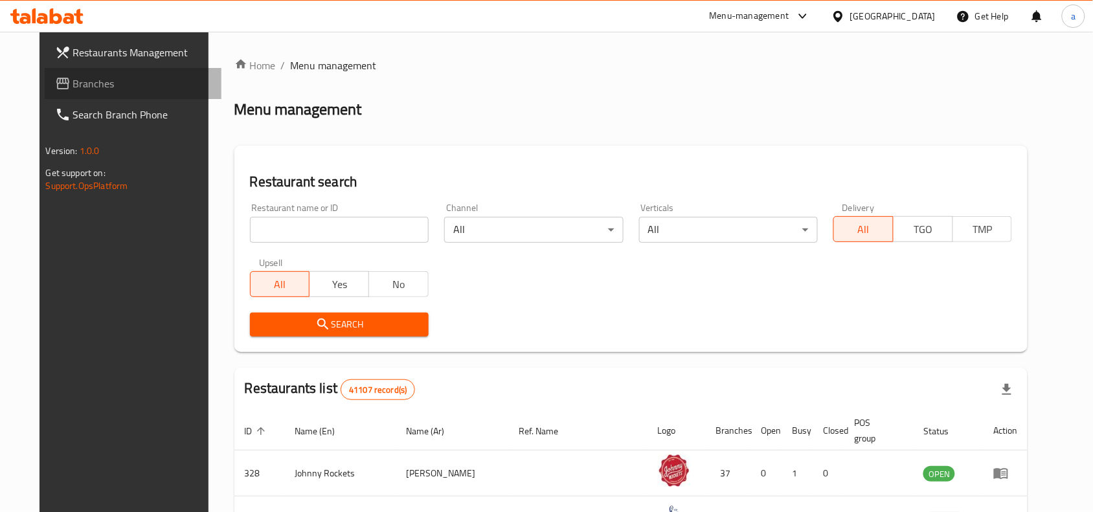
click at [75, 76] on span "Branches" at bounding box center [142, 84] width 139 height 16
click at [118, 85] on span "Branches" at bounding box center [142, 84] width 139 height 16
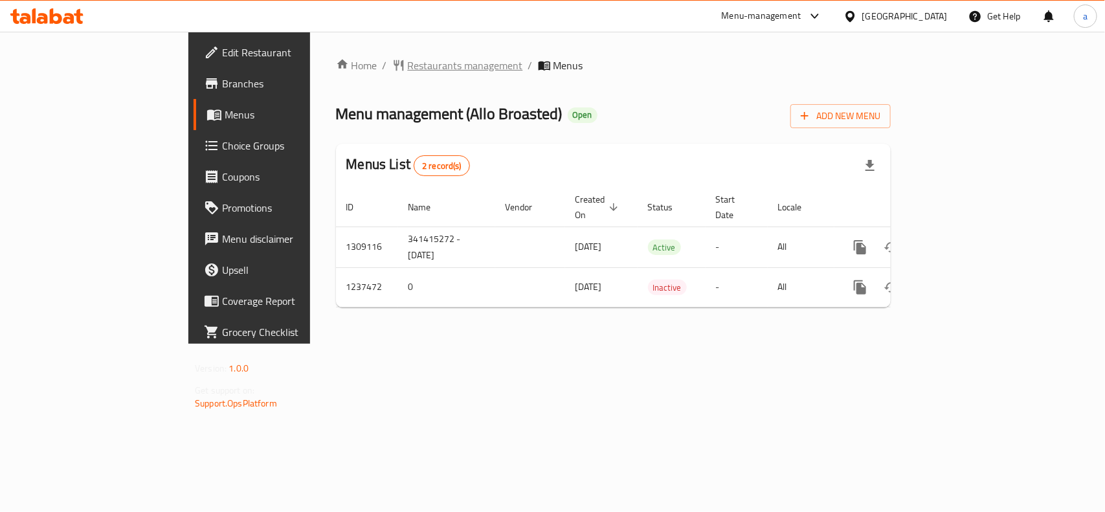
click at [408, 58] on span "Restaurants management" at bounding box center [465, 66] width 115 height 16
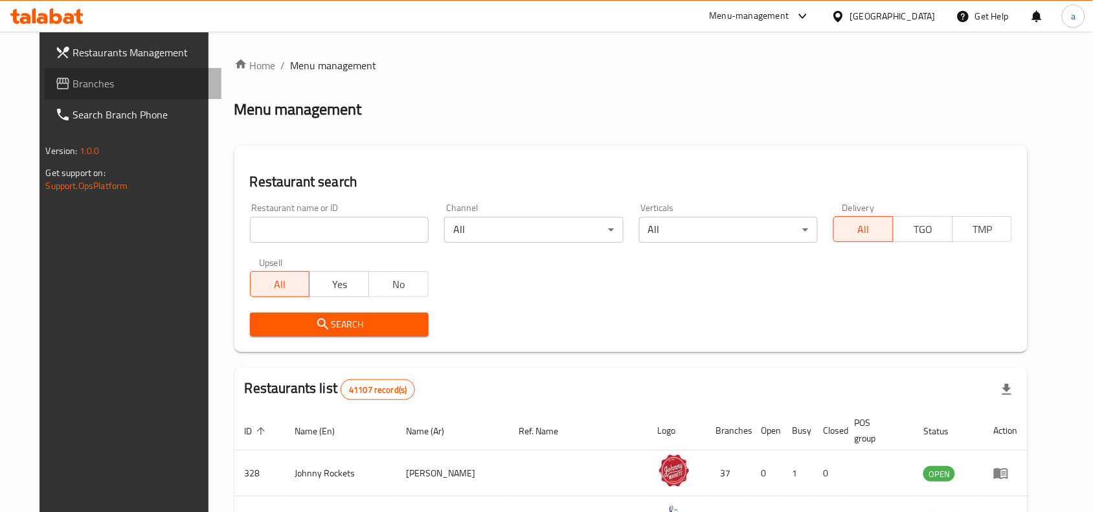
click at [89, 76] on span "Branches" at bounding box center [142, 84] width 139 height 16
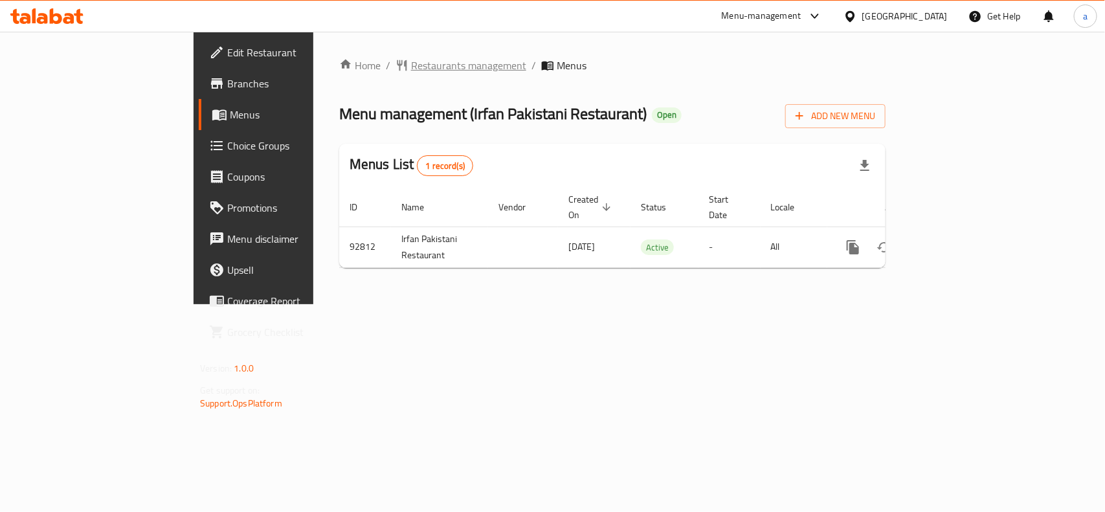
click at [411, 71] on span "Restaurants management" at bounding box center [468, 66] width 115 height 16
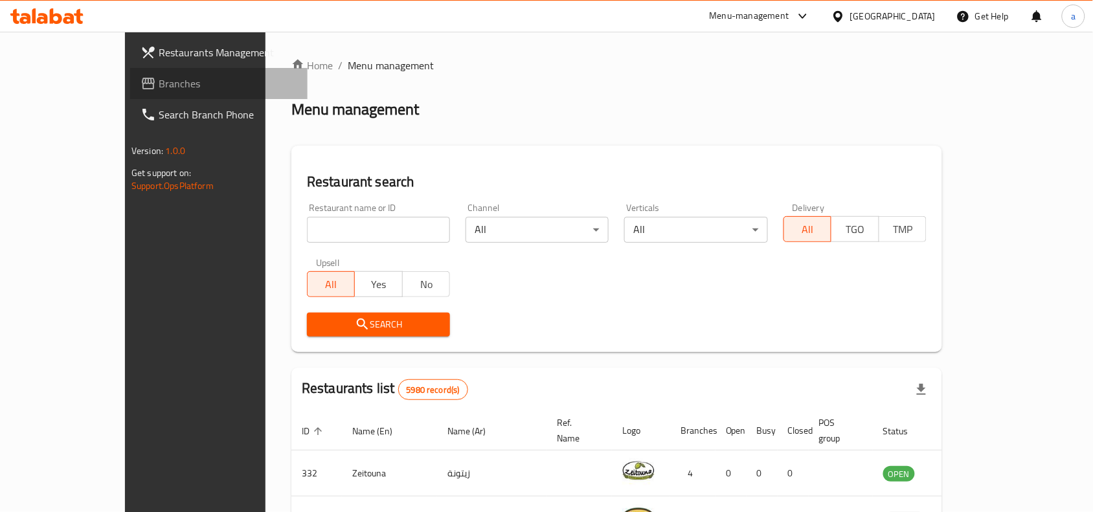
click at [159, 86] on span "Branches" at bounding box center [228, 84] width 139 height 16
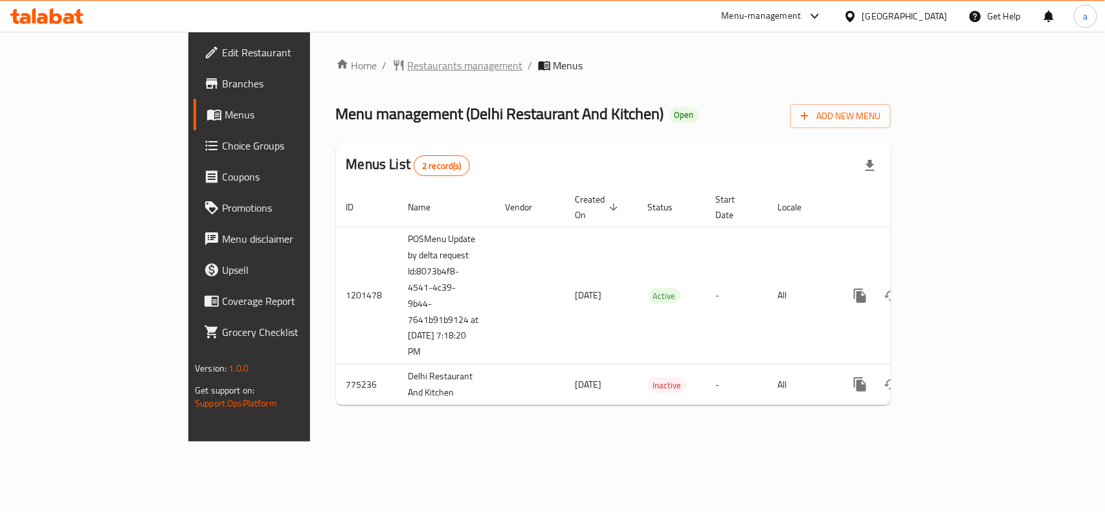
click at [408, 68] on span "Restaurants management" at bounding box center [465, 66] width 115 height 16
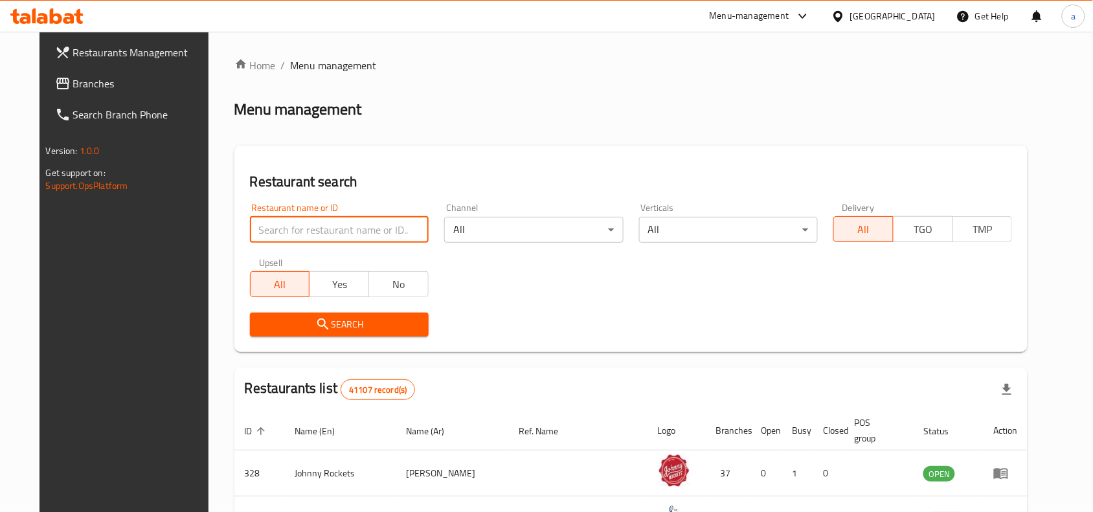
click at [327, 224] on input "search" at bounding box center [339, 230] width 179 height 26
paste input "652122"
type input "652122"
click button "Search" at bounding box center [339, 325] width 179 height 24
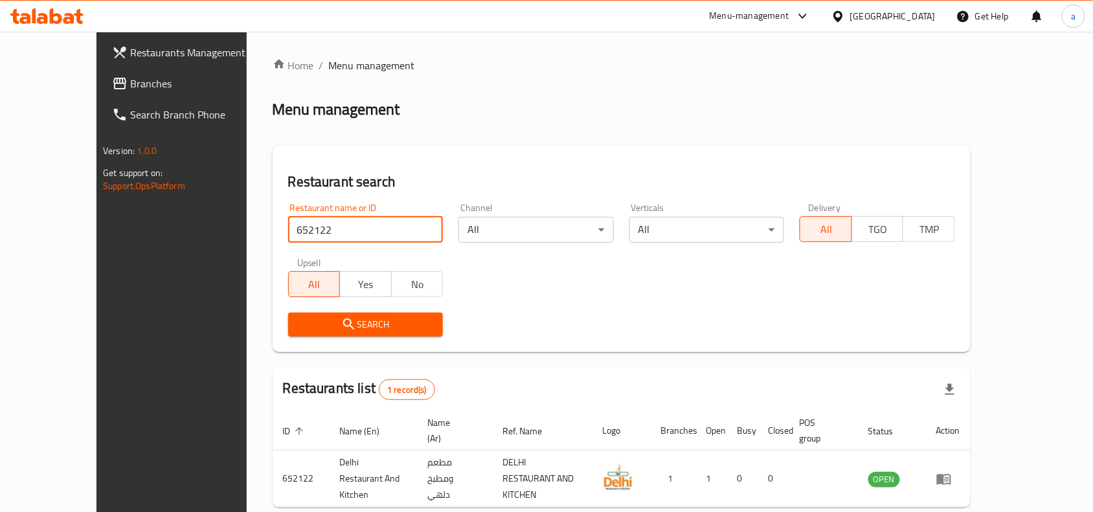
click at [130, 81] on span "Branches" at bounding box center [199, 84] width 139 height 16
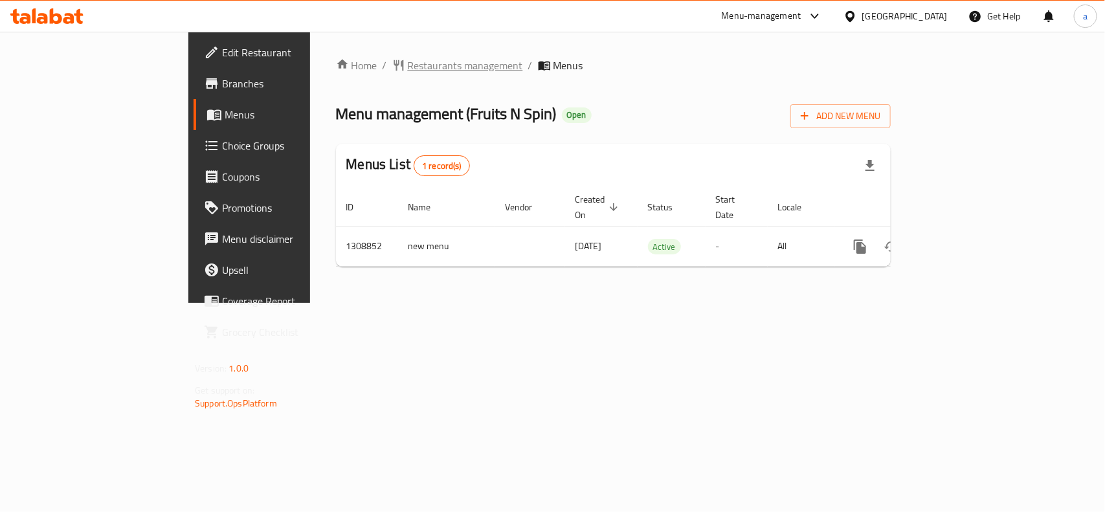
click at [408, 58] on span "Restaurants management" at bounding box center [465, 66] width 115 height 16
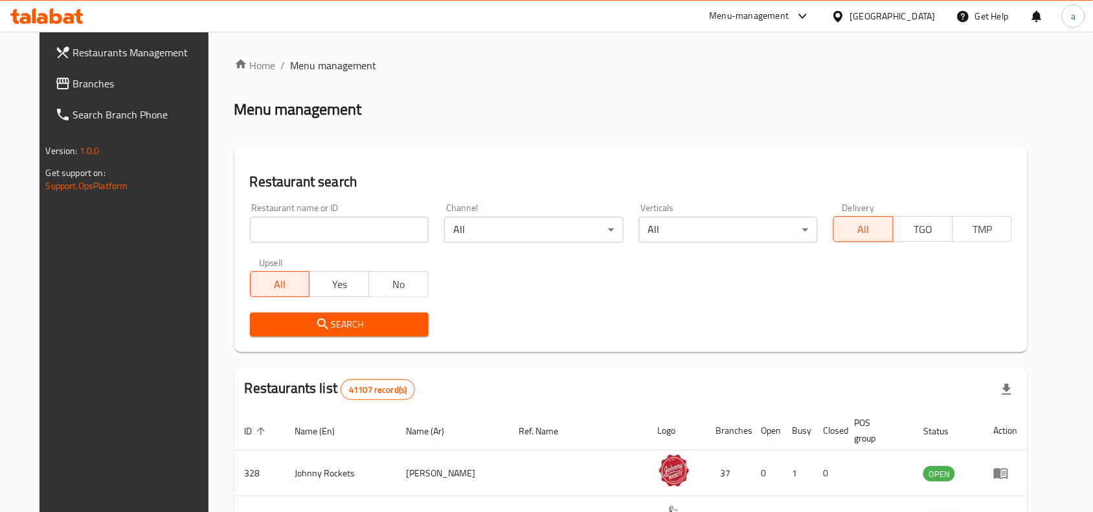
click at [73, 84] on span "Branches" at bounding box center [142, 84] width 139 height 16
